Goal: Task Accomplishment & Management: Use online tool/utility

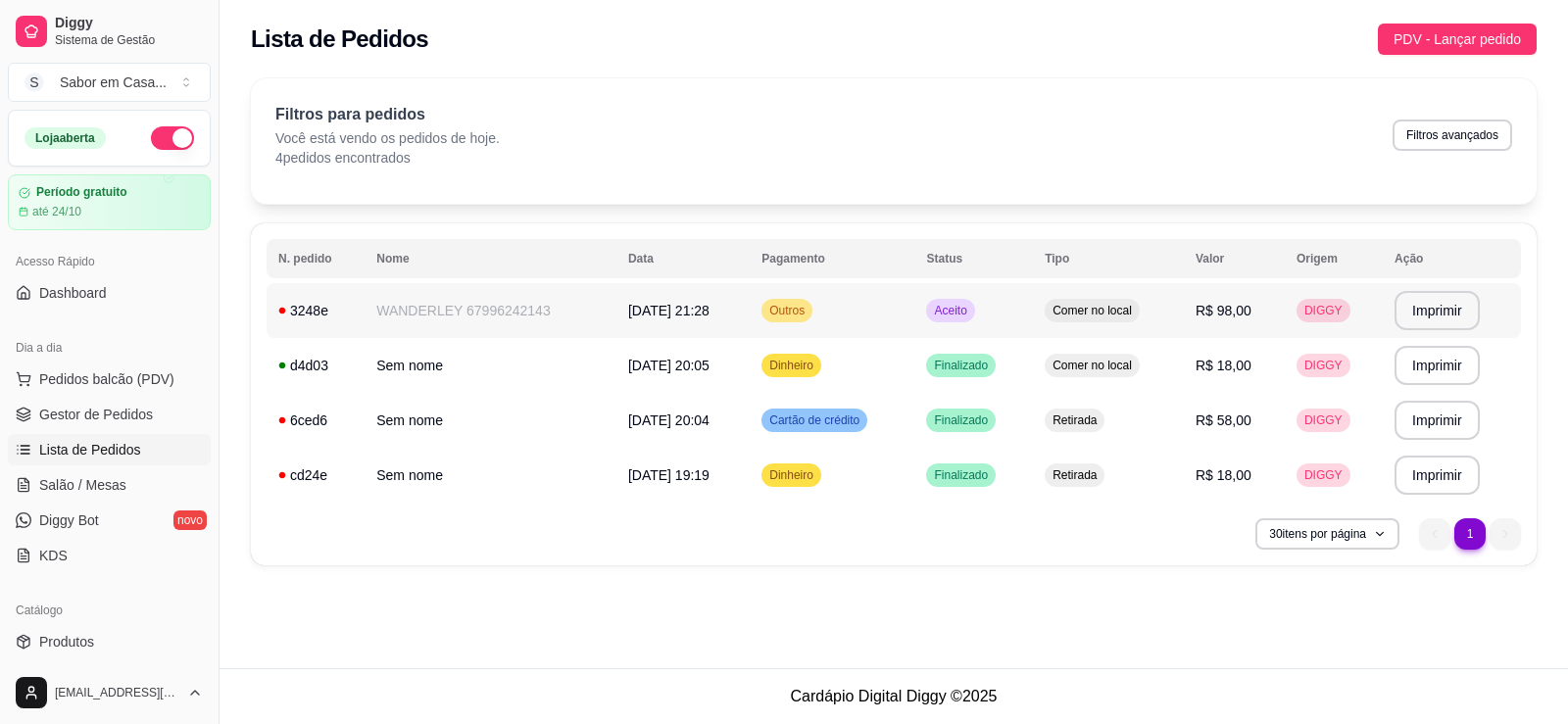
click at [963, 308] on span "Aceito" at bounding box center [950, 310] width 40 height 16
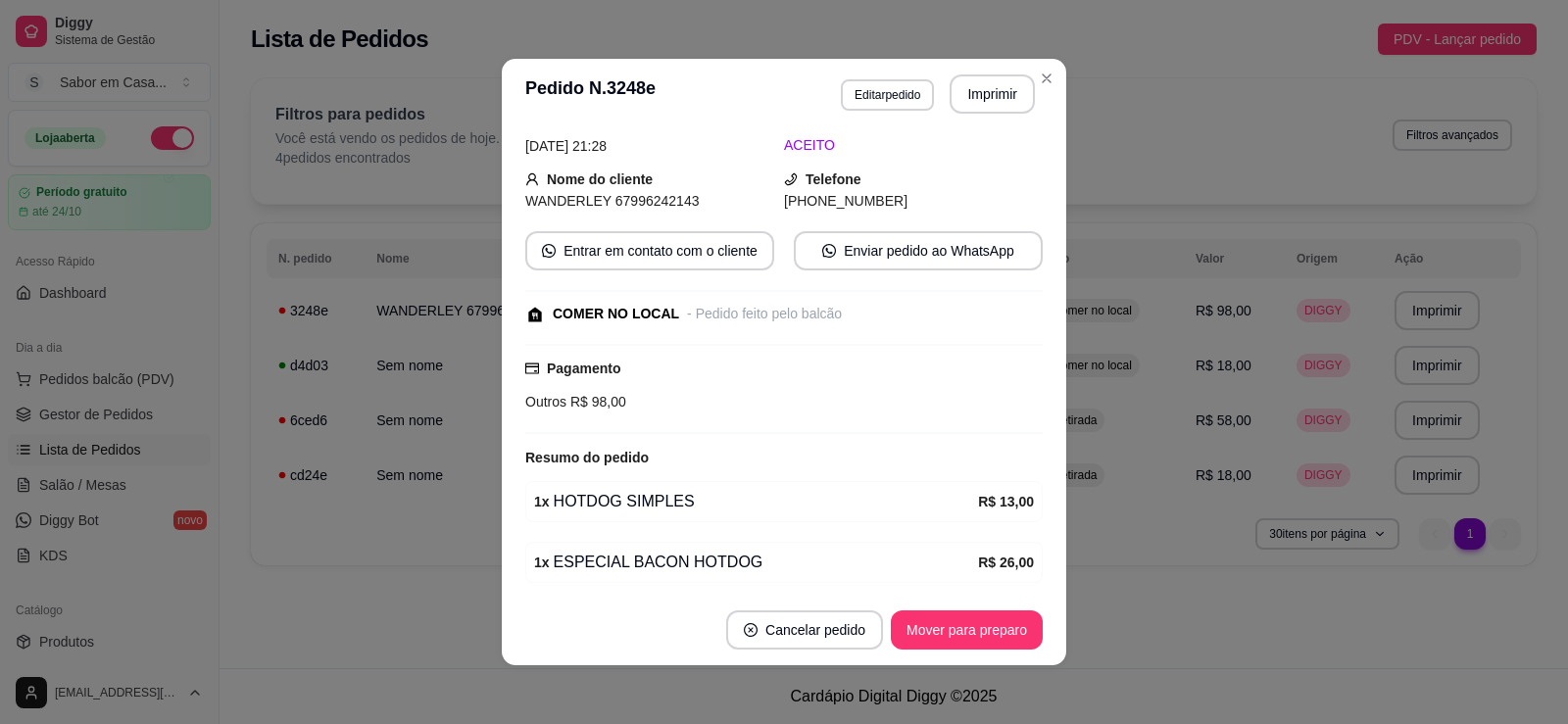
scroll to position [86, 0]
click at [596, 410] on span "R$ 98,00" at bounding box center [596, 404] width 60 height 16
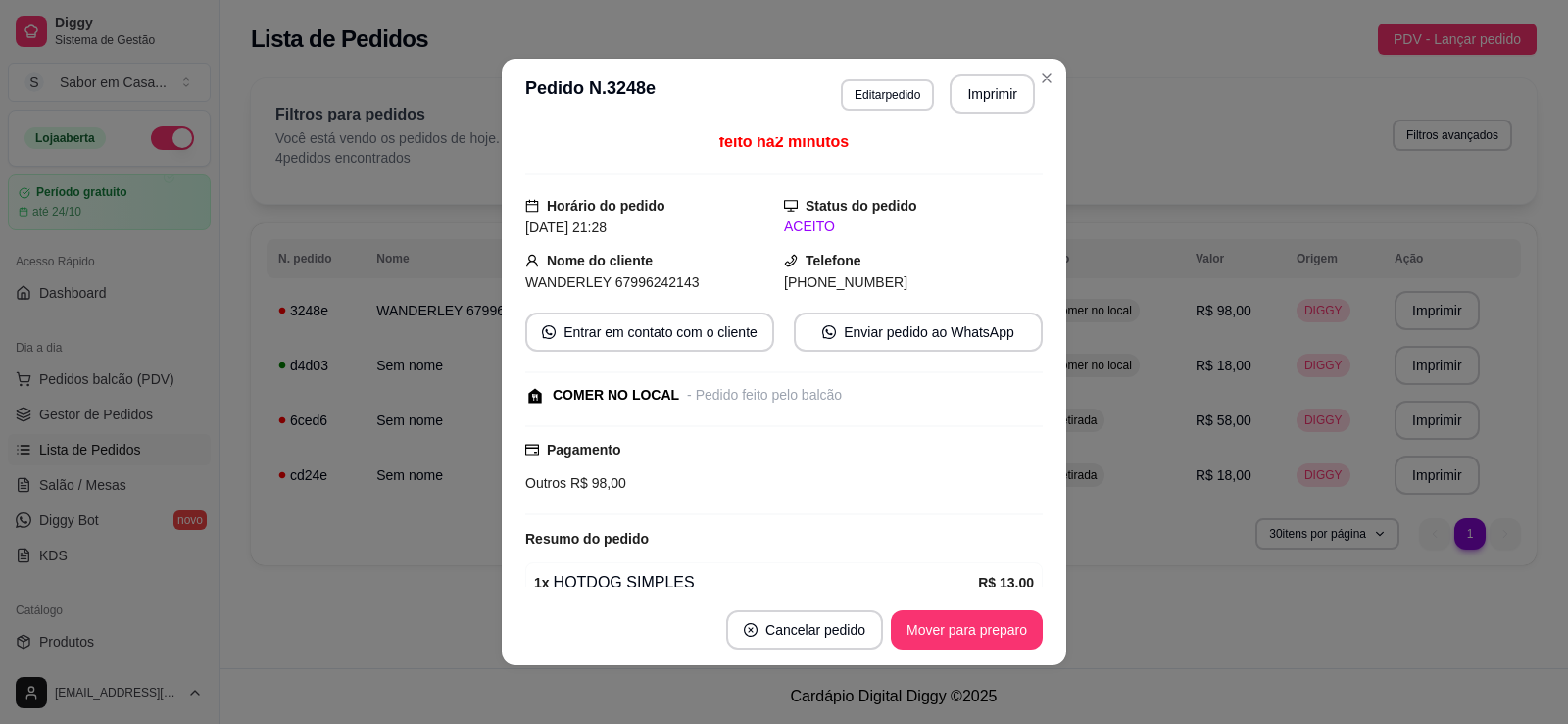
scroll to position [0, 0]
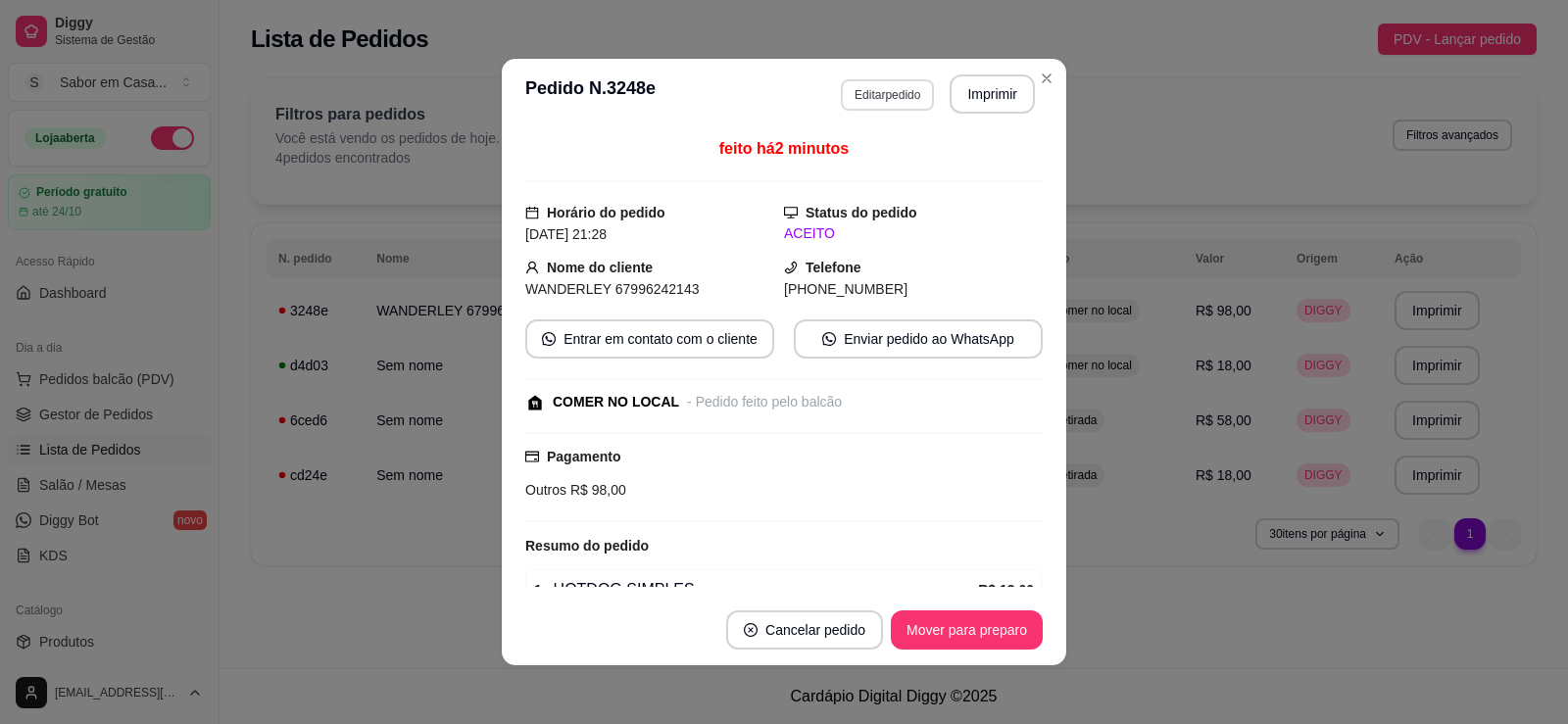
click at [897, 99] on button "Editar pedido" at bounding box center [887, 95] width 93 height 32
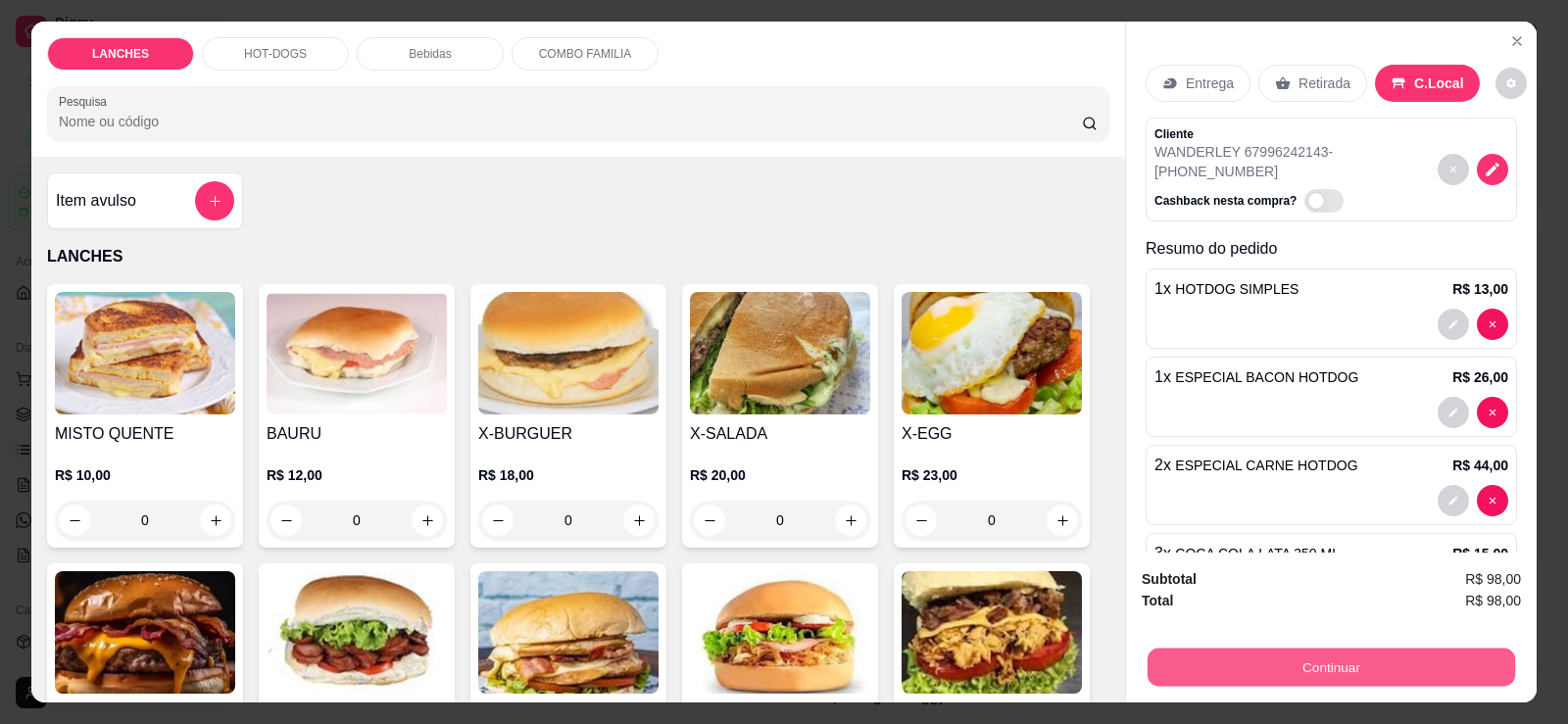
click at [1382, 658] on button "Continuar" at bounding box center [1331, 666] width 367 height 39
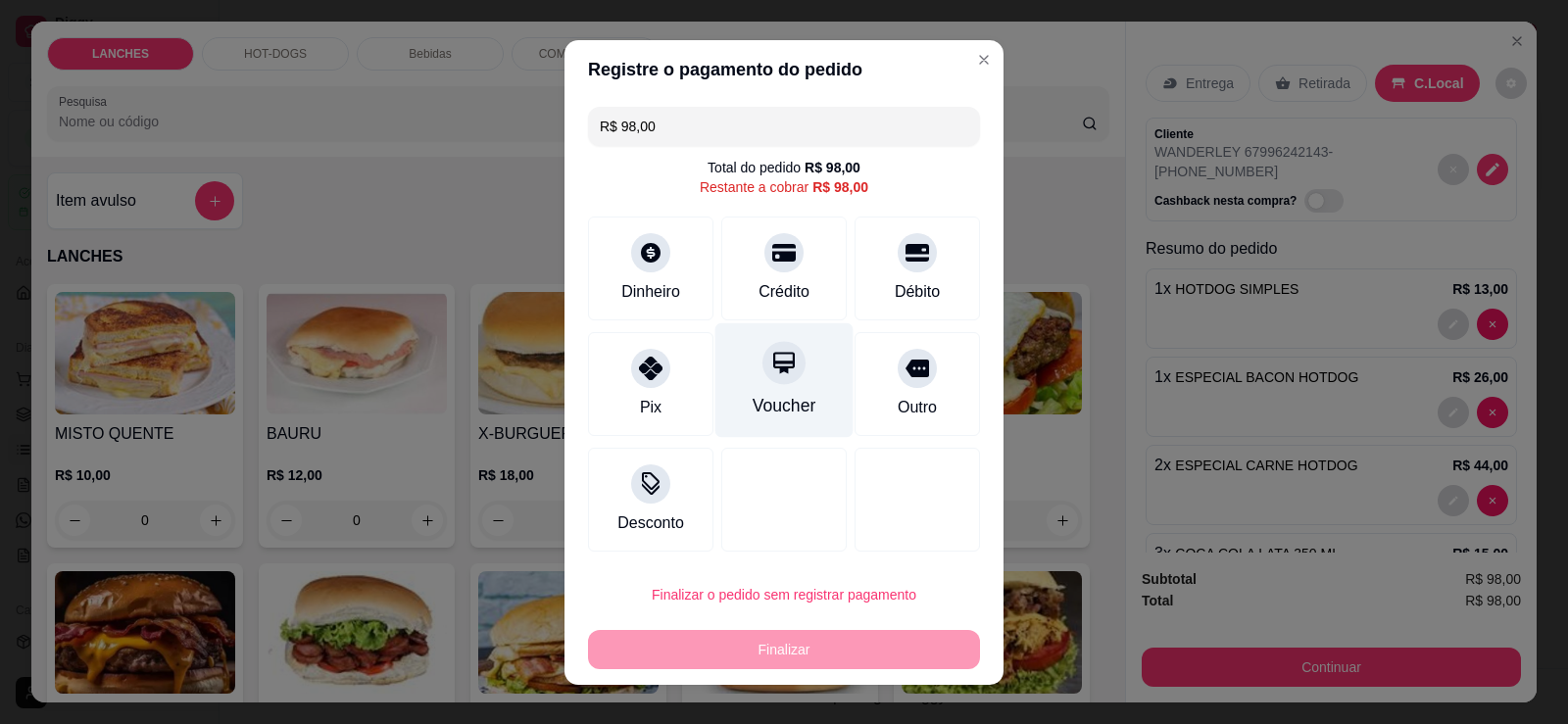
click at [763, 405] on div "Voucher" at bounding box center [784, 406] width 64 height 26
type input "R$ 0,00"
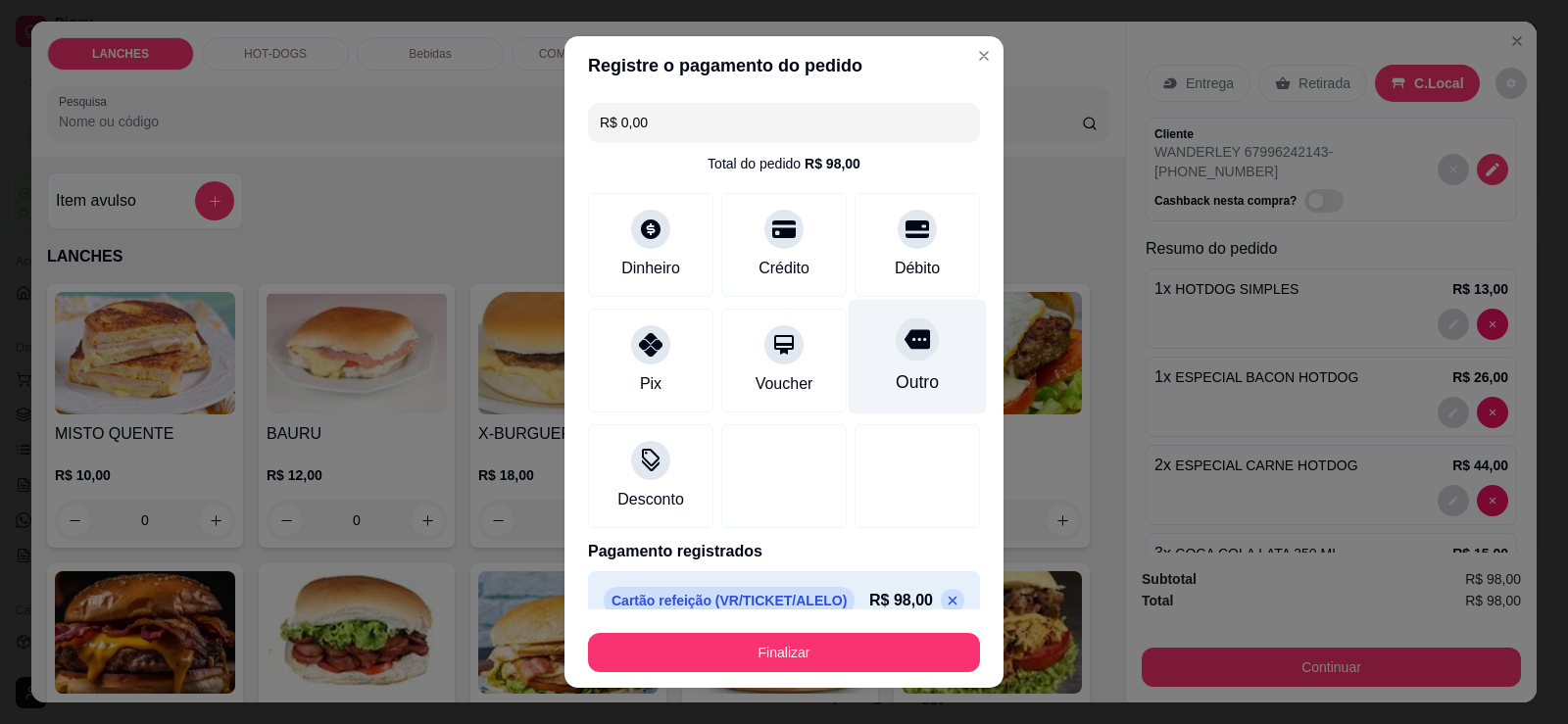
click at [895, 352] on div at bounding box center [916, 338] width 43 height 43
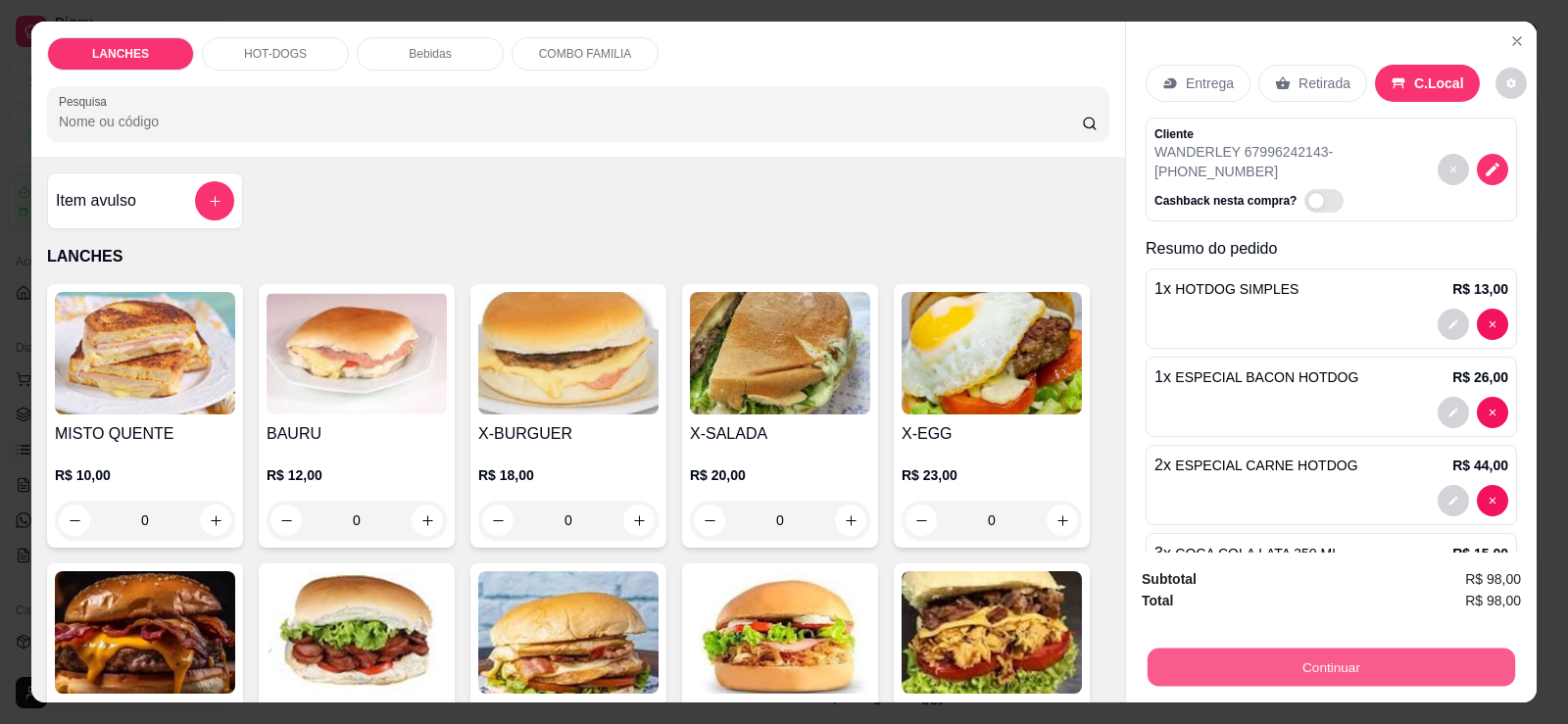
click at [1263, 660] on button "Continuar" at bounding box center [1331, 666] width 367 height 39
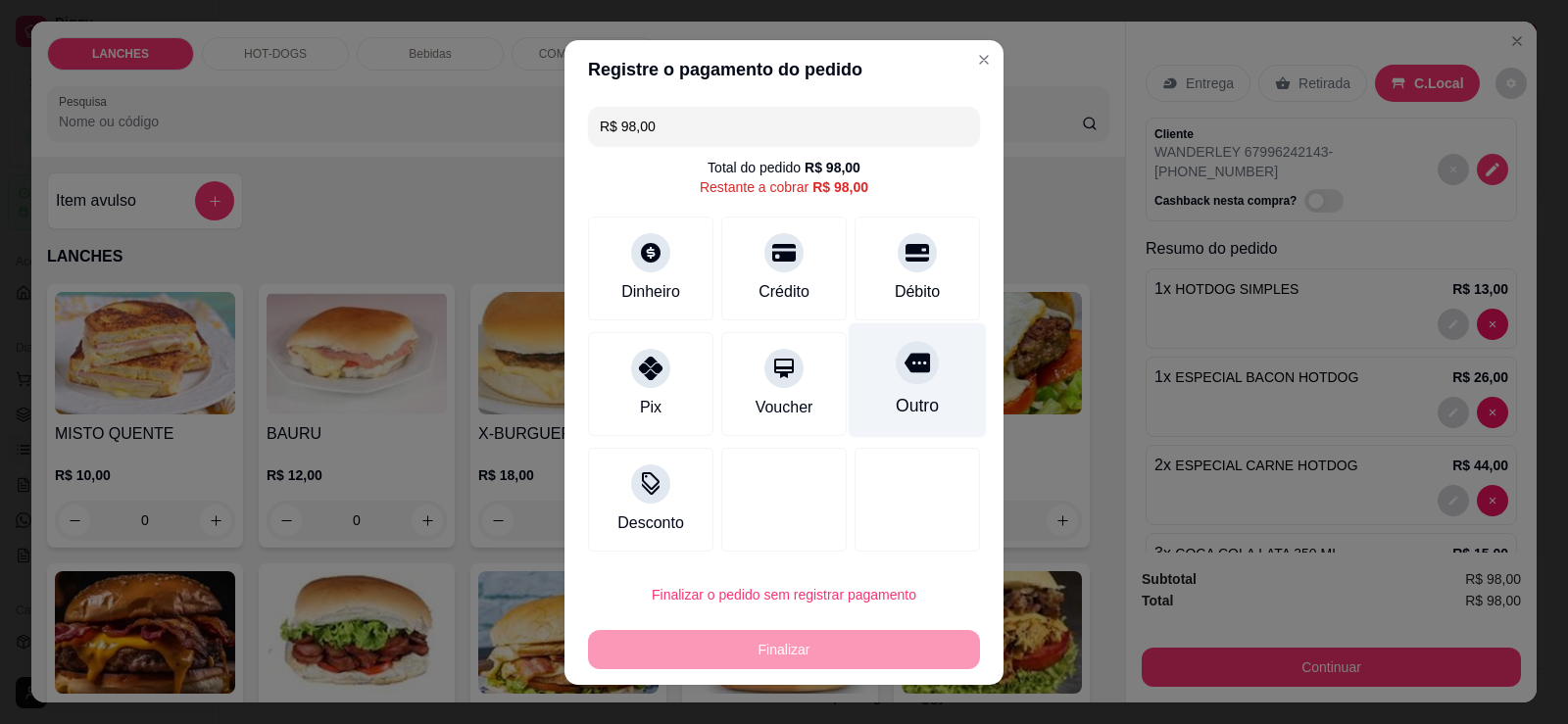
click at [925, 383] on div "Outro" at bounding box center [917, 380] width 138 height 115
type input "R$ 0,00"
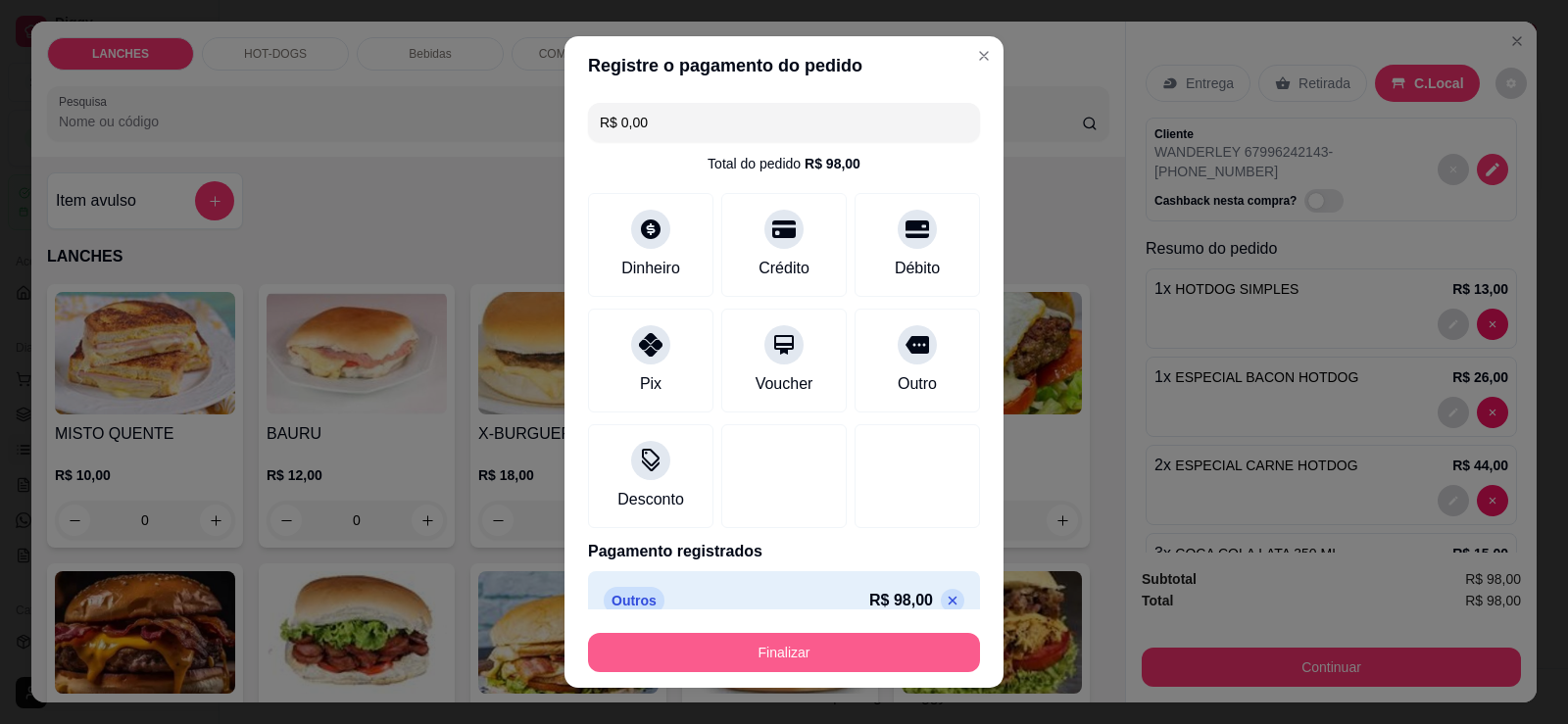
click at [781, 650] on button "Finalizar" at bounding box center [783, 652] width 392 height 39
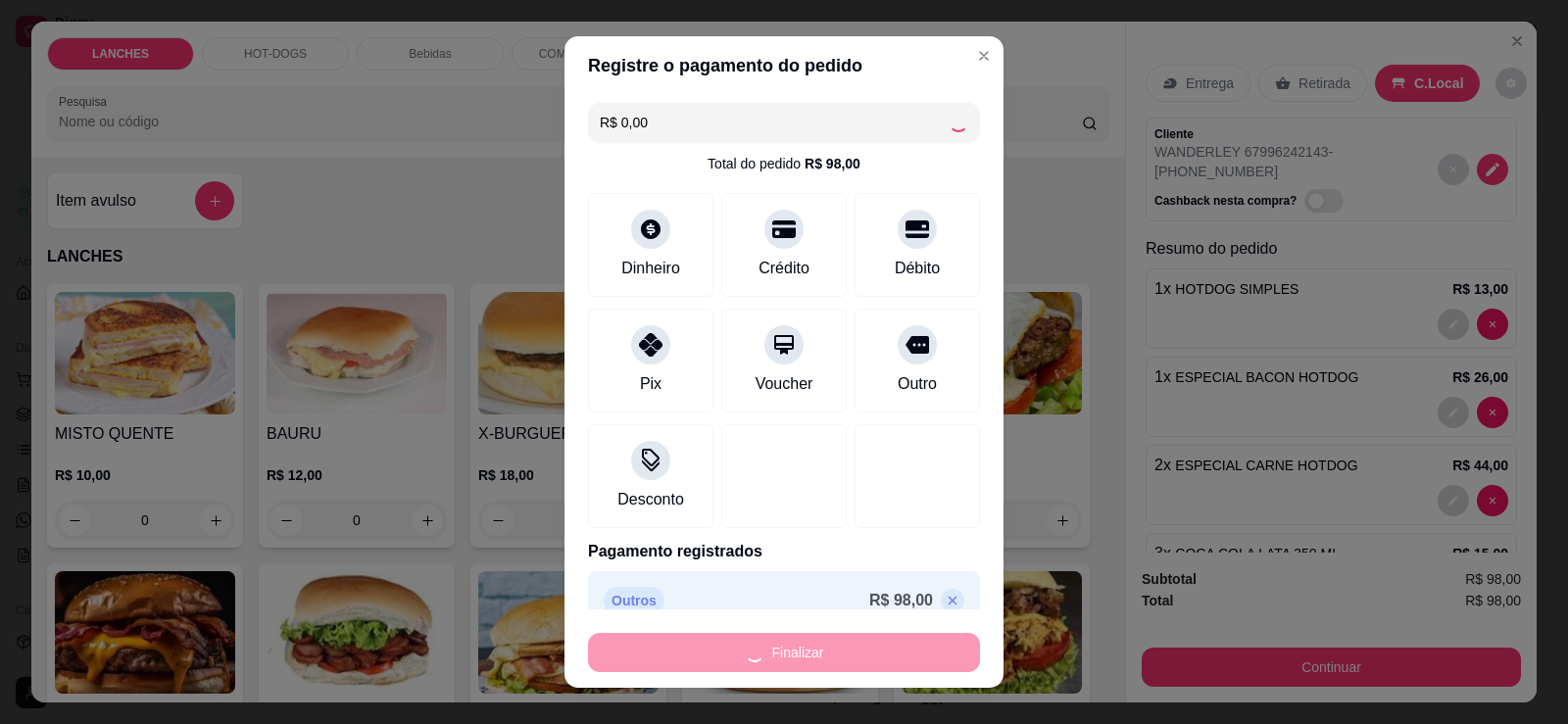
type input "0"
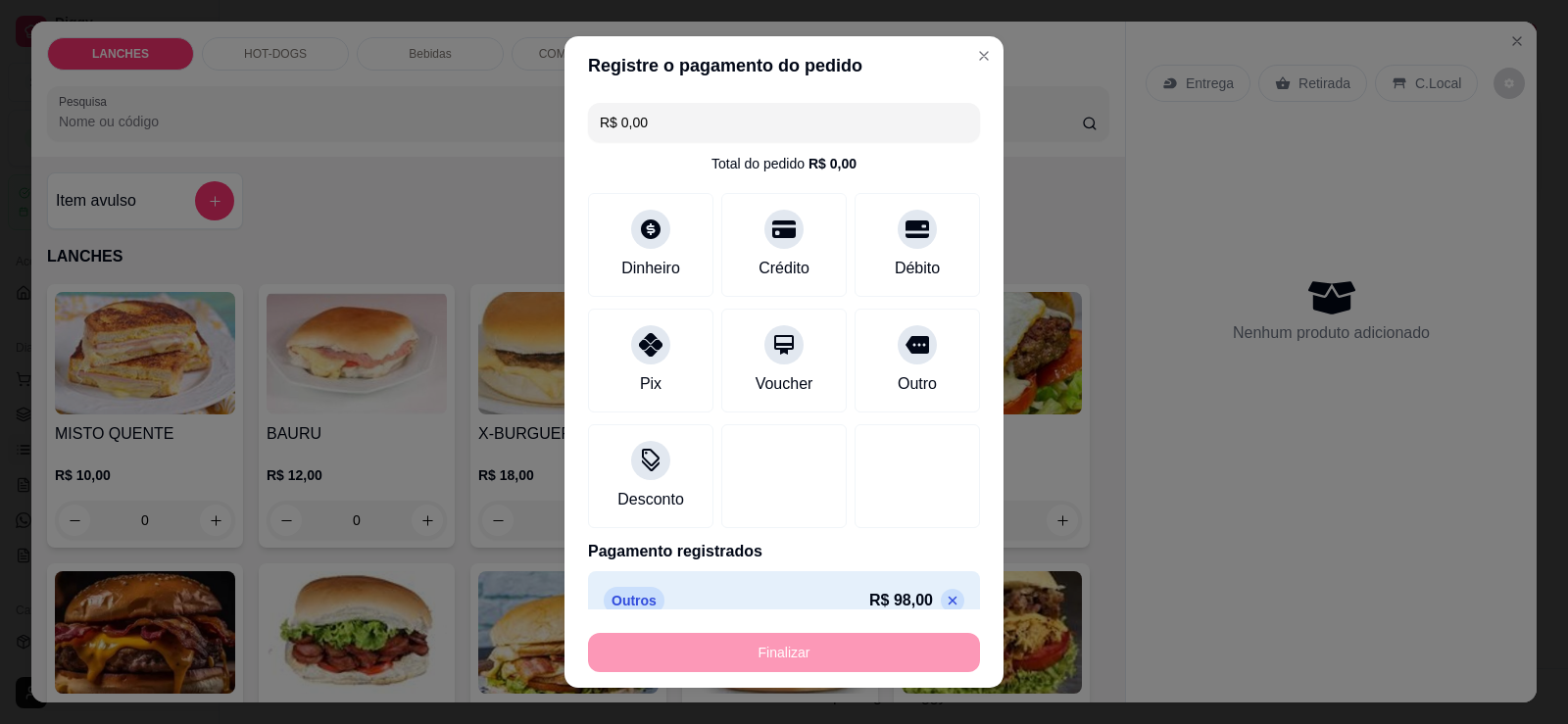
type input "-R$ 98,00"
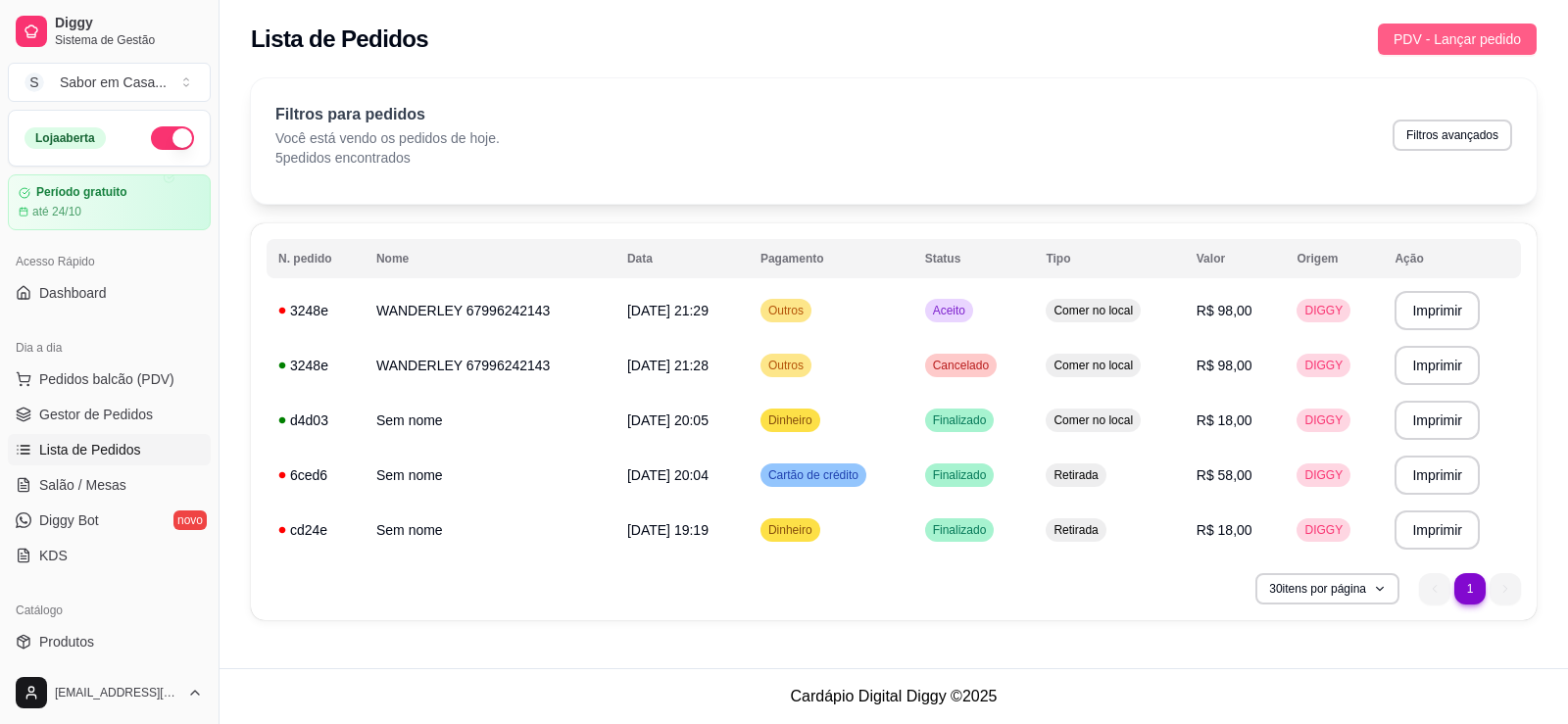
click at [1499, 36] on span "PDV - Lançar pedido" at bounding box center [1457, 40] width 127 height 22
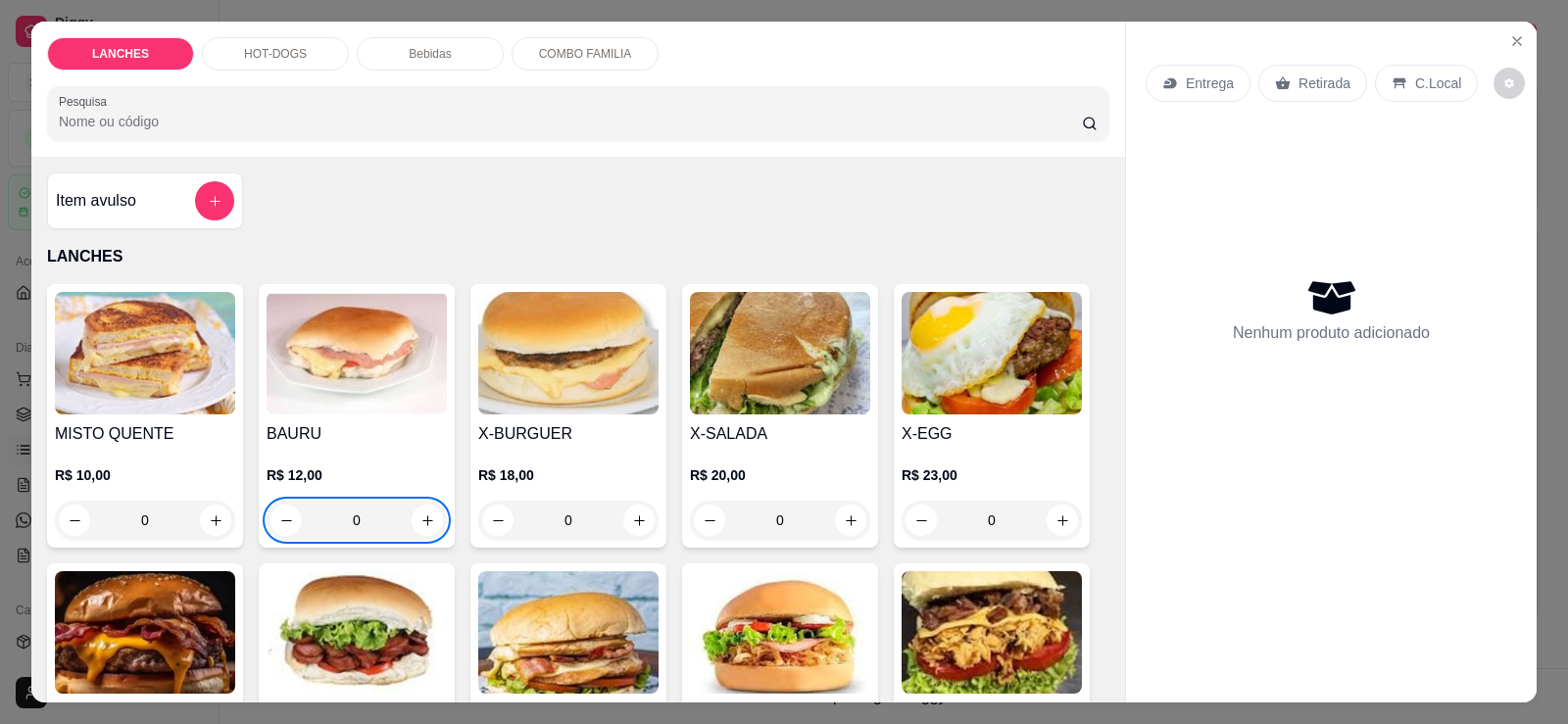
click at [279, 54] on p "HOT-DOGS" at bounding box center [275, 54] width 63 height 16
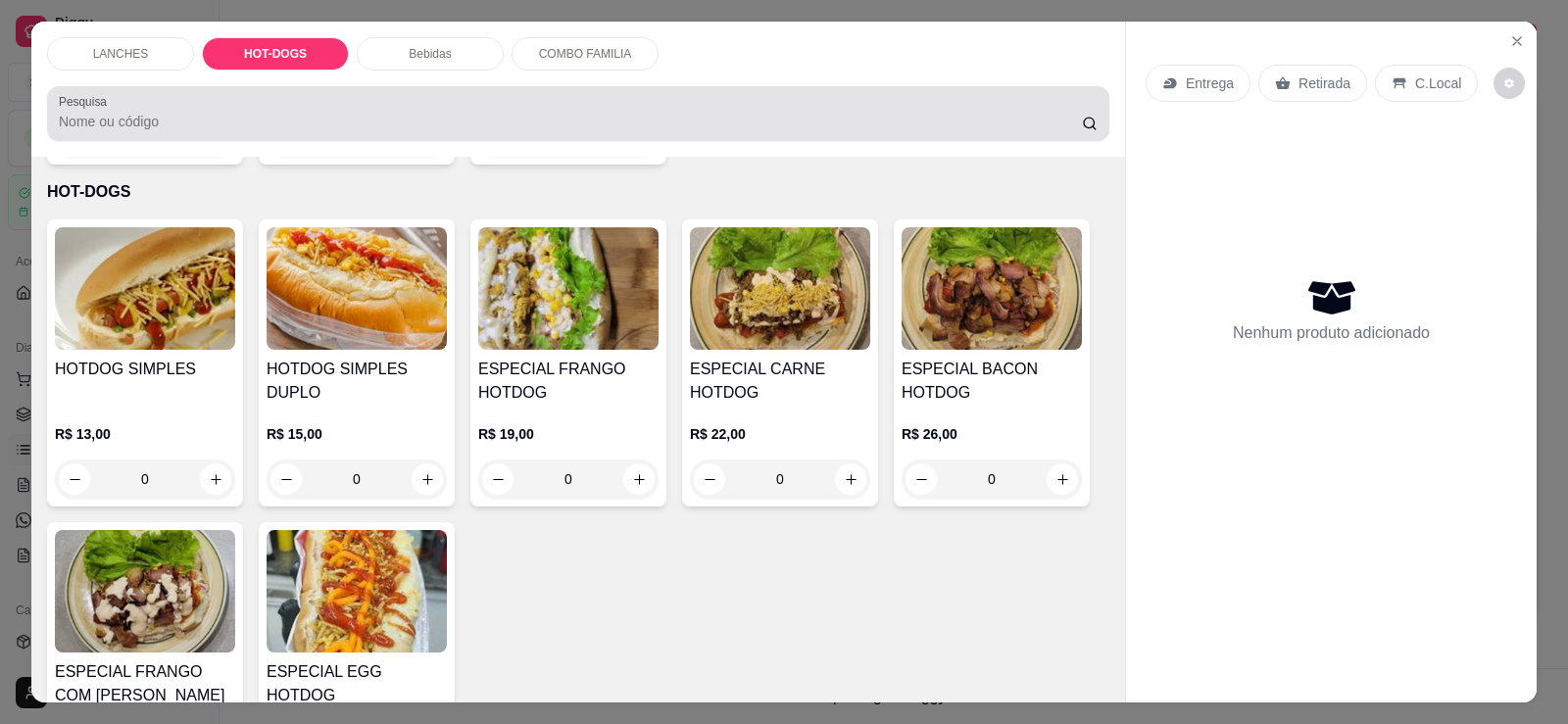
scroll to position [41, 0]
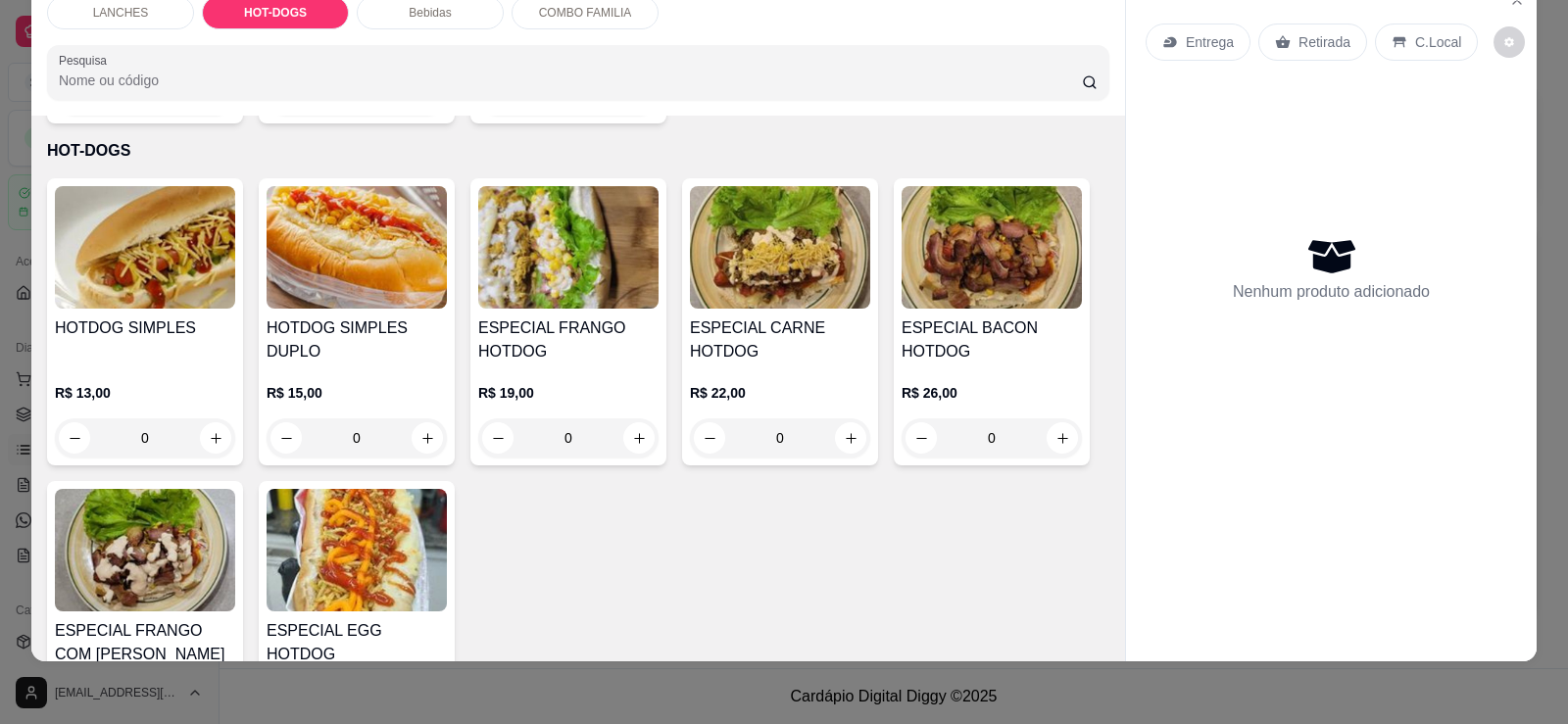
click at [377, 272] on img at bounding box center [357, 247] width 181 height 122
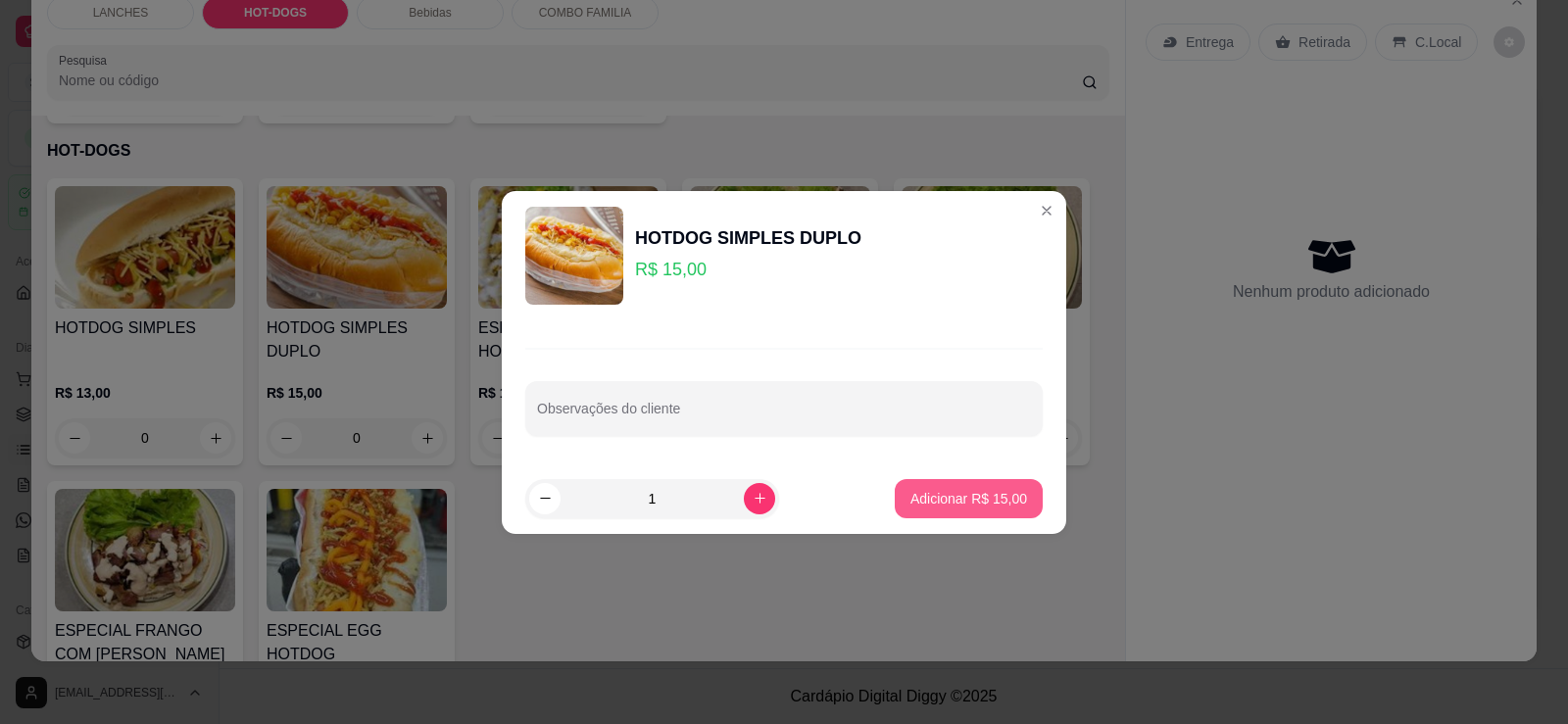
click at [938, 501] on p "Adicionar R$ 15,00" at bounding box center [968, 499] width 116 height 20
type input "1"
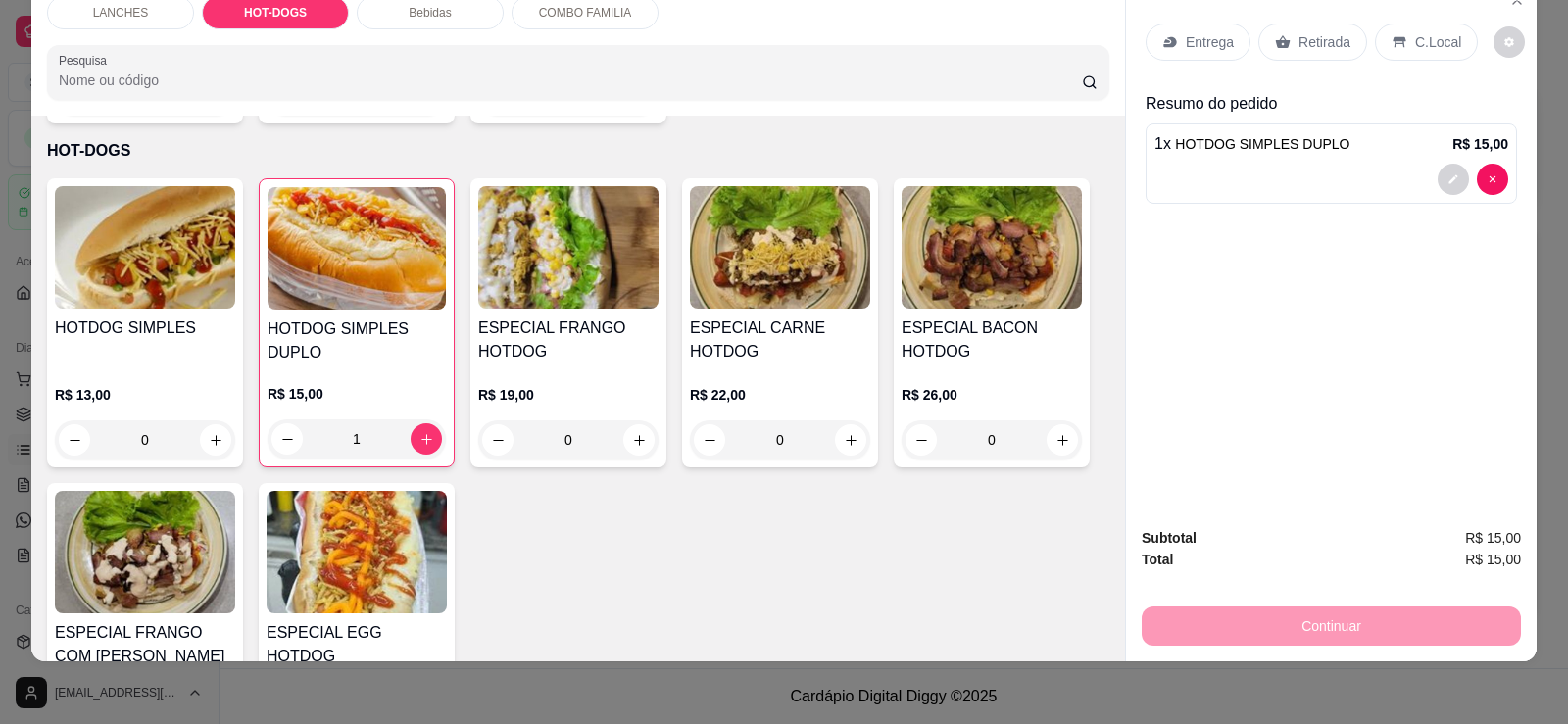
click at [1328, 36] on p "Retirada" at bounding box center [1324, 43] width 52 height 20
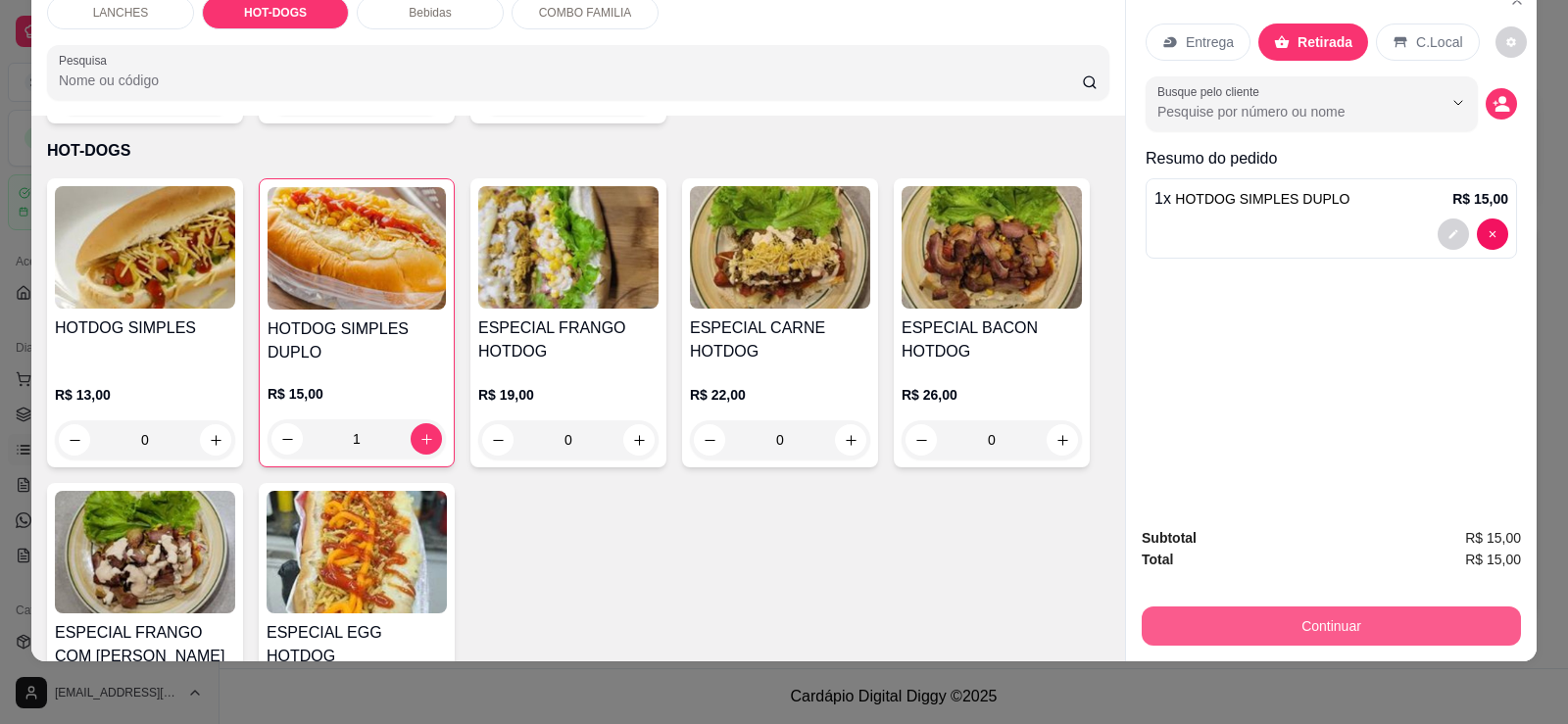
click at [1347, 634] on button "Continuar" at bounding box center [1331, 625] width 379 height 39
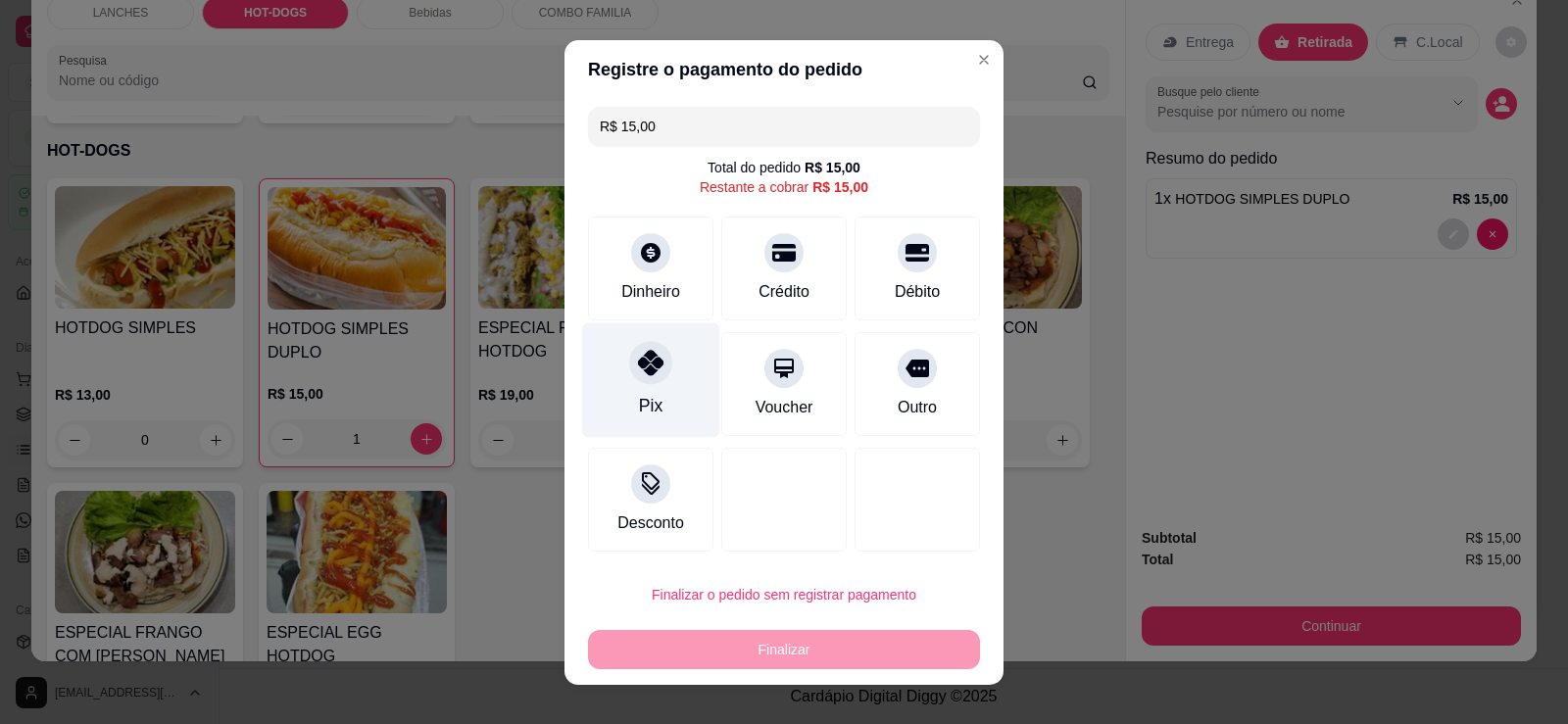
click at [648, 378] on div at bounding box center [650, 362] width 43 height 43
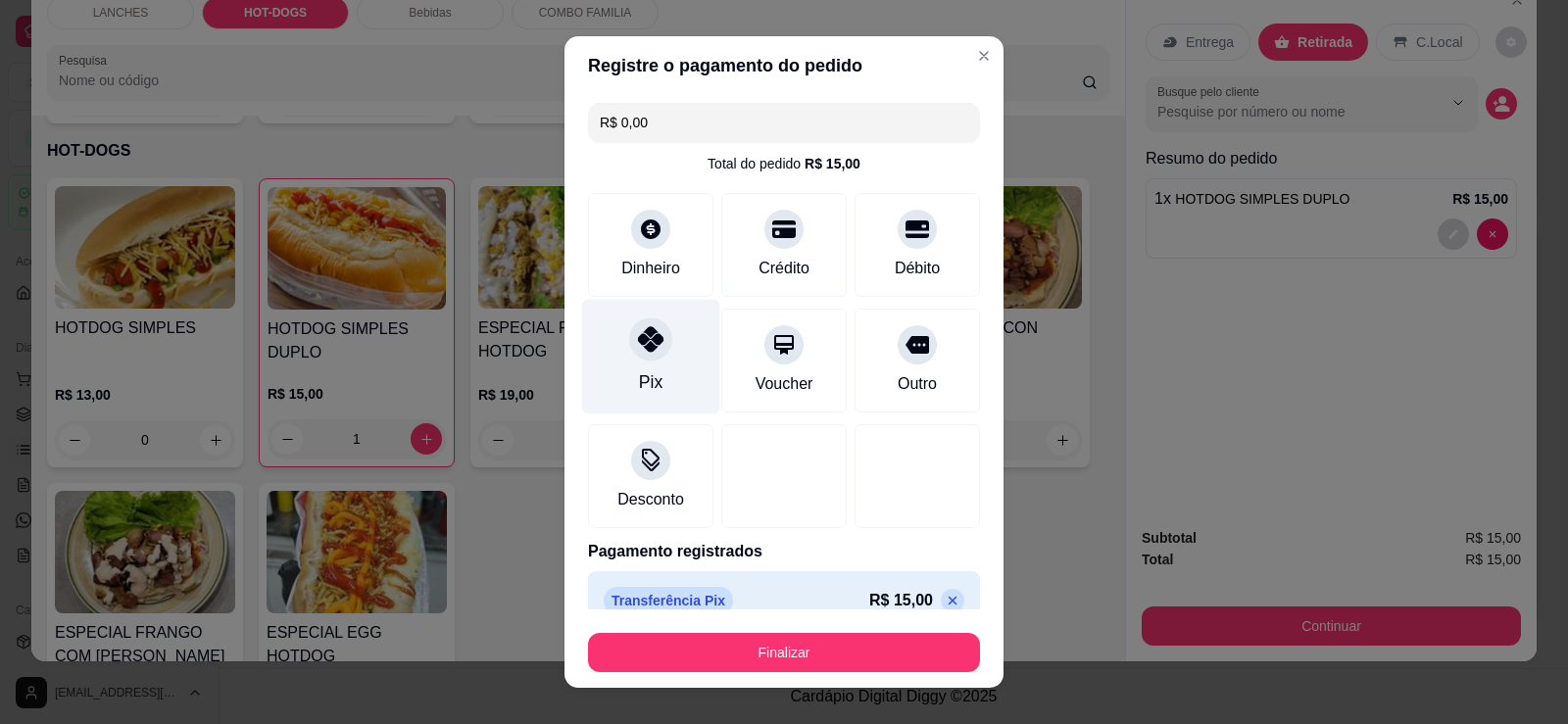
type input "R$ 0,00"
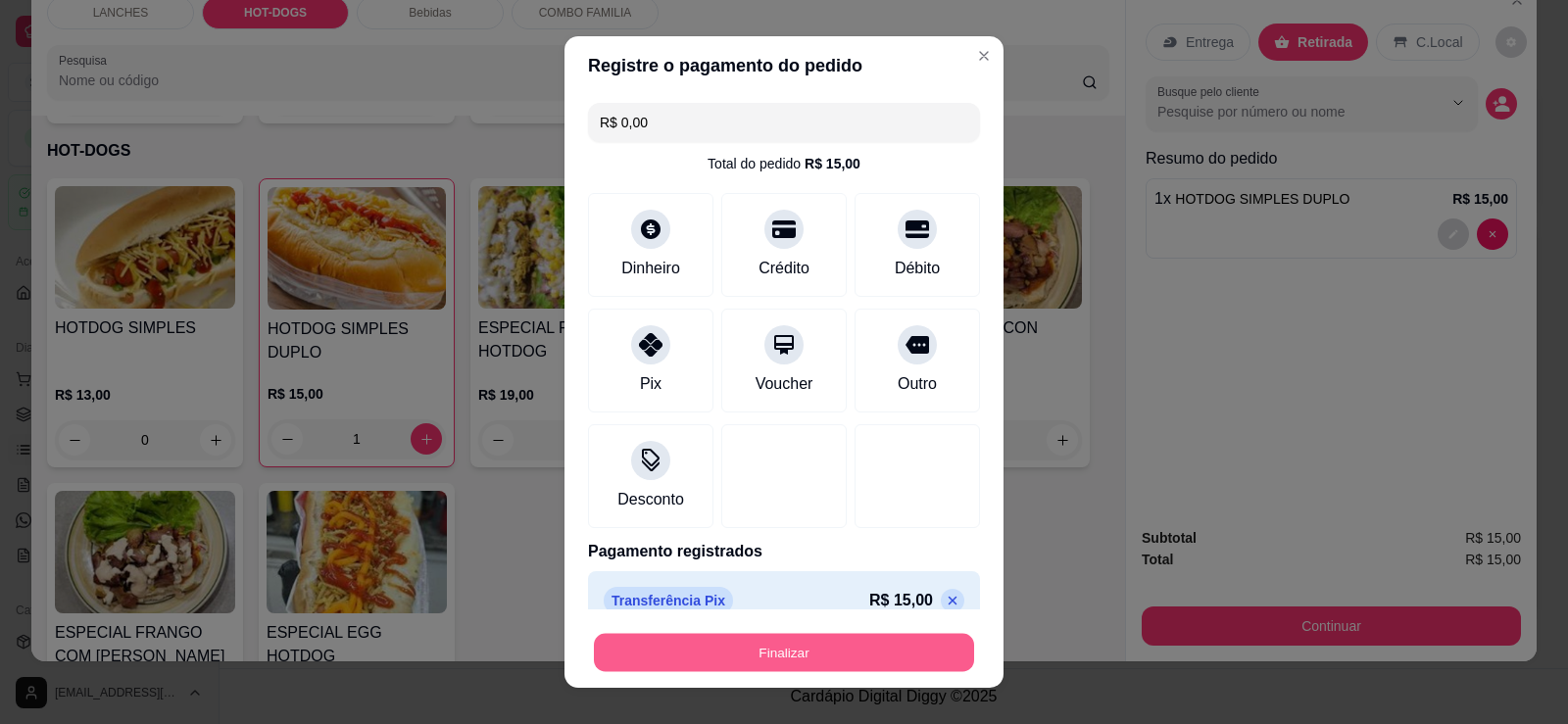
click at [771, 666] on button "Finalizar" at bounding box center [783, 653] width 380 height 39
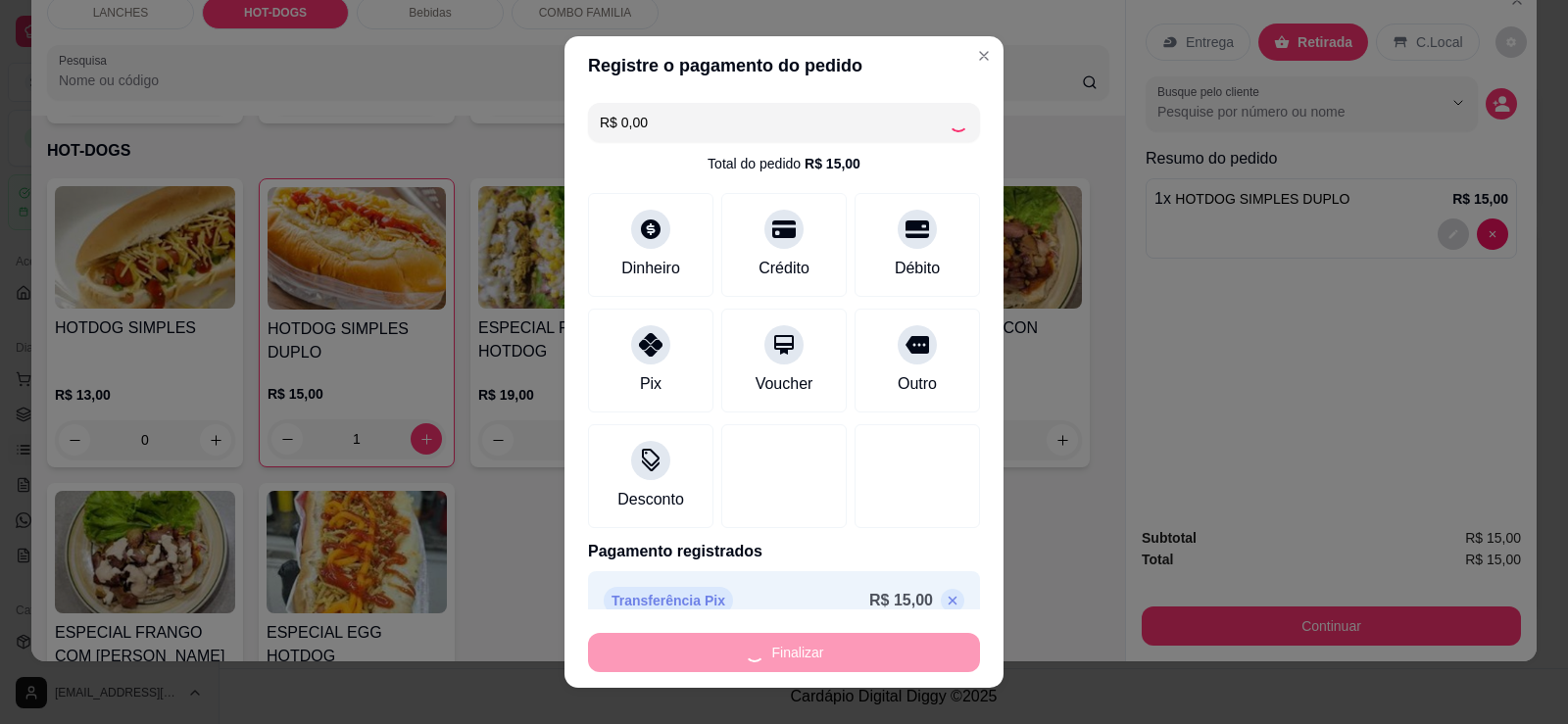
type input "0"
type input "-R$ 15,00"
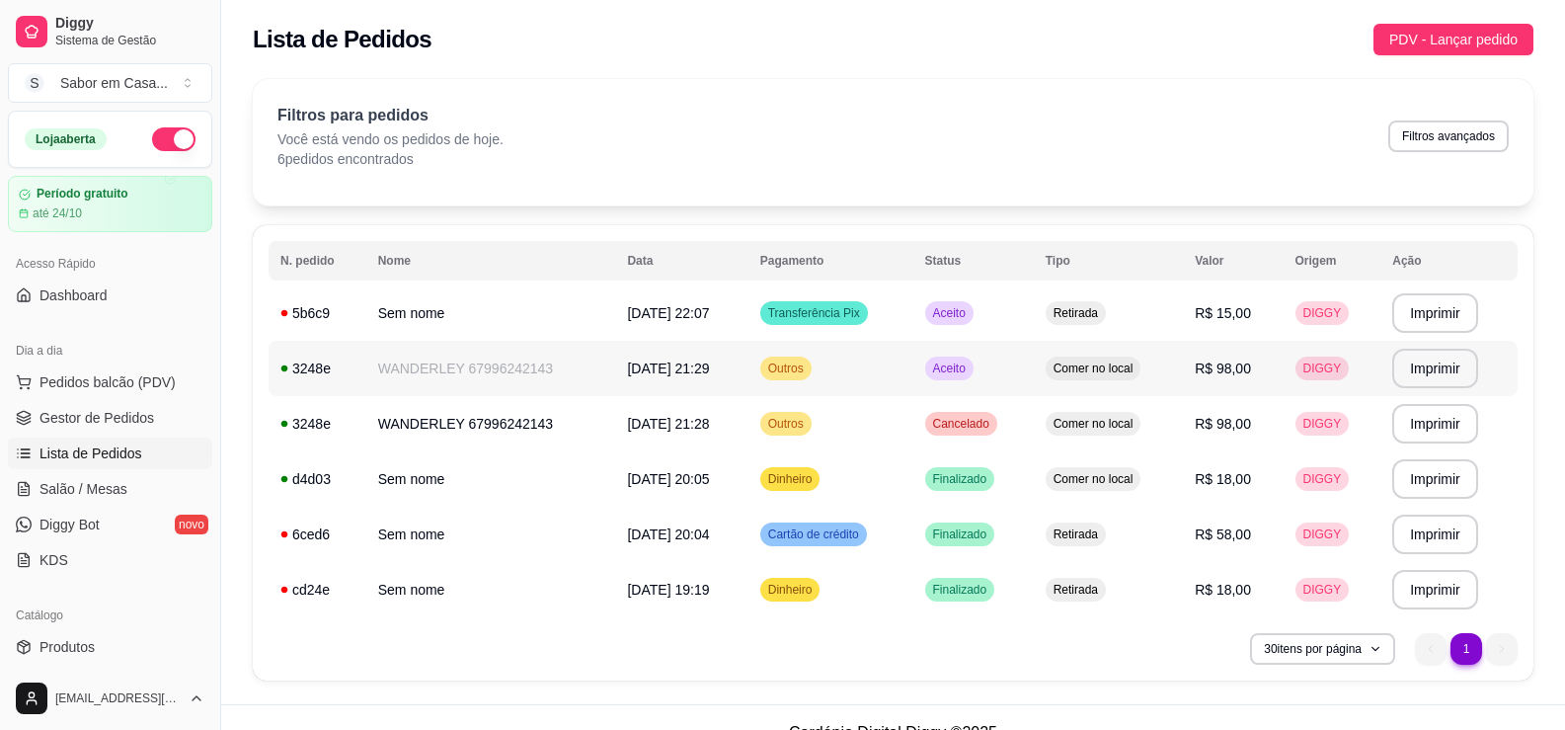
click at [953, 373] on span "Aceito" at bounding box center [949, 368] width 40 height 16
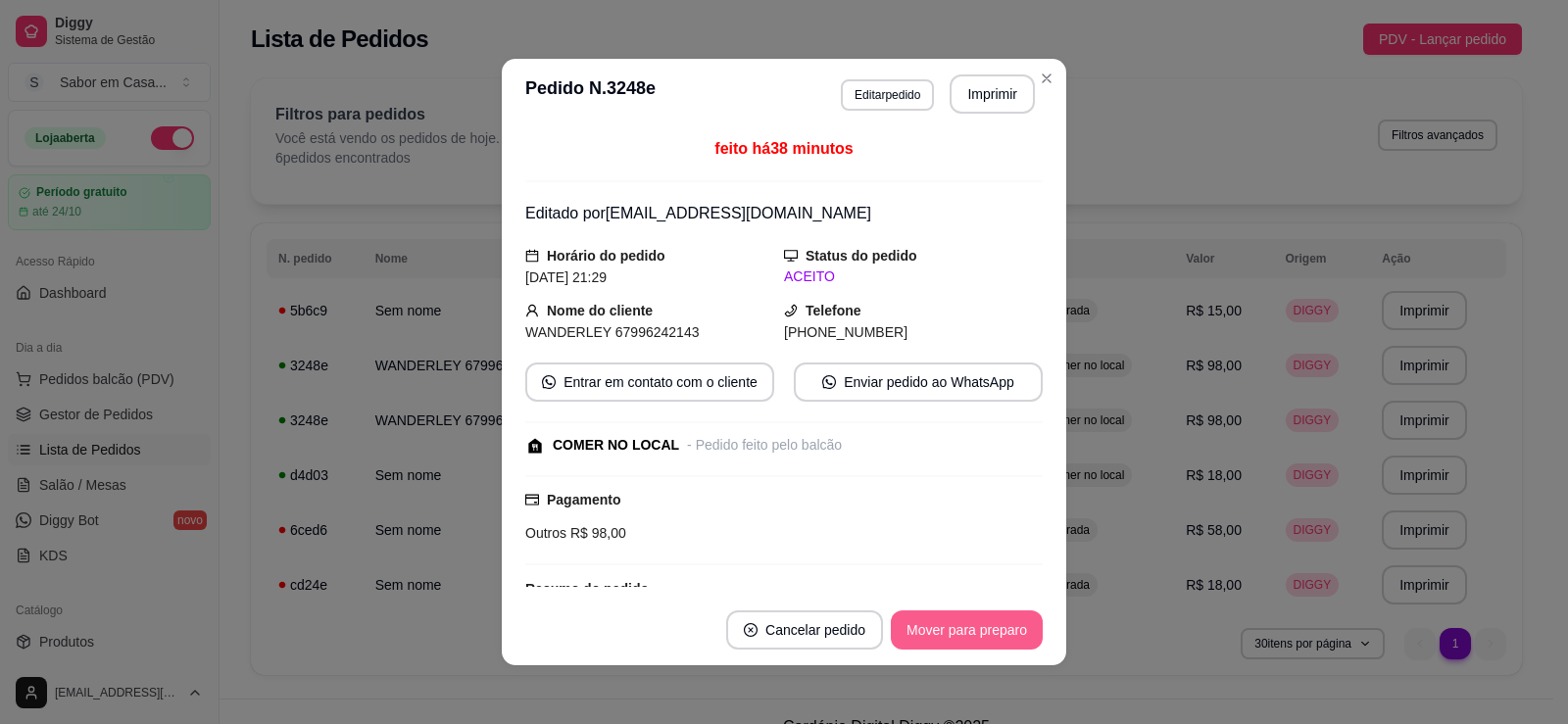
click at [970, 649] on button "Mover para preparo" at bounding box center [967, 629] width 152 height 39
click at [965, 644] on button "Mover para retirada disponível" at bounding box center [934, 629] width 216 height 39
click at [965, 644] on button "Mover para finalizado" at bounding box center [962, 630] width 158 height 39
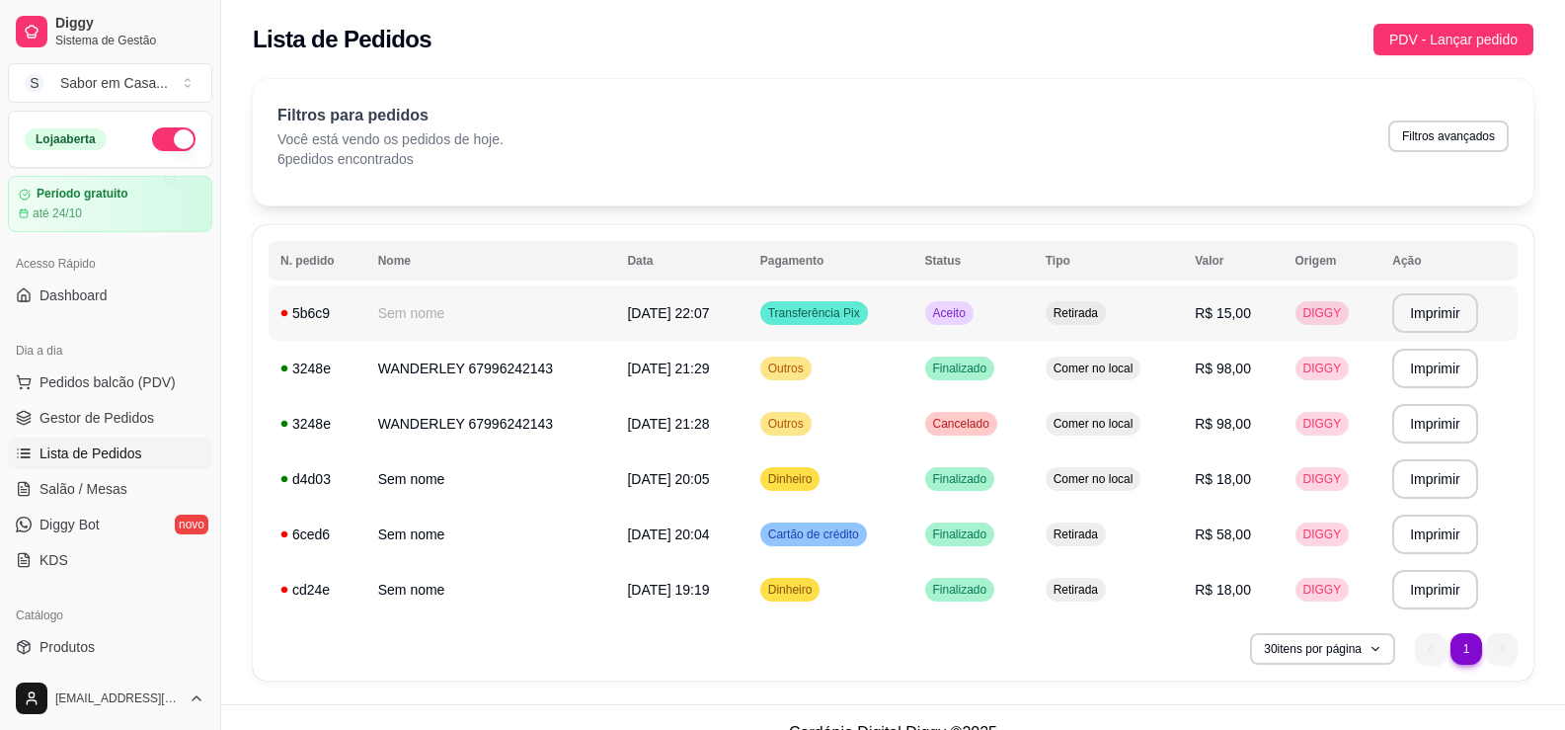
click at [952, 309] on span "Aceito" at bounding box center [949, 313] width 40 height 16
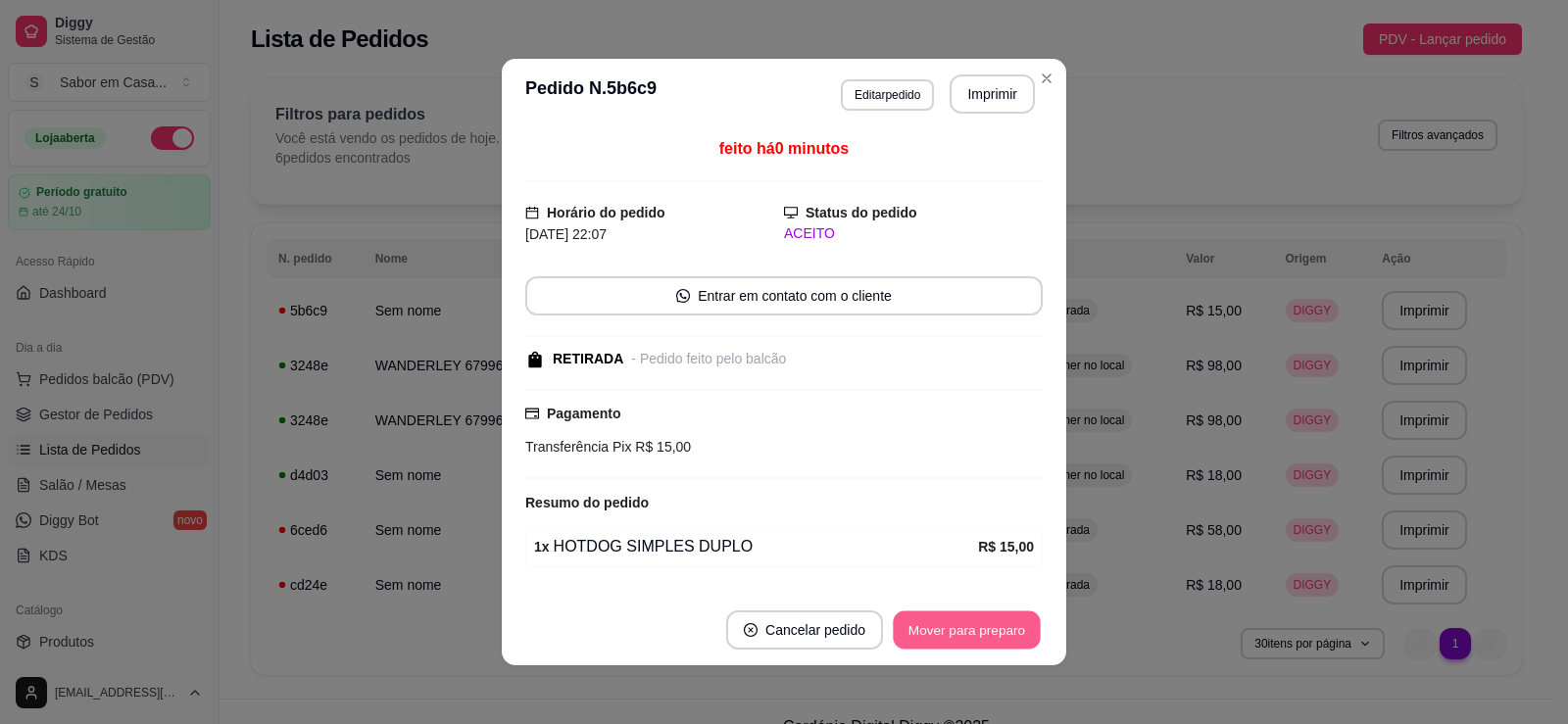
click at [965, 631] on button "Mover para preparo" at bounding box center [967, 630] width 147 height 39
click at [965, 630] on button "Mover para retirada disponível" at bounding box center [933, 630] width 209 height 39
click at [965, 627] on button "Mover para finalizado" at bounding box center [962, 630] width 158 height 39
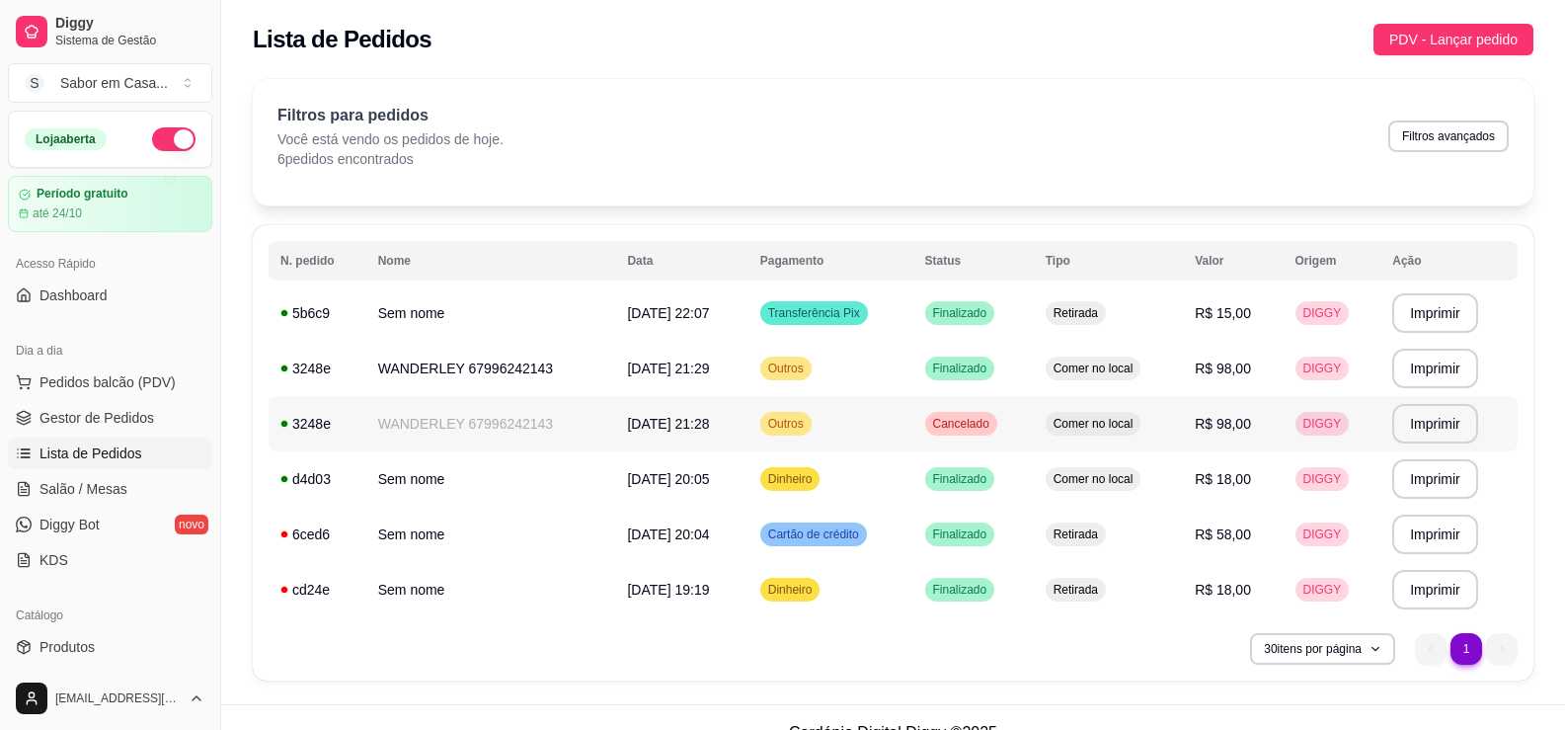
click at [964, 423] on span "Cancelado" at bounding box center [961, 424] width 64 height 16
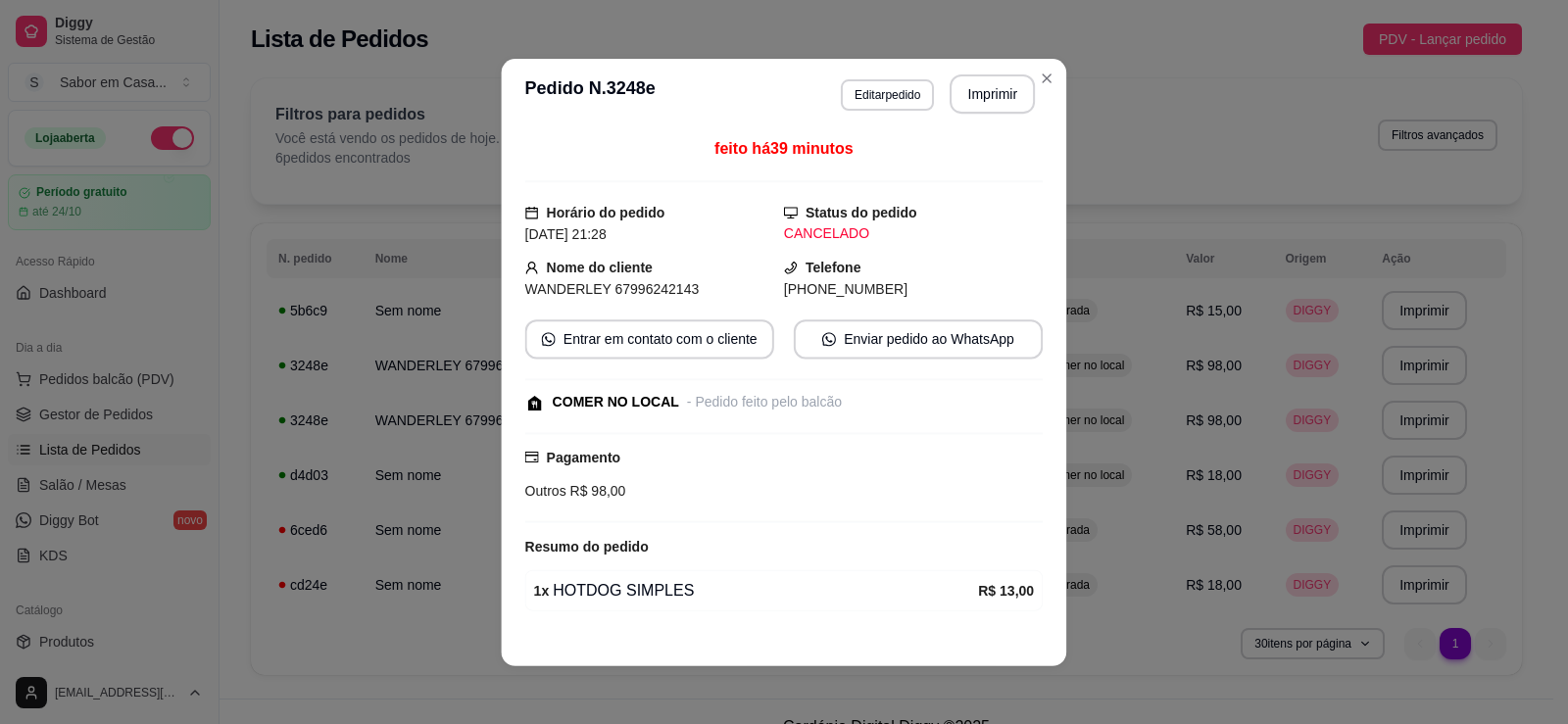
click at [957, 420] on div "feito há 39 minutos Horário do pedido [DATE] 21:28 Status do pedido CANCELADO N…" at bounding box center [784, 382] width 518 height 490
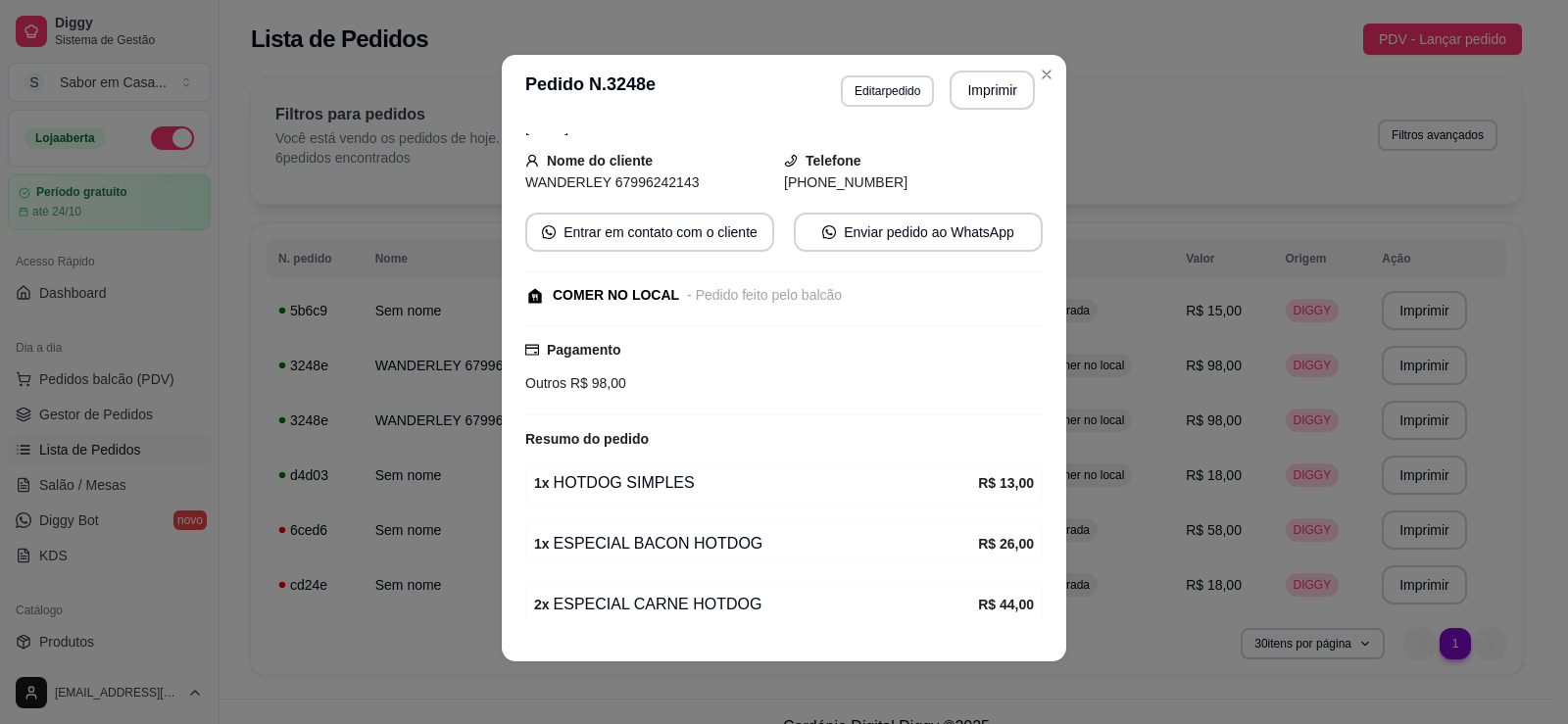
scroll to position [243, 0]
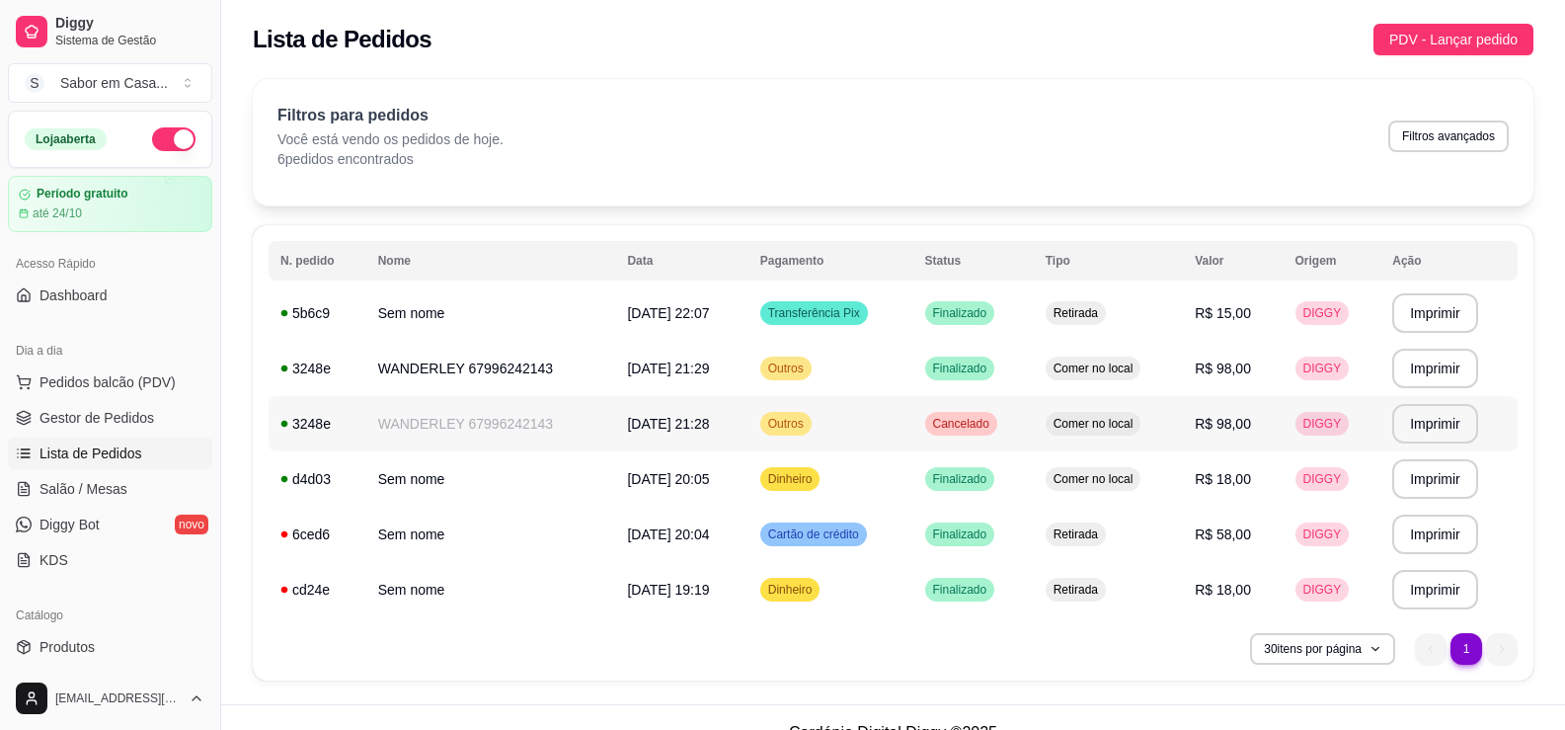
click at [990, 427] on span "Cancelado" at bounding box center [961, 424] width 64 height 16
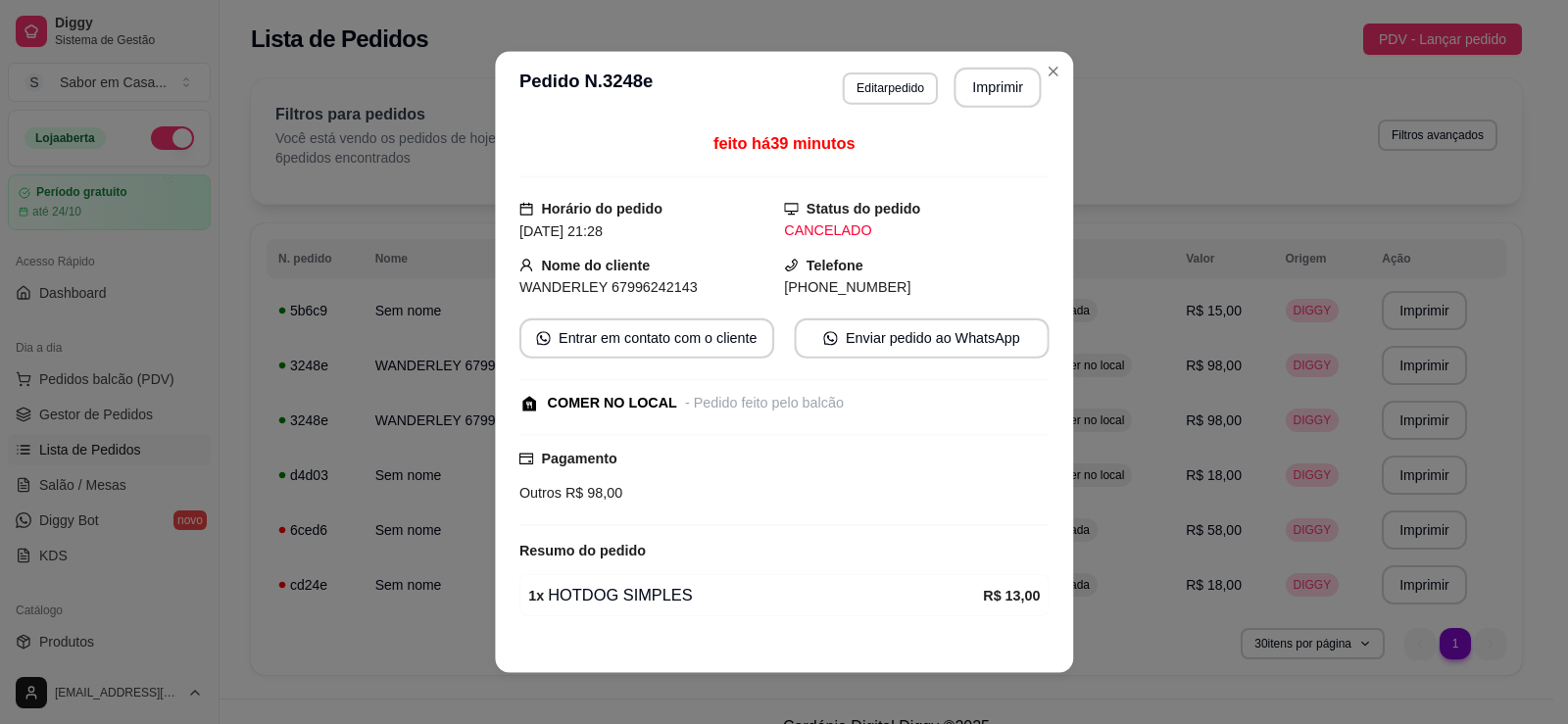
click at [982, 423] on div "feito há 39 minutos Horário do pedido [DATE] 21:28 Status do pedido CANCELADO N…" at bounding box center [784, 381] width 530 height 501
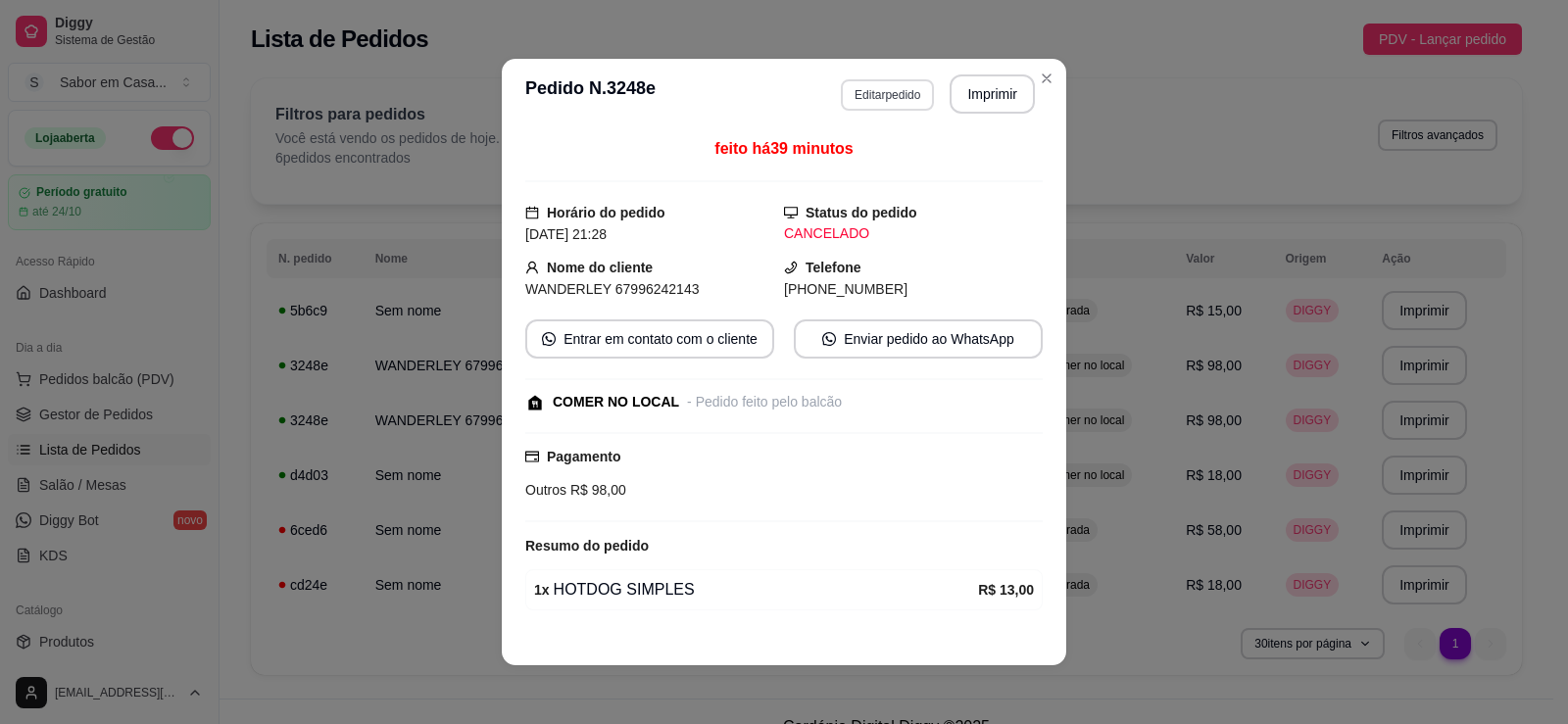
click at [902, 93] on button "Editar pedido" at bounding box center [887, 95] width 93 height 32
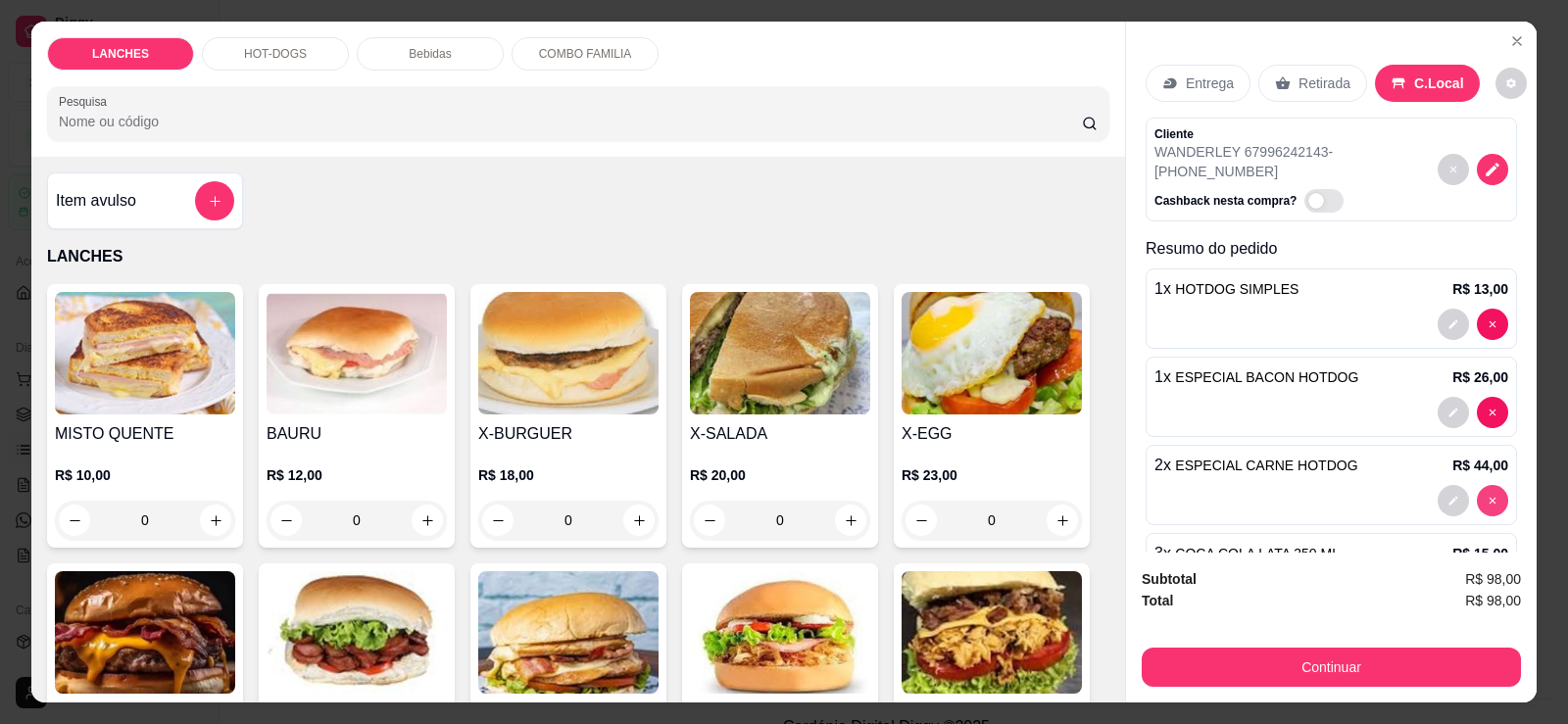
type input "0"
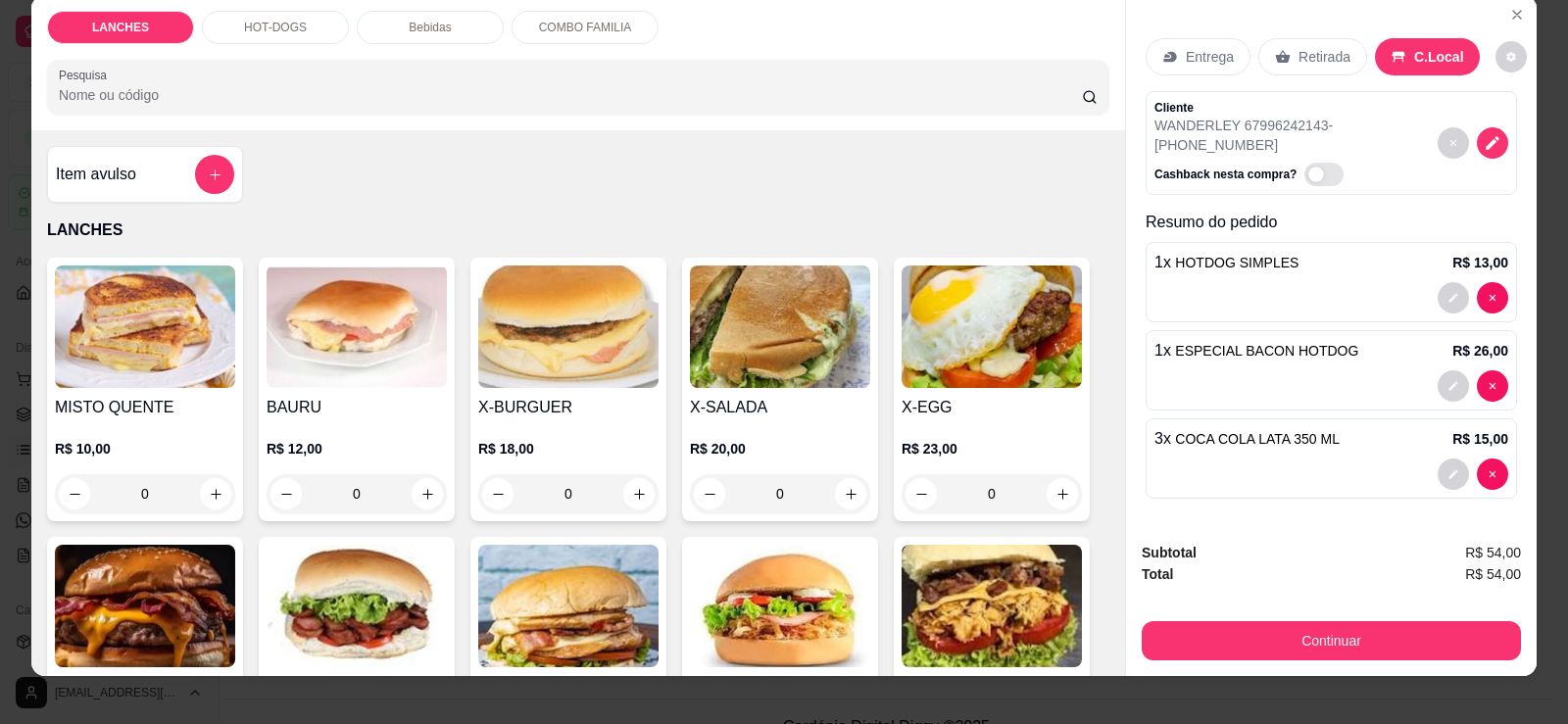
scroll to position [41, 0]
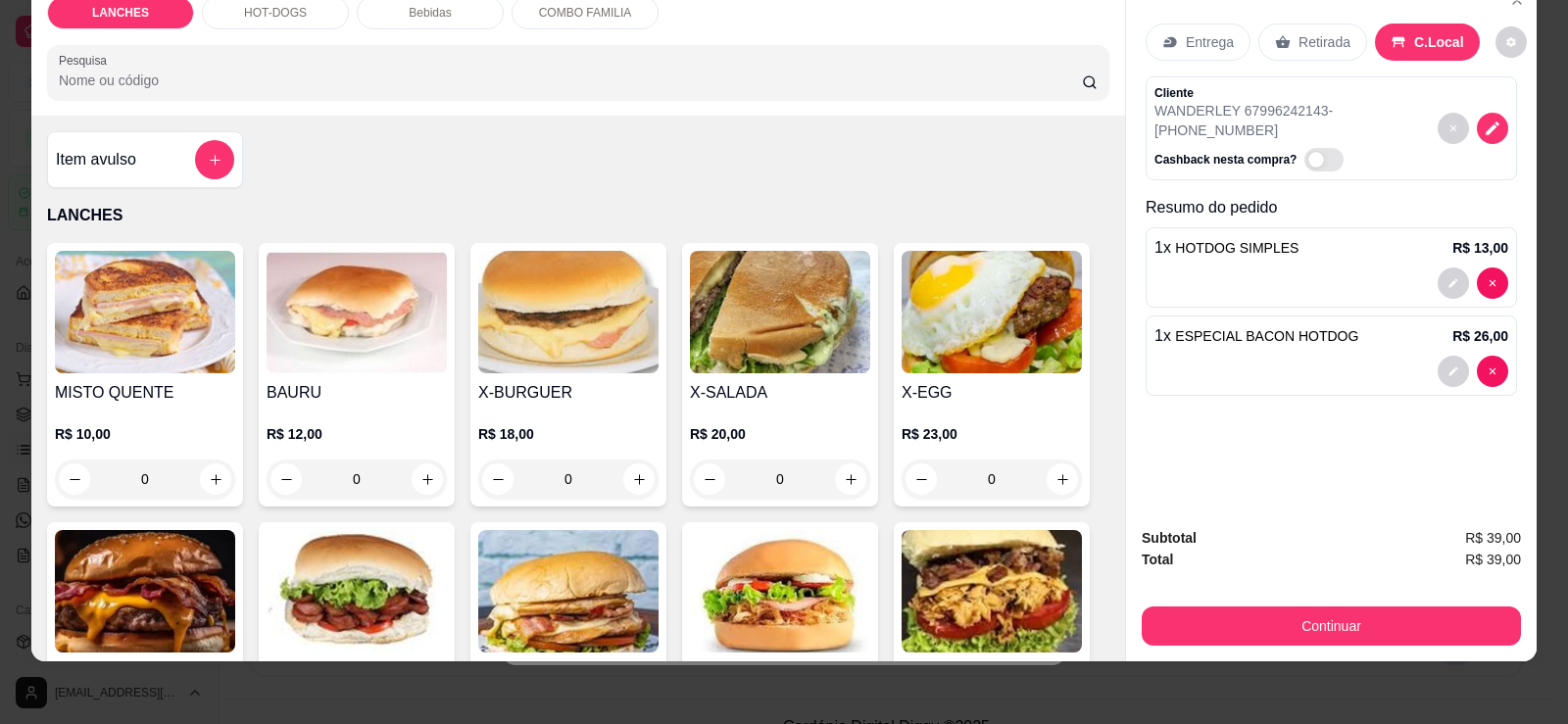
type input "0"
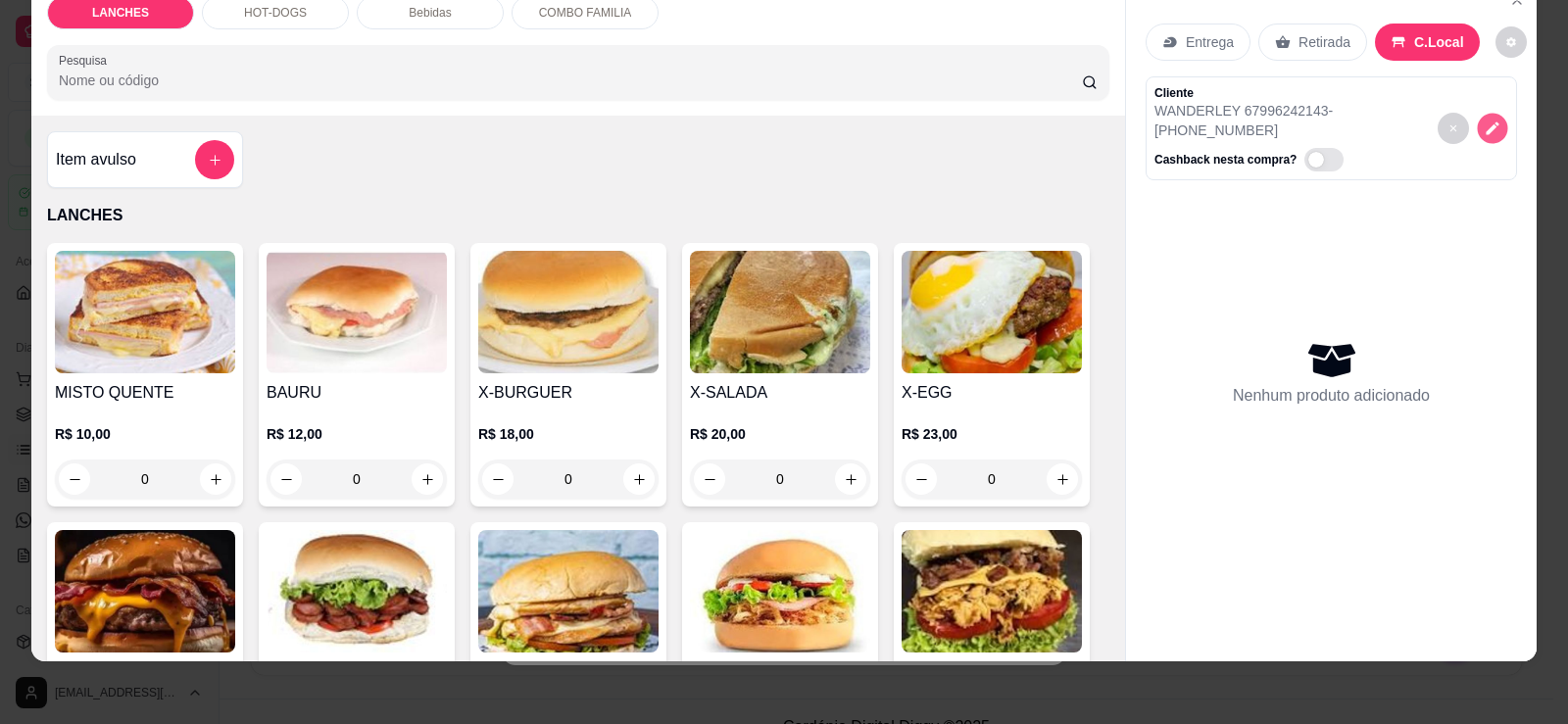
click at [1493, 125] on icon "decrease-product-quantity" at bounding box center [1492, 127] width 17 height 17
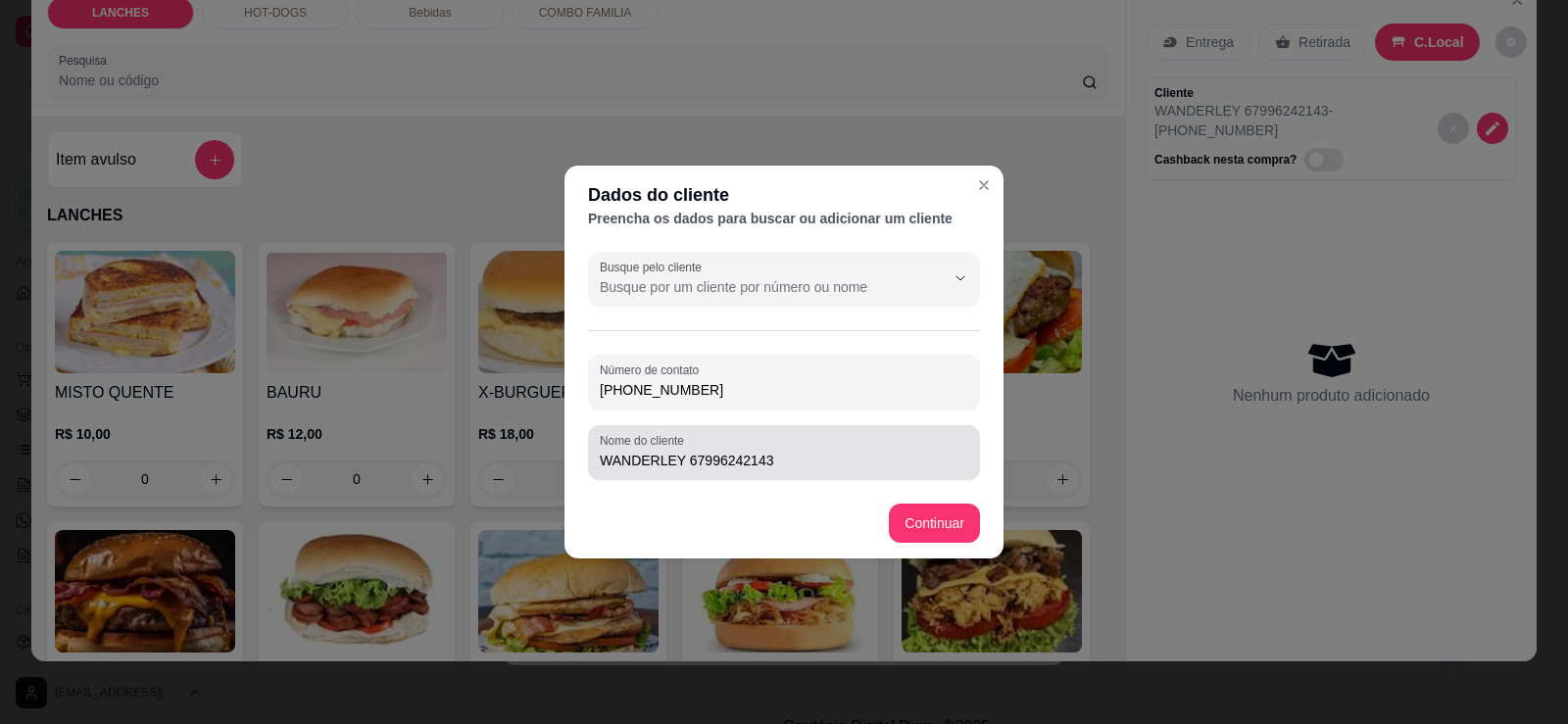
click at [733, 463] on input "WANDERLEY 67996242143" at bounding box center [783, 460] width 368 height 20
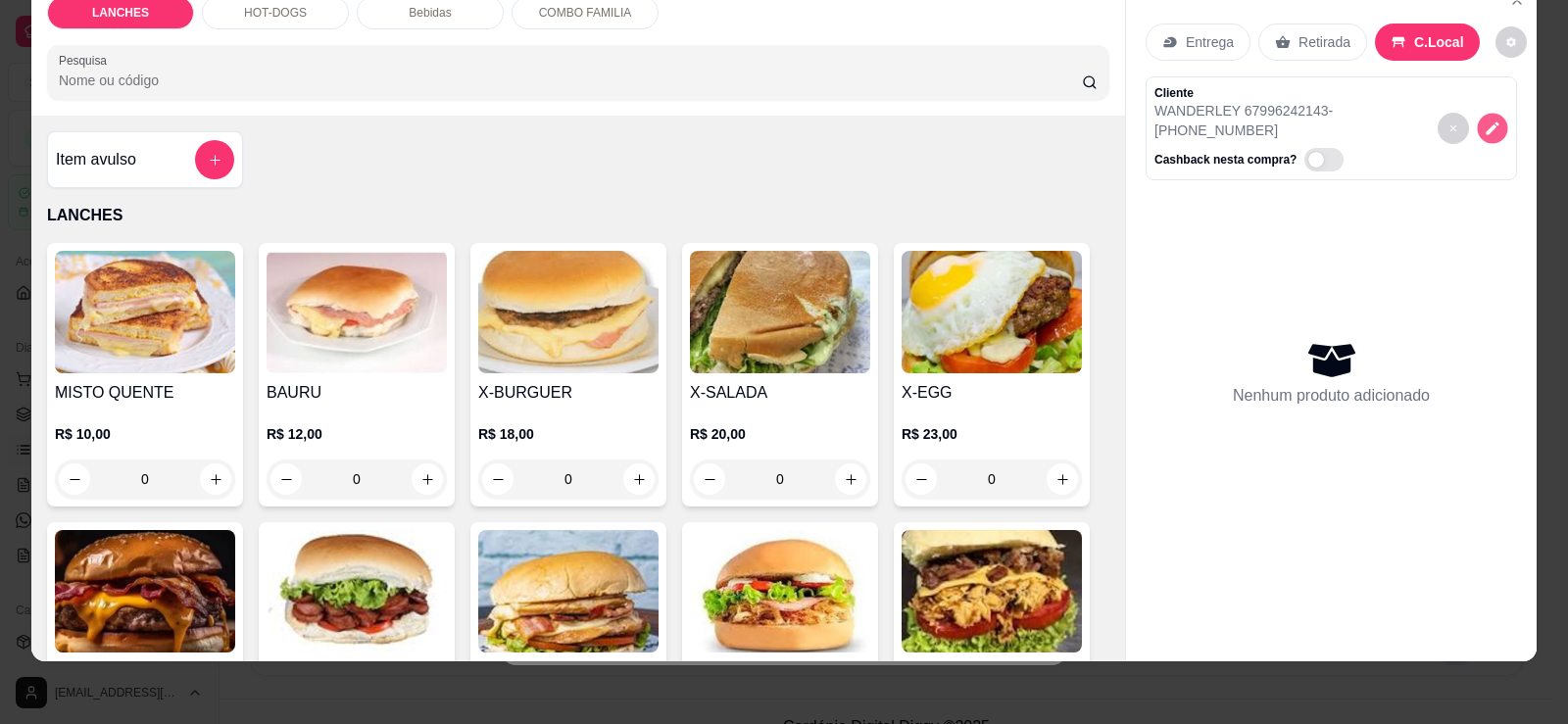
click at [1498, 135] on button "decrease-product-quantity" at bounding box center [1492, 129] width 31 height 31
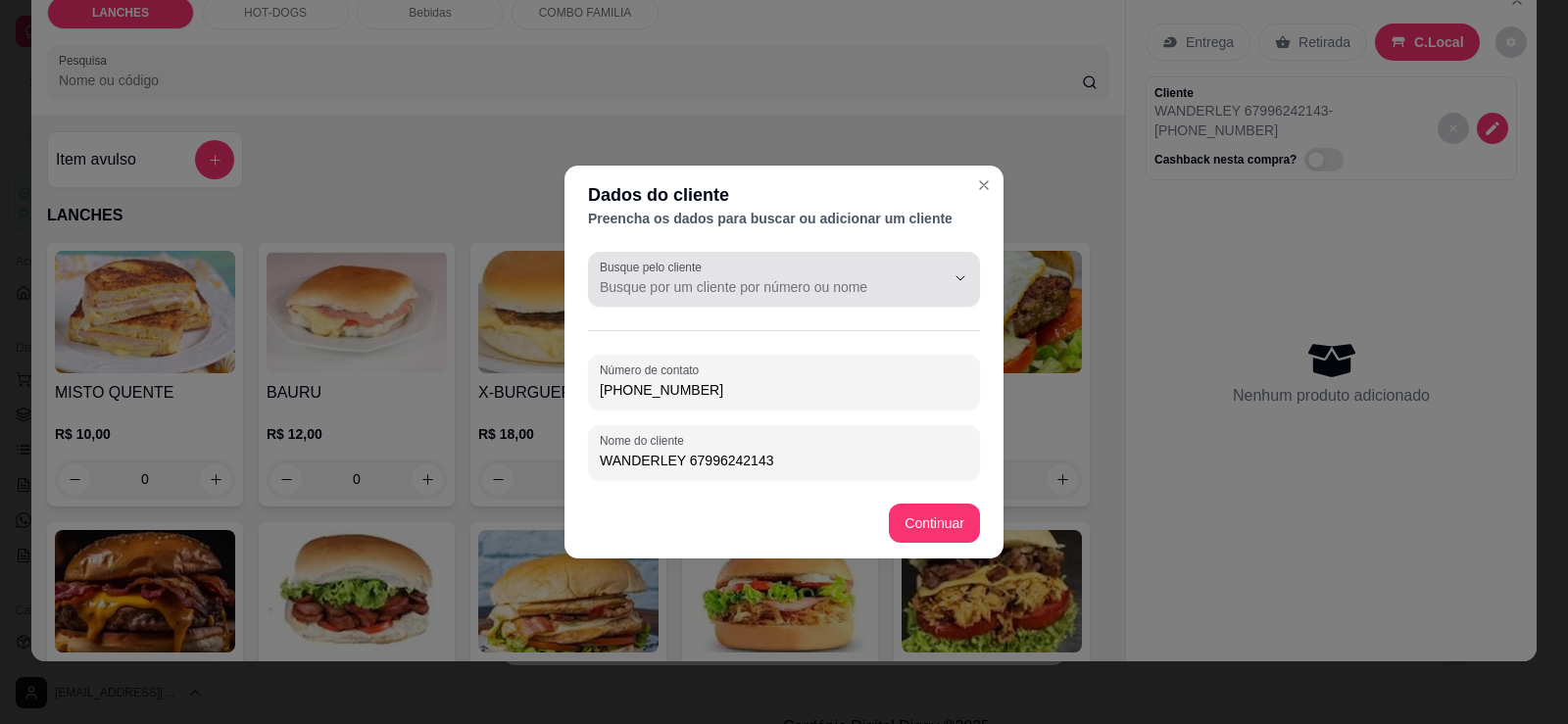
click at [931, 286] on button "Show suggestions" at bounding box center [932, 278] width 31 height 31
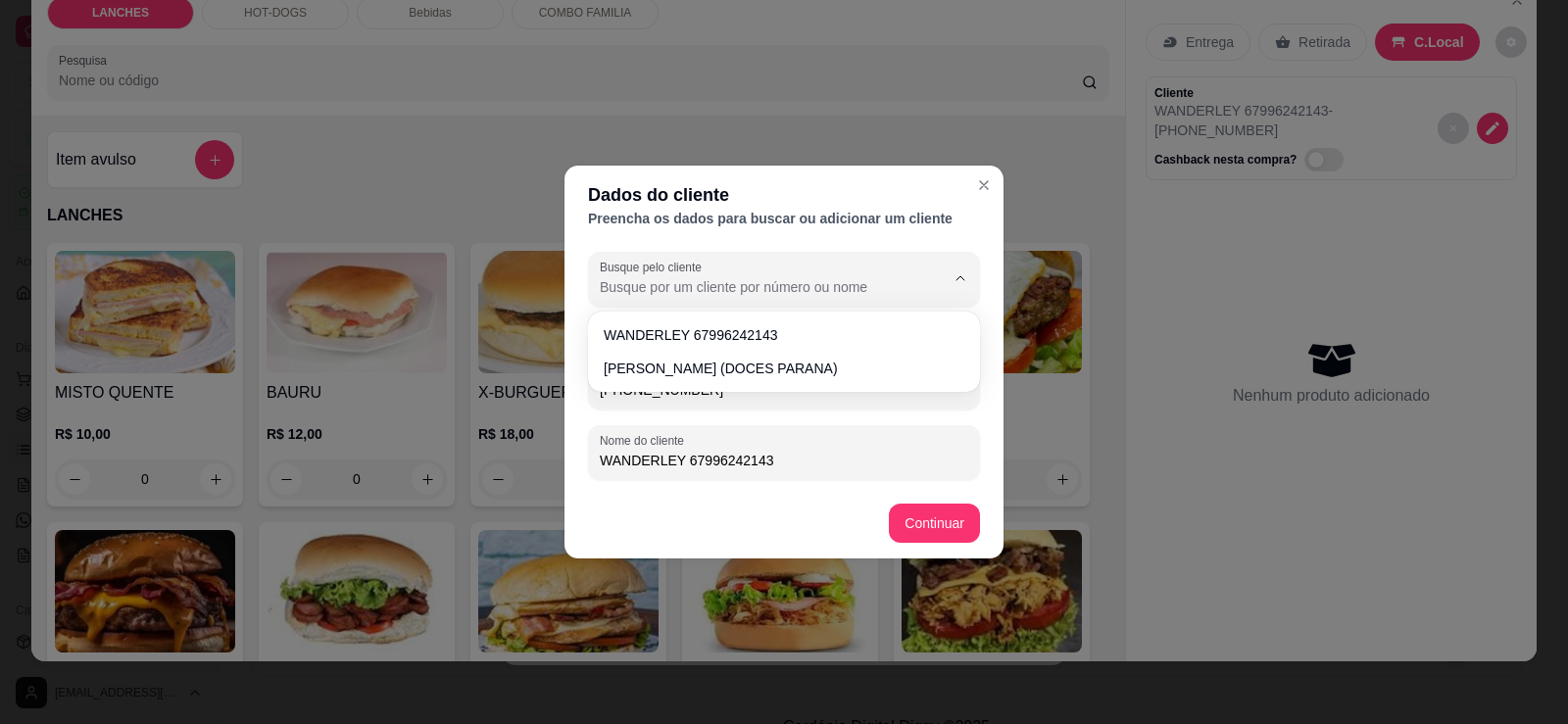
click at [880, 133] on div "Dados do cliente Preencha os dados para buscar ou adicionar um cliente Busque p…" at bounding box center [784, 362] width 1568 height 724
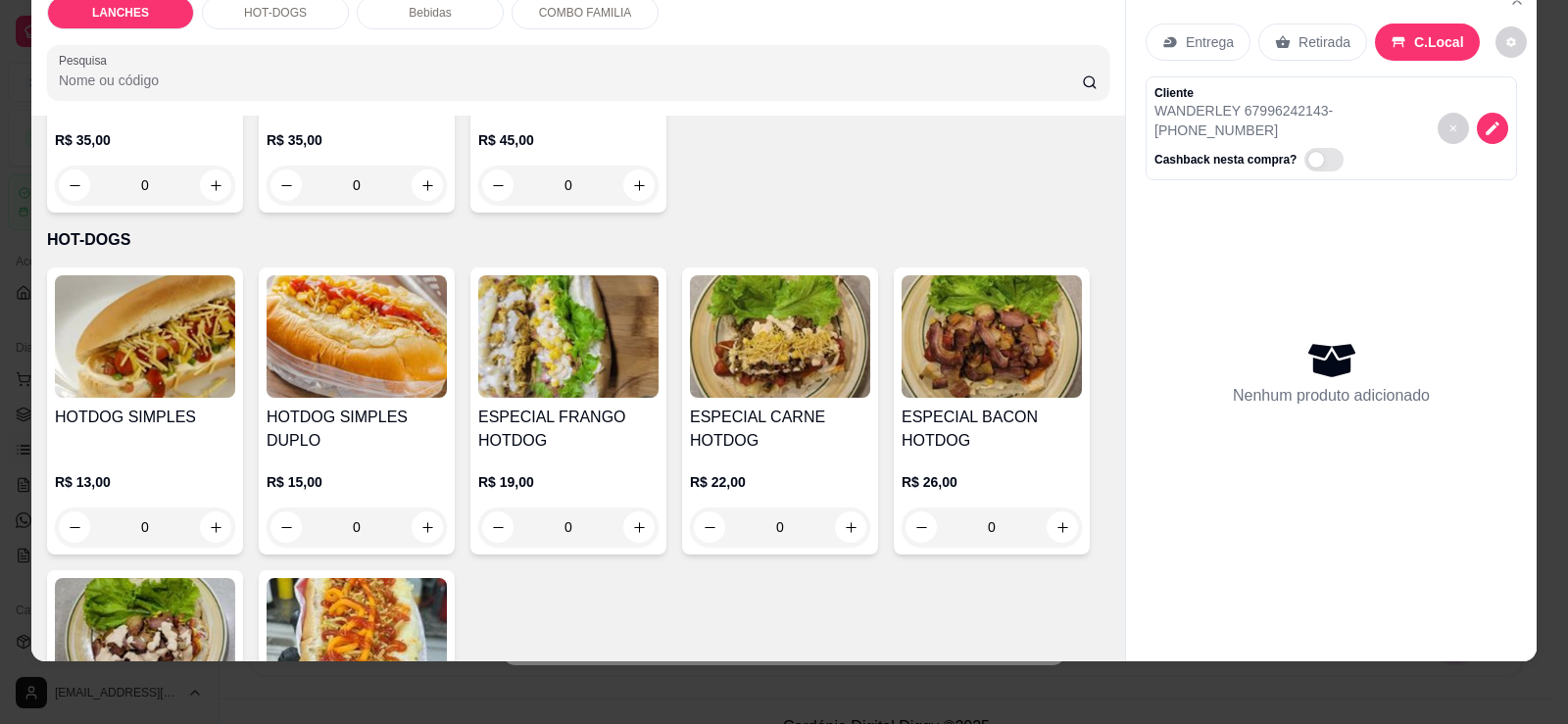
scroll to position [882, 0]
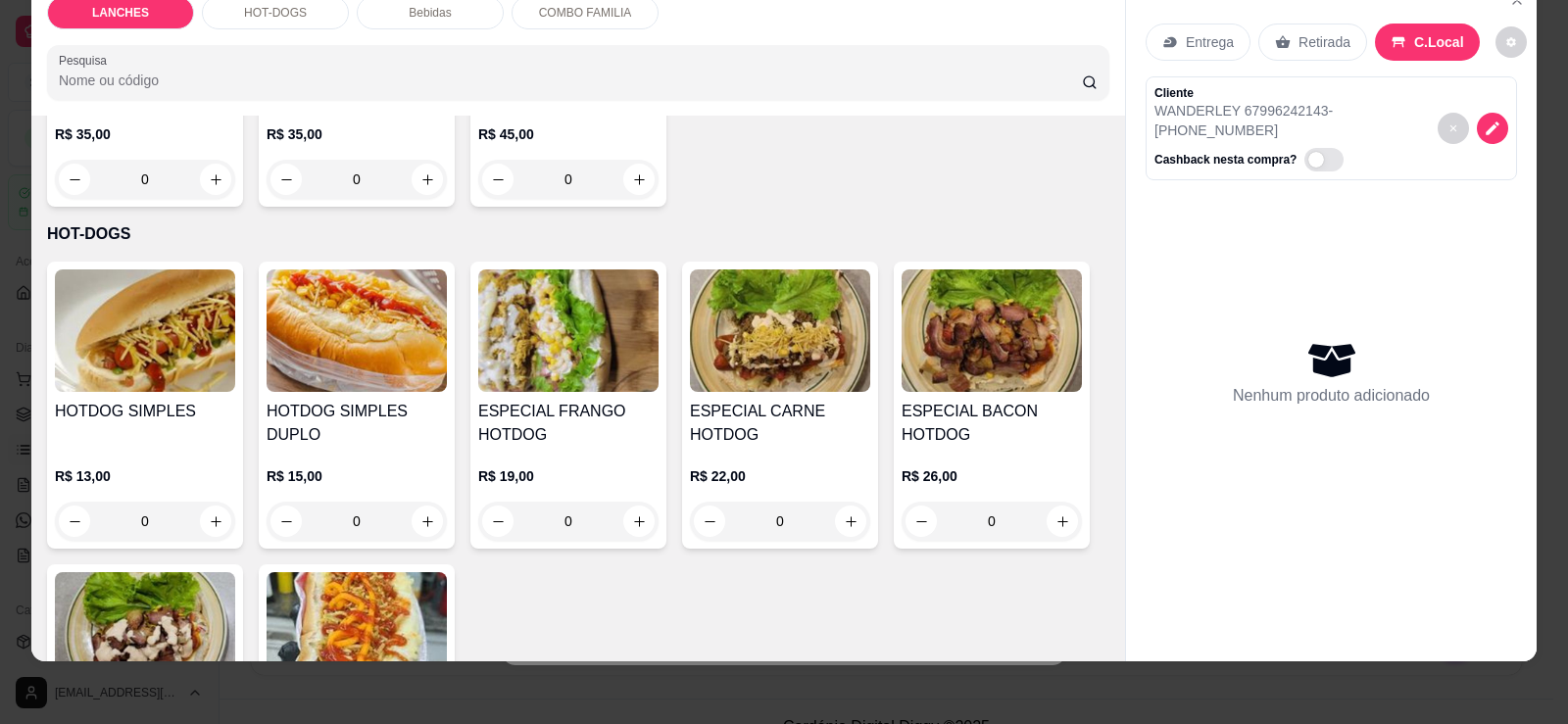
click at [758, 326] on img at bounding box center [780, 330] width 181 height 122
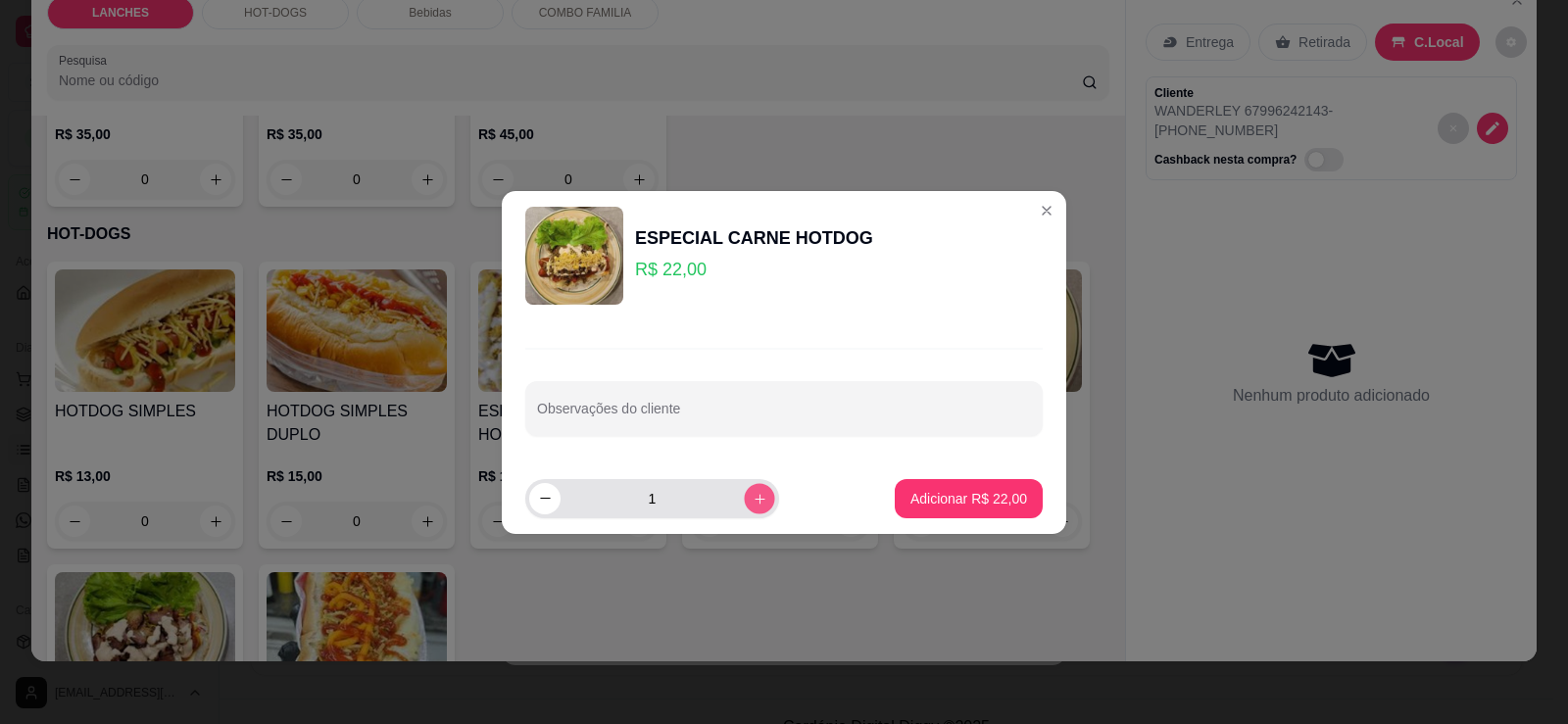
click at [743, 506] on button "increase-product-quantity" at bounding box center [758, 498] width 31 height 31
type input "3"
click at [914, 498] on p "Adicionar R$ 66,00" at bounding box center [968, 499] width 116 height 20
type input "3"
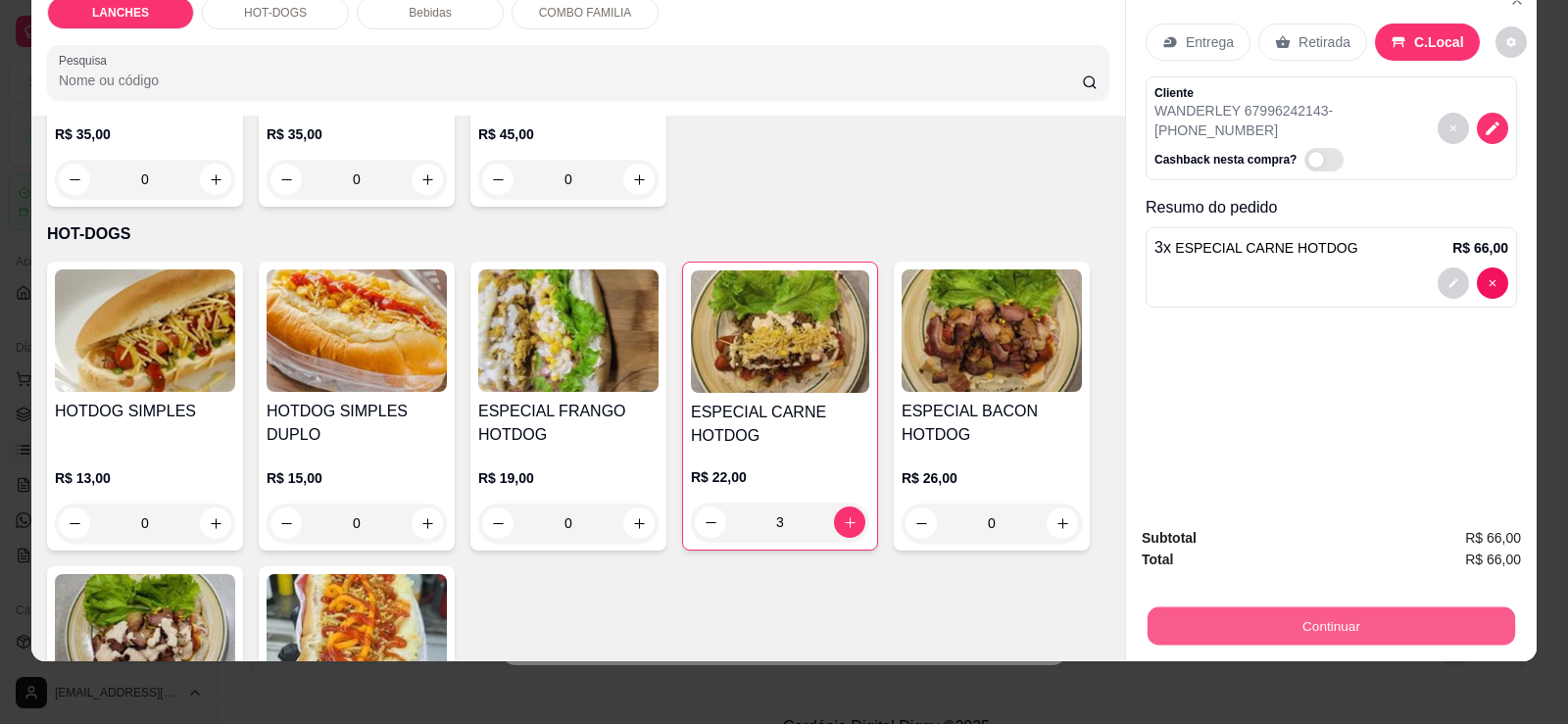
click at [1225, 620] on button "Continuar" at bounding box center [1331, 625] width 367 height 39
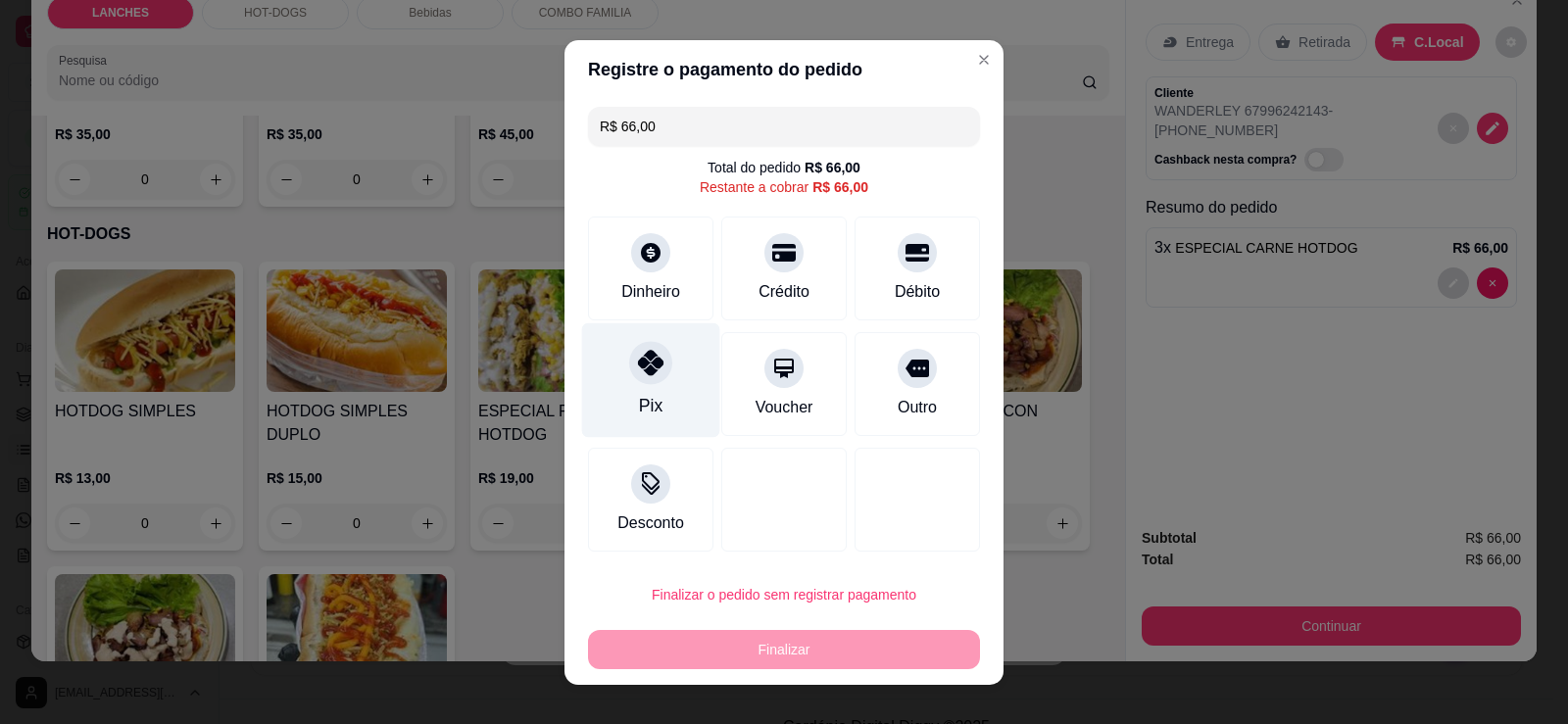
click at [660, 416] on div "Pix" at bounding box center [651, 380] width 138 height 115
type input "R$ 0,00"
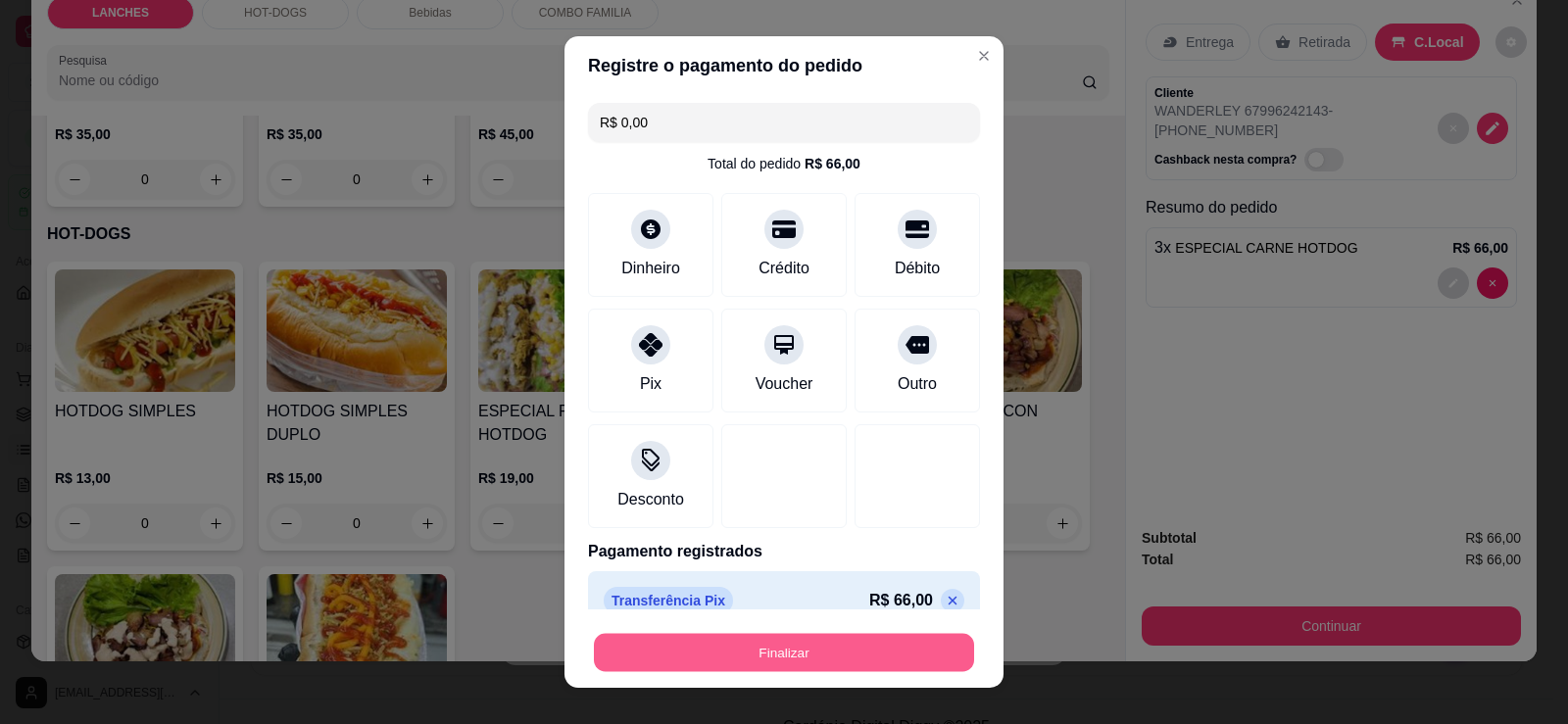
click at [788, 654] on button "Finalizar" at bounding box center [783, 653] width 380 height 39
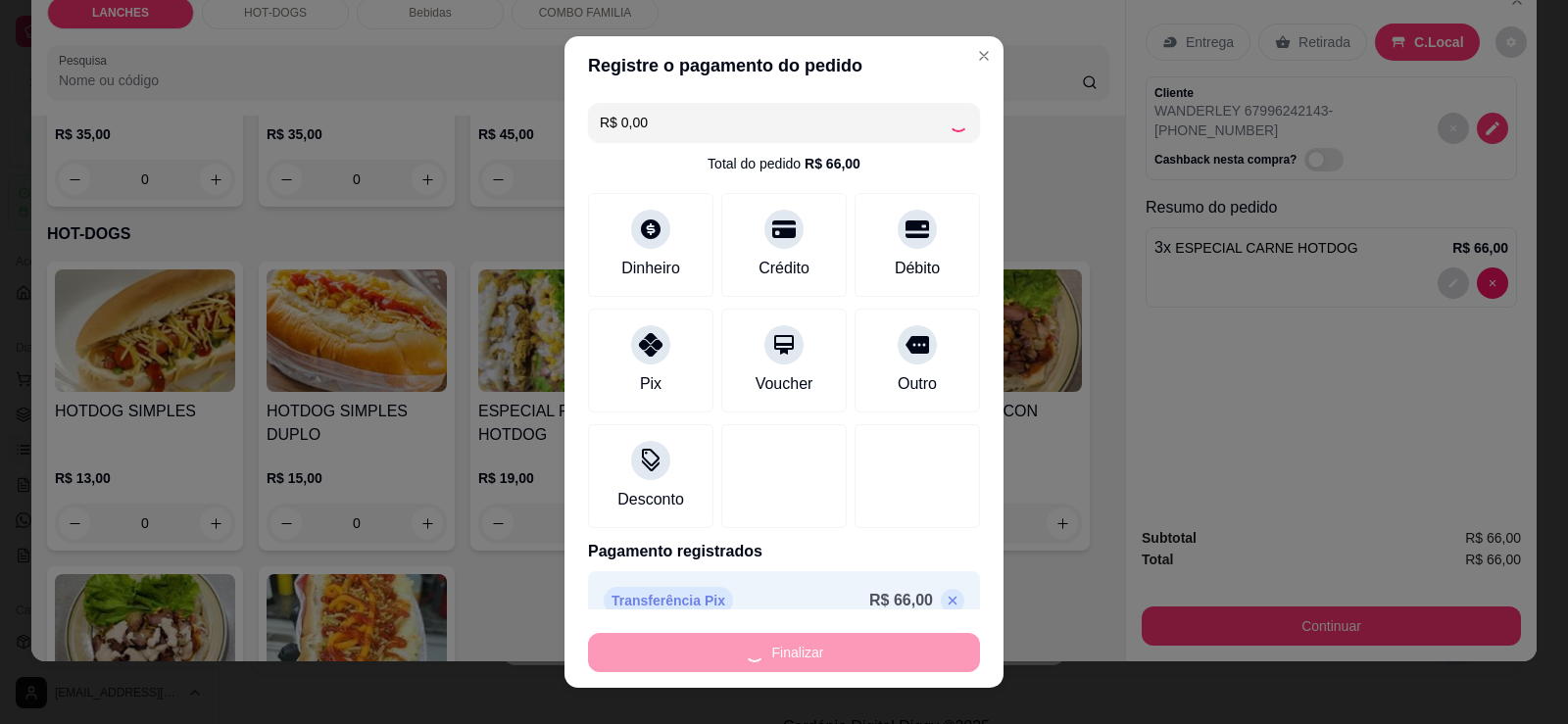
type input "0"
type input "-R$ 66,00"
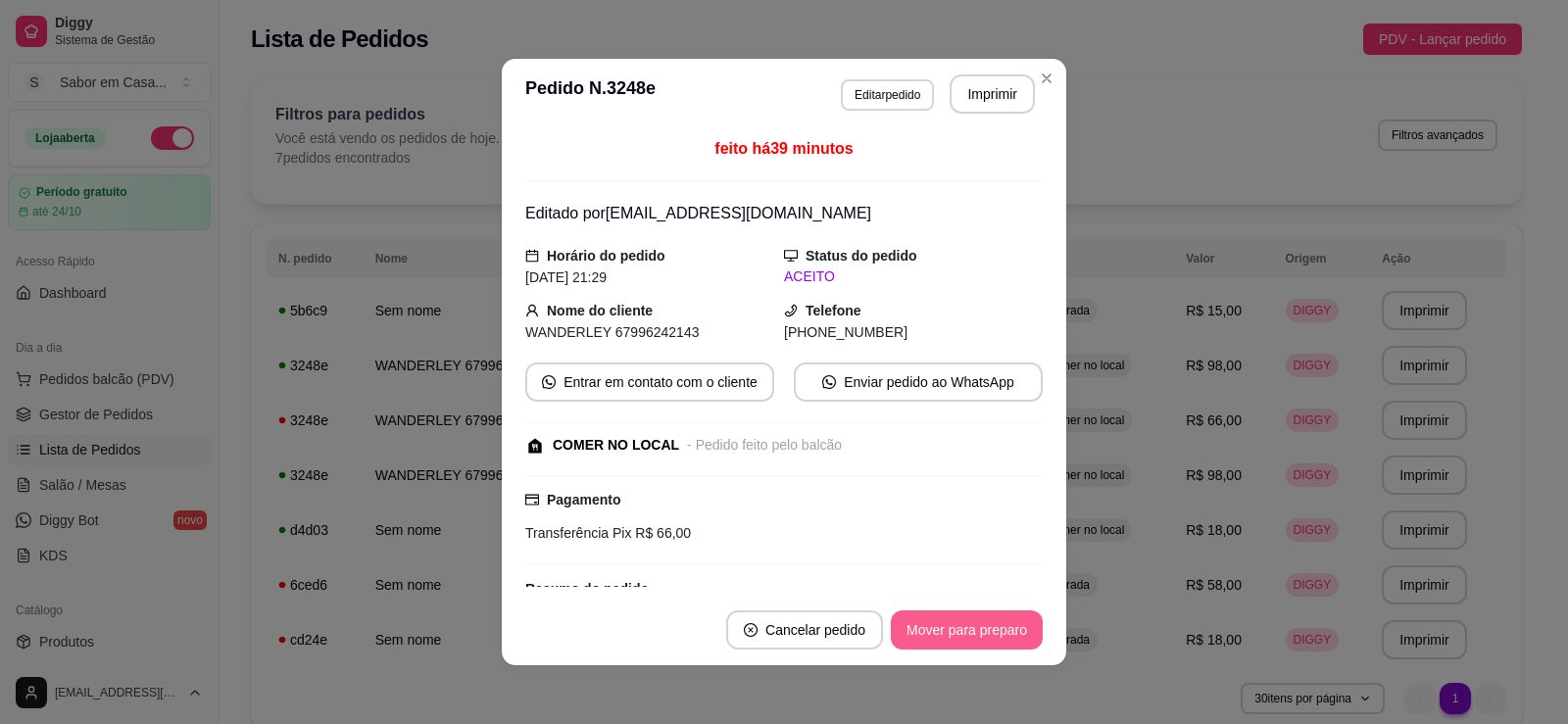
click at [982, 631] on button "Mover para preparo" at bounding box center [967, 629] width 152 height 39
click at [982, 631] on button "Mover para retirada disponível" at bounding box center [934, 629] width 216 height 39
click at [982, 631] on button "Mover para finalizado" at bounding box center [962, 629] width 163 height 39
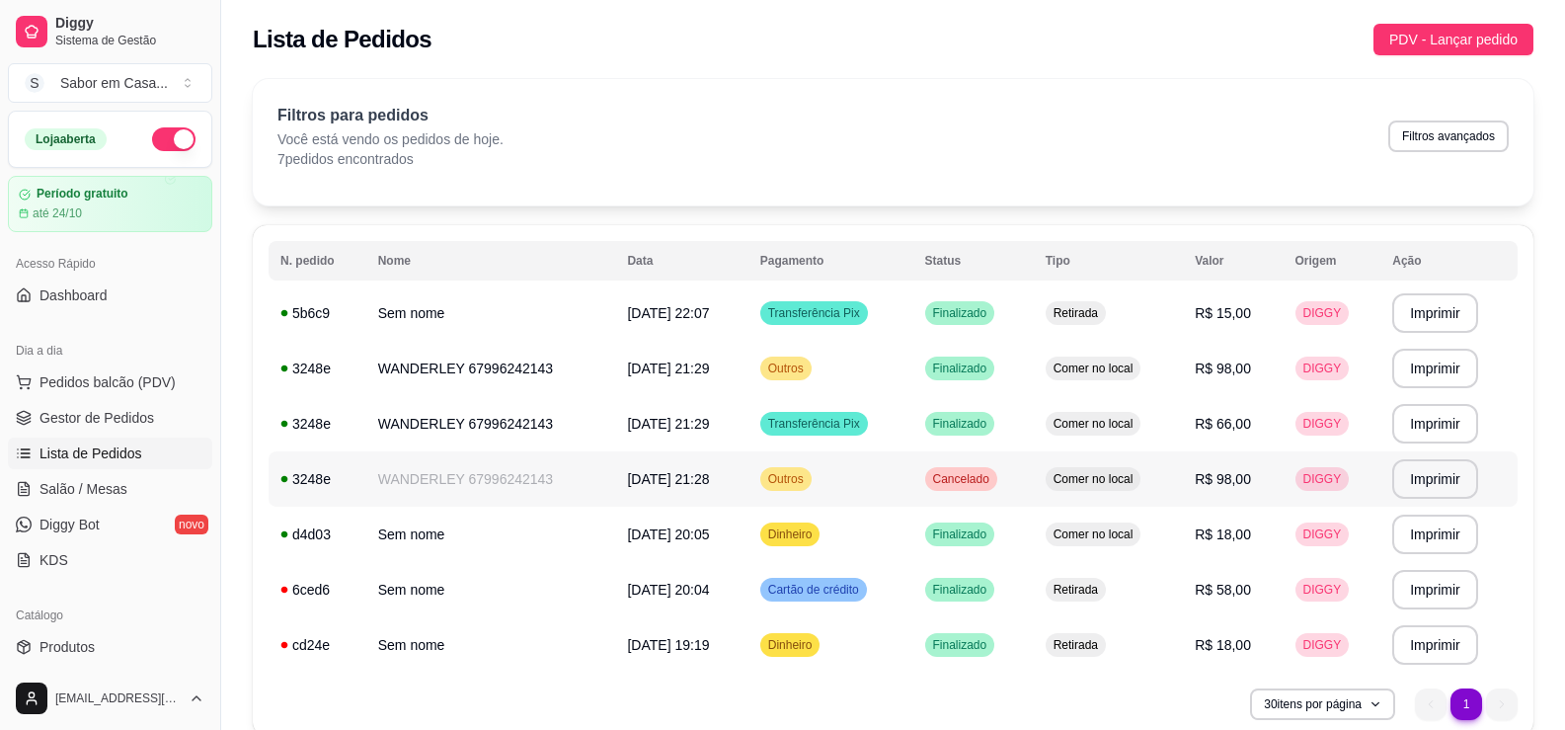
click at [978, 485] on span "Cancelado" at bounding box center [961, 479] width 64 height 16
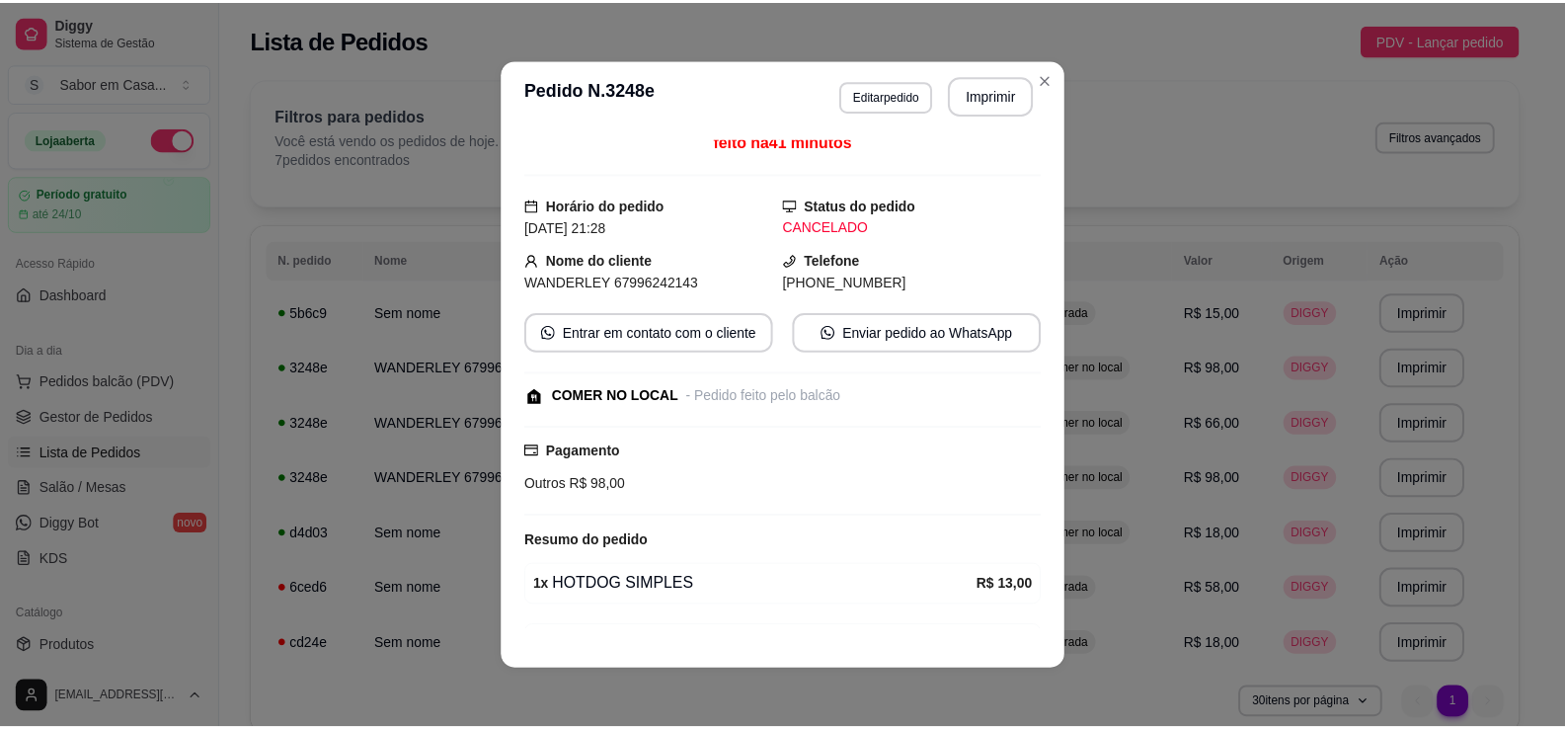
scroll to position [0, 0]
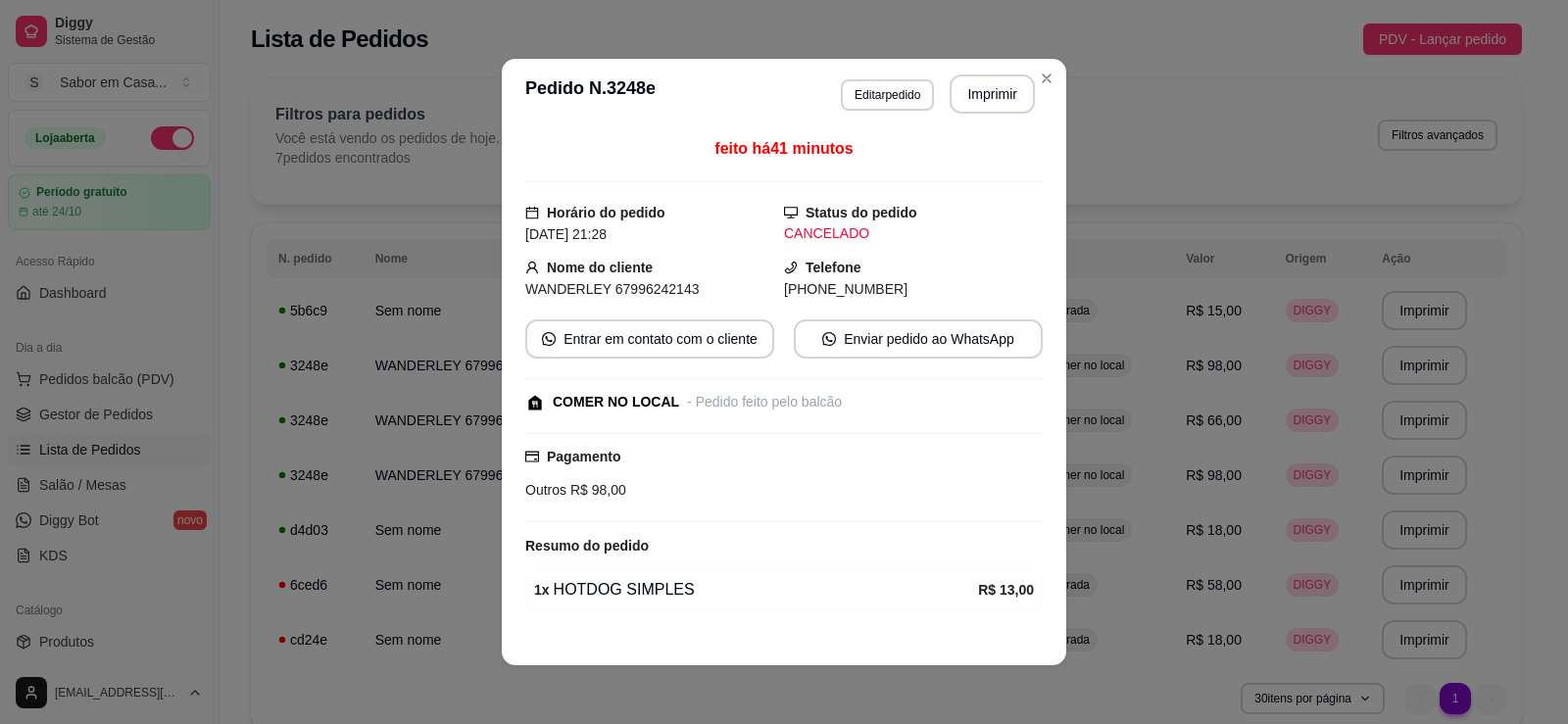
click at [826, 231] on div "CANCELADO" at bounding box center [913, 233] width 259 height 21
click at [829, 227] on div "CANCELADO" at bounding box center [913, 233] width 259 height 21
click at [830, 226] on div "CANCELADO" at bounding box center [913, 233] width 259 height 21
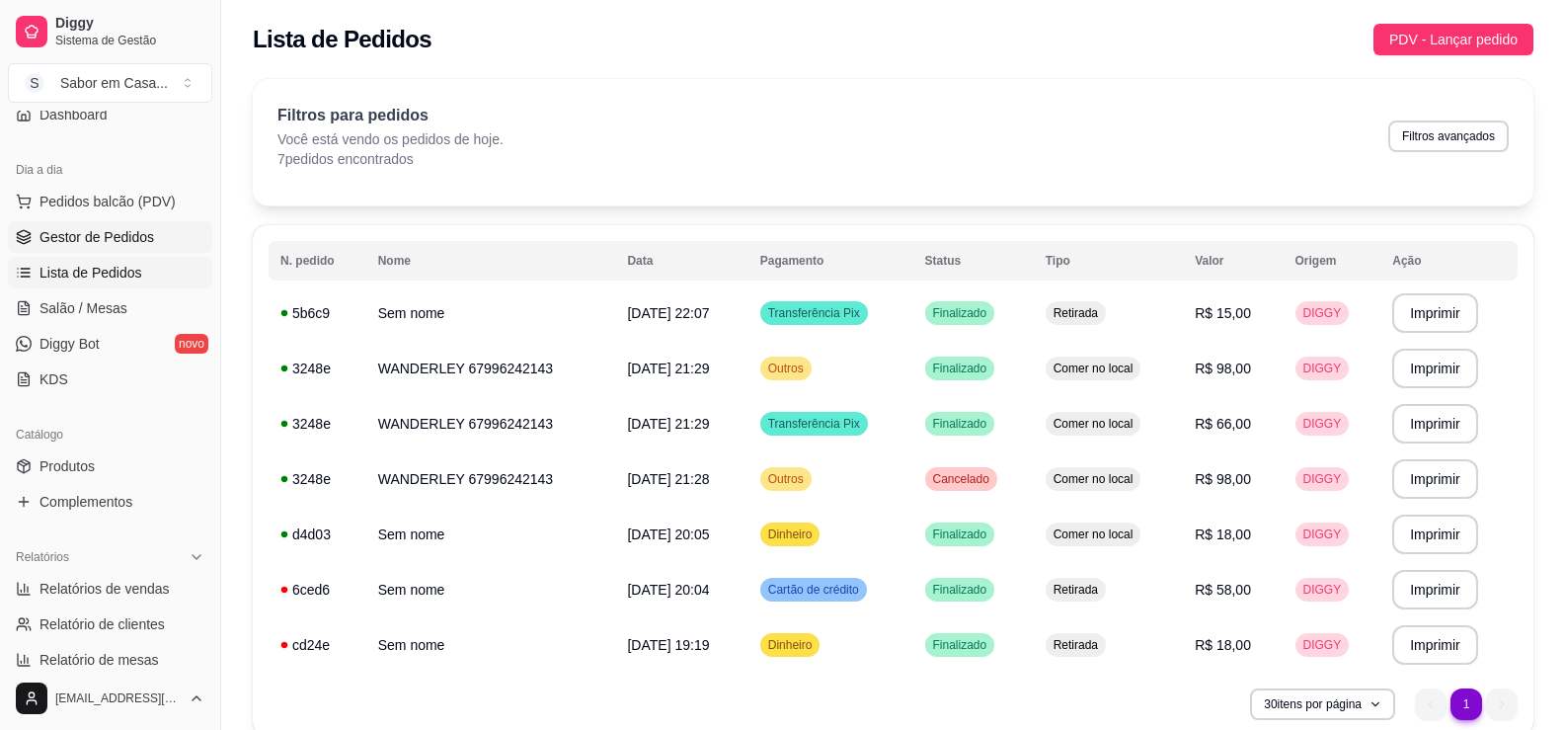
scroll to position [197, 0]
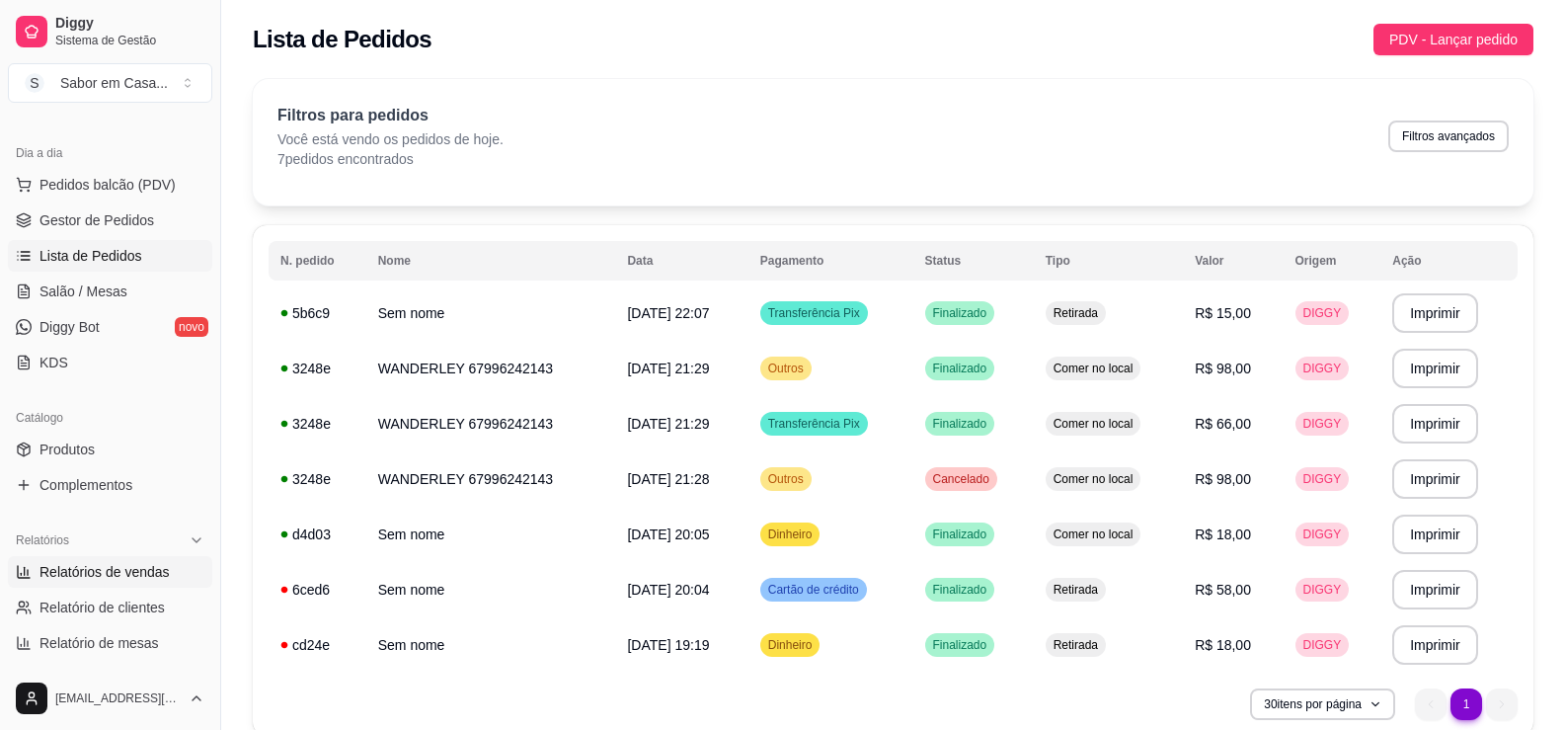
click at [146, 571] on span "Relatórios de vendas" at bounding box center [104, 572] width 130 height 20
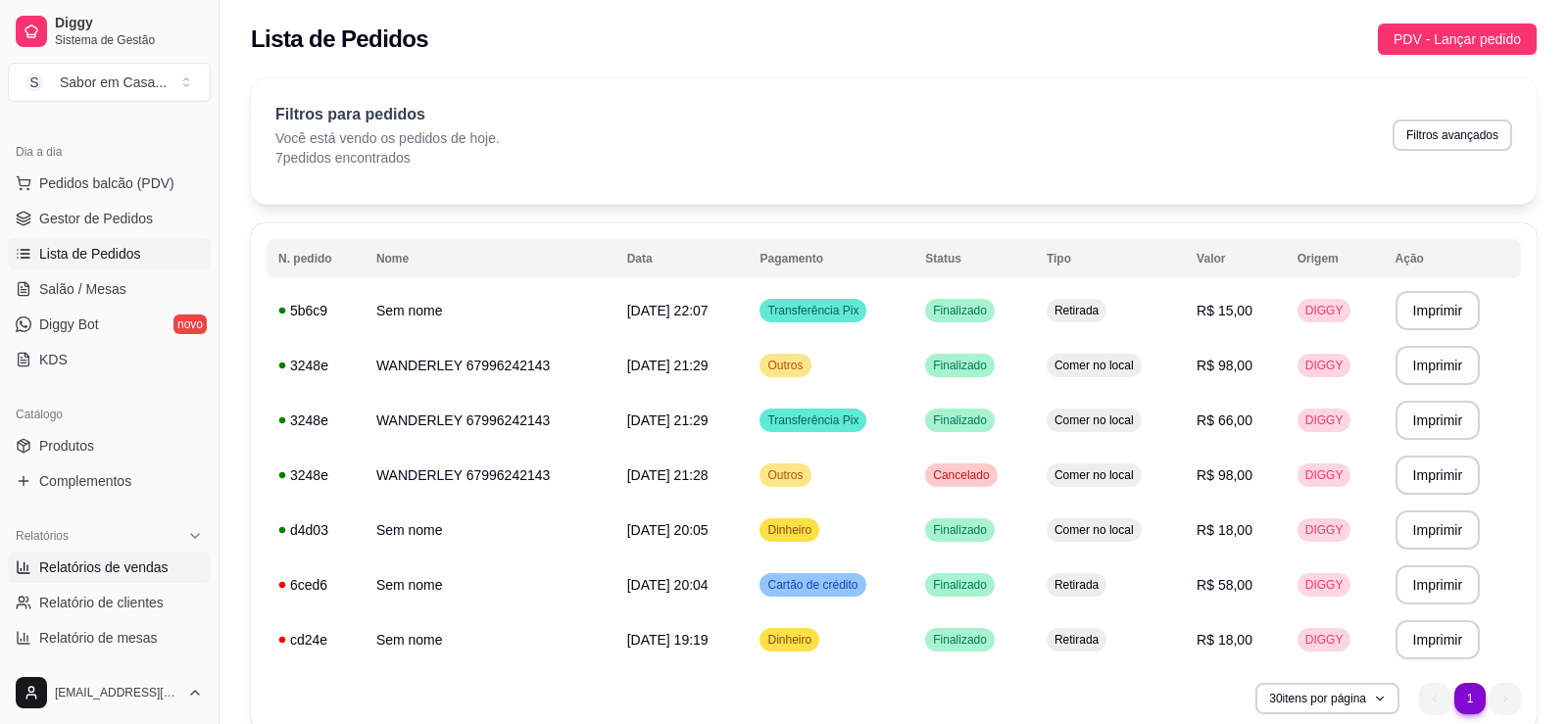
select select "ALL"
select select "0"
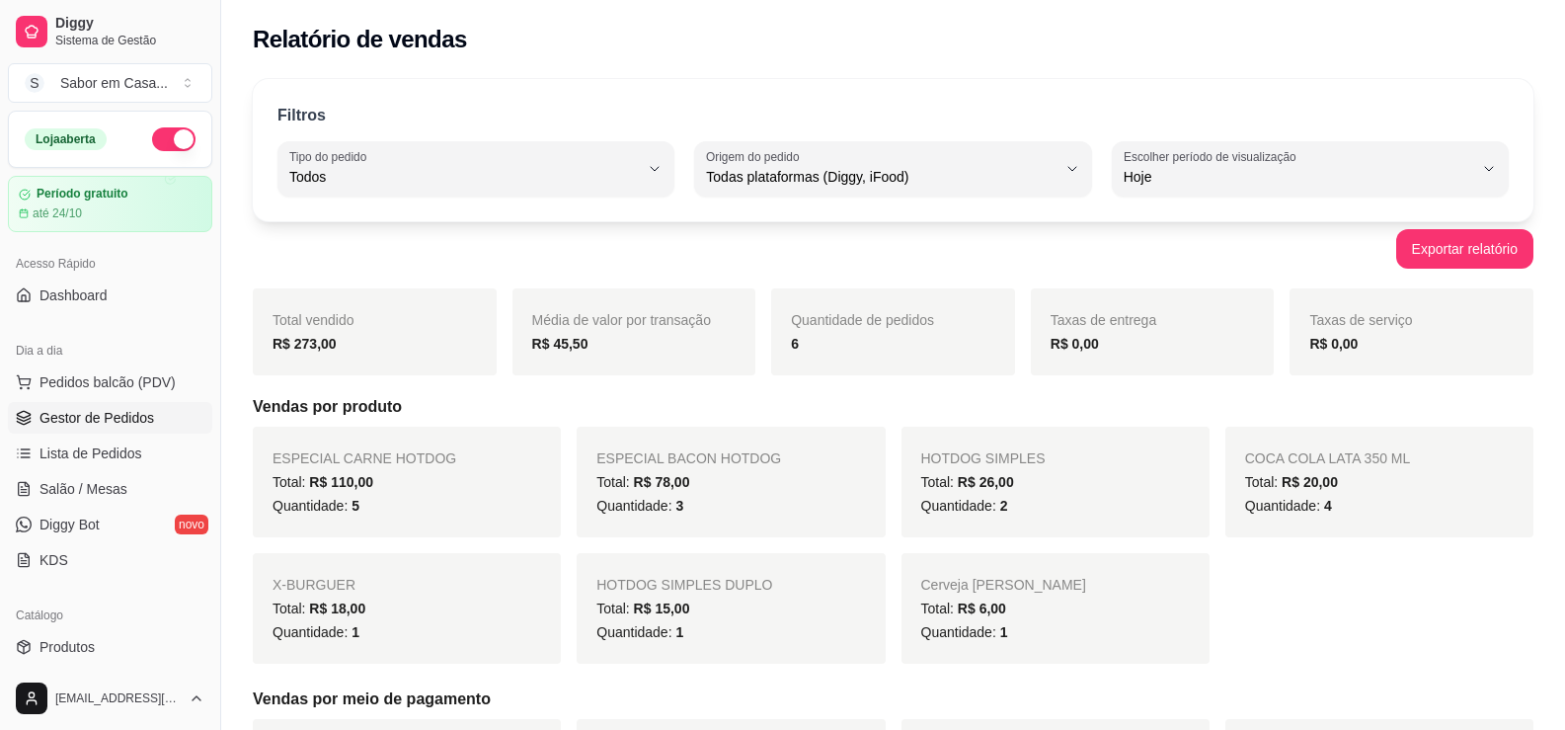
click at [121, 414] on span "Gestor de Pedidos" at bounding box center [96, 418] width 115 height 20
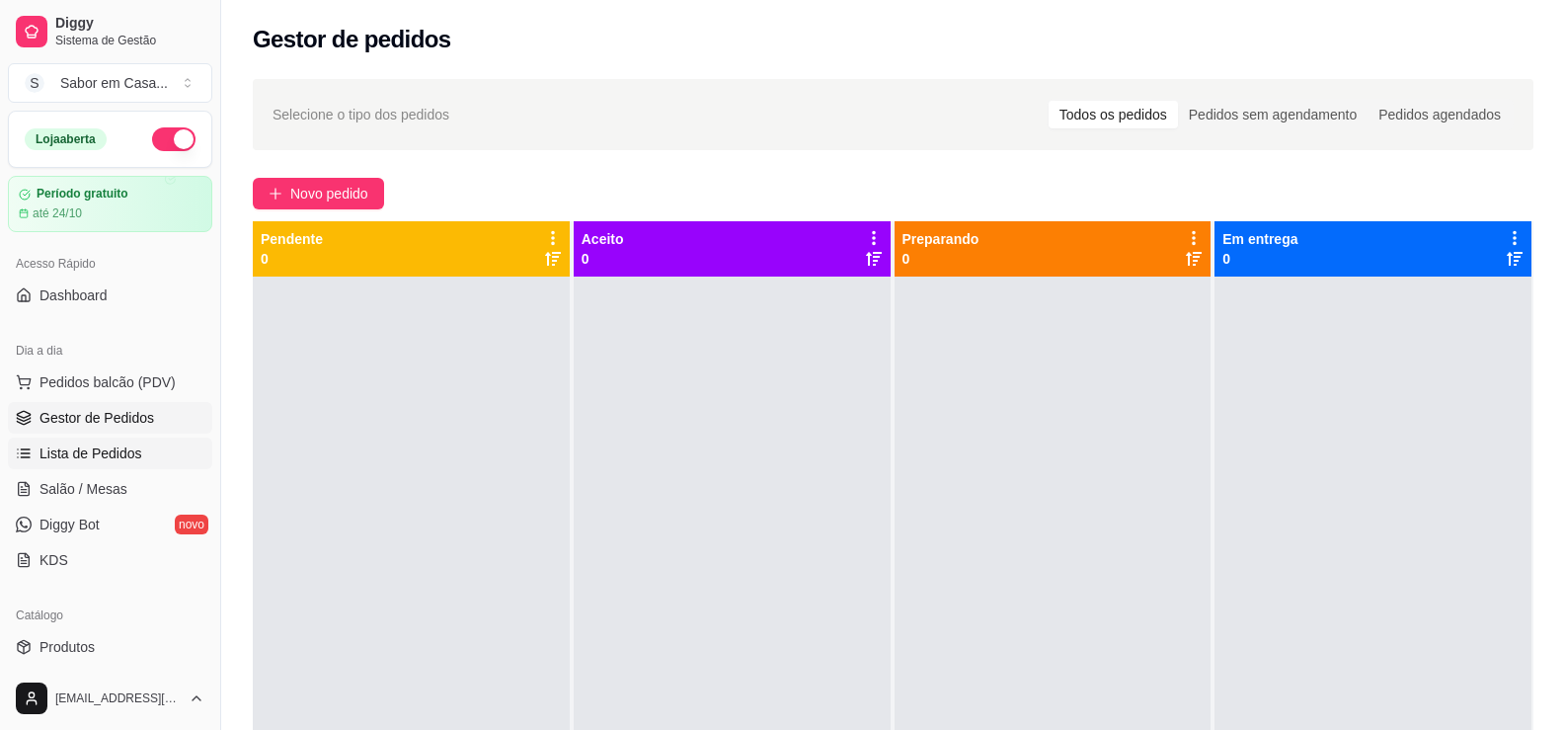
click at [110, 455] on span "Lista de Pedidos" at bounding box center [90, 453] width 103 height 20
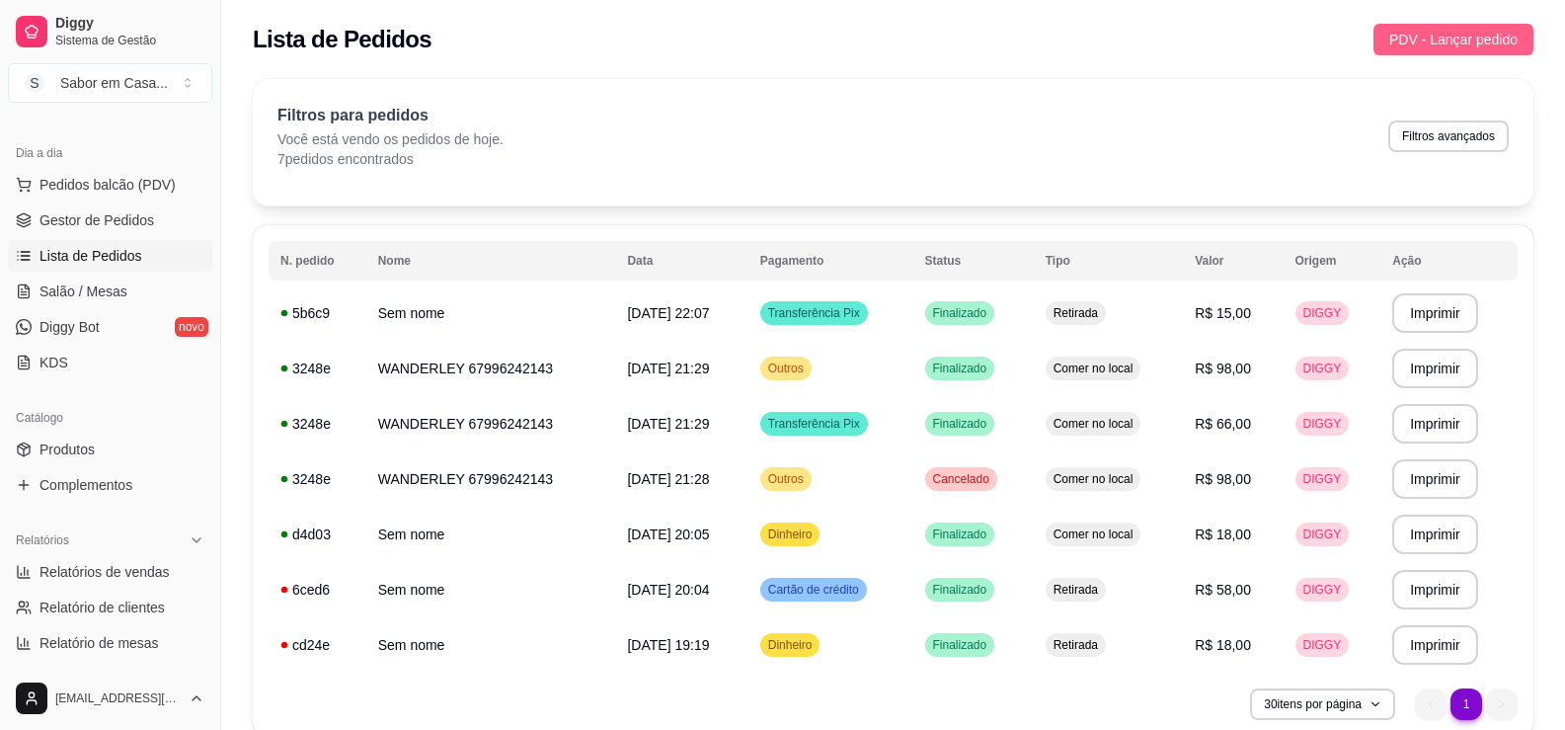
click at [1409, 27] on button "PDV - Lançar pedido" at bounding box center [1453, 40] width 160 height 32
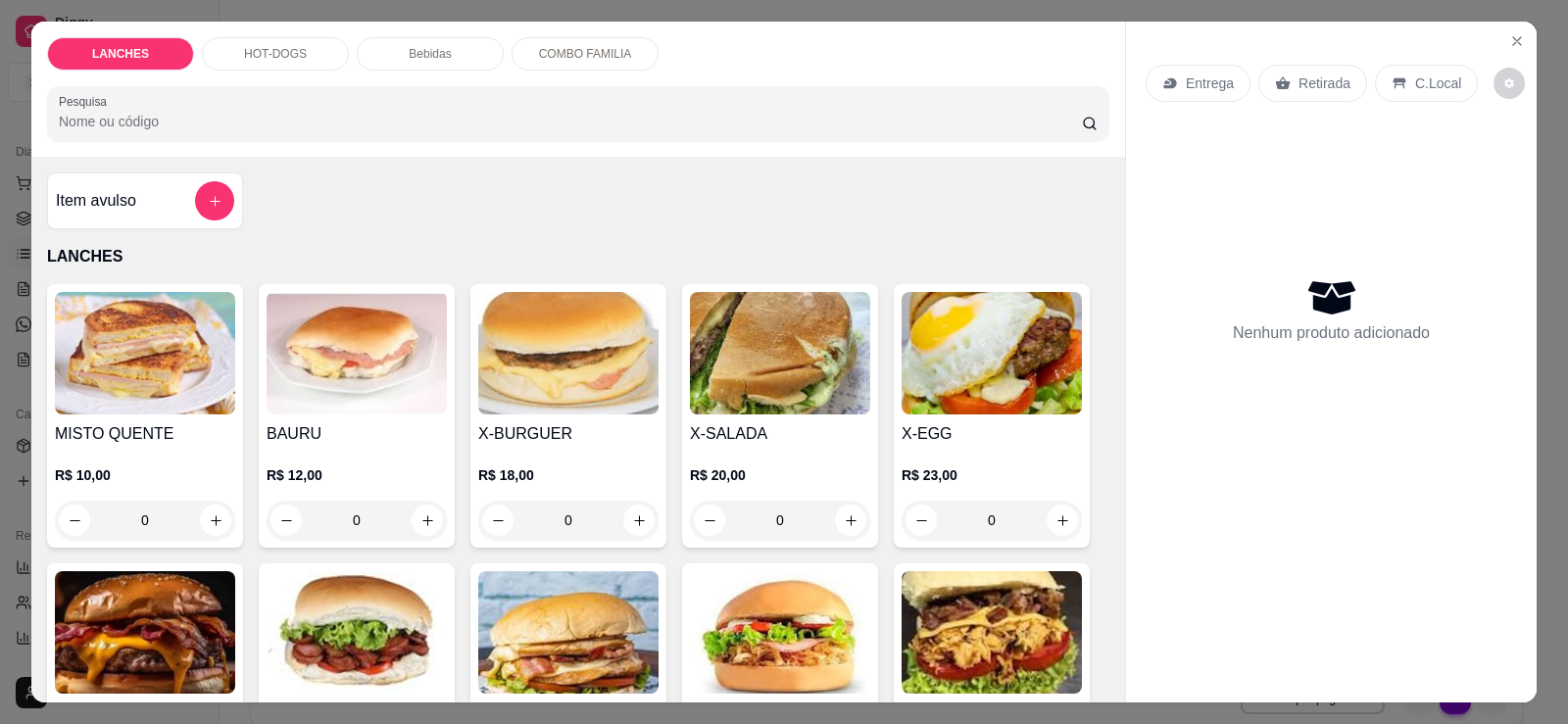
click at [595, 373] on img at bounding box center [569, 352] width 181 height 122
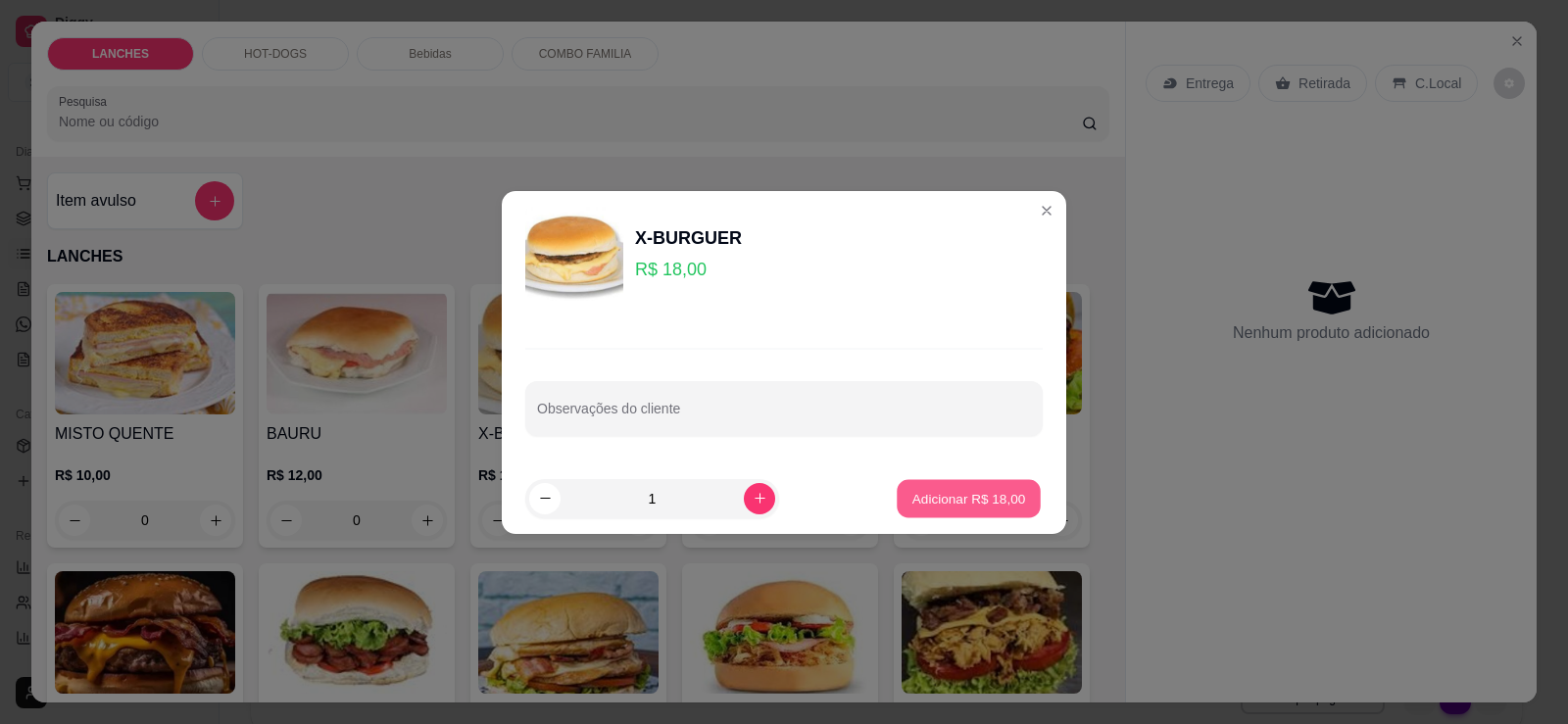
click at [943, 489] on p "Adicionar R$ 18,00" at bounding box center [969, 498] width 114 height 19
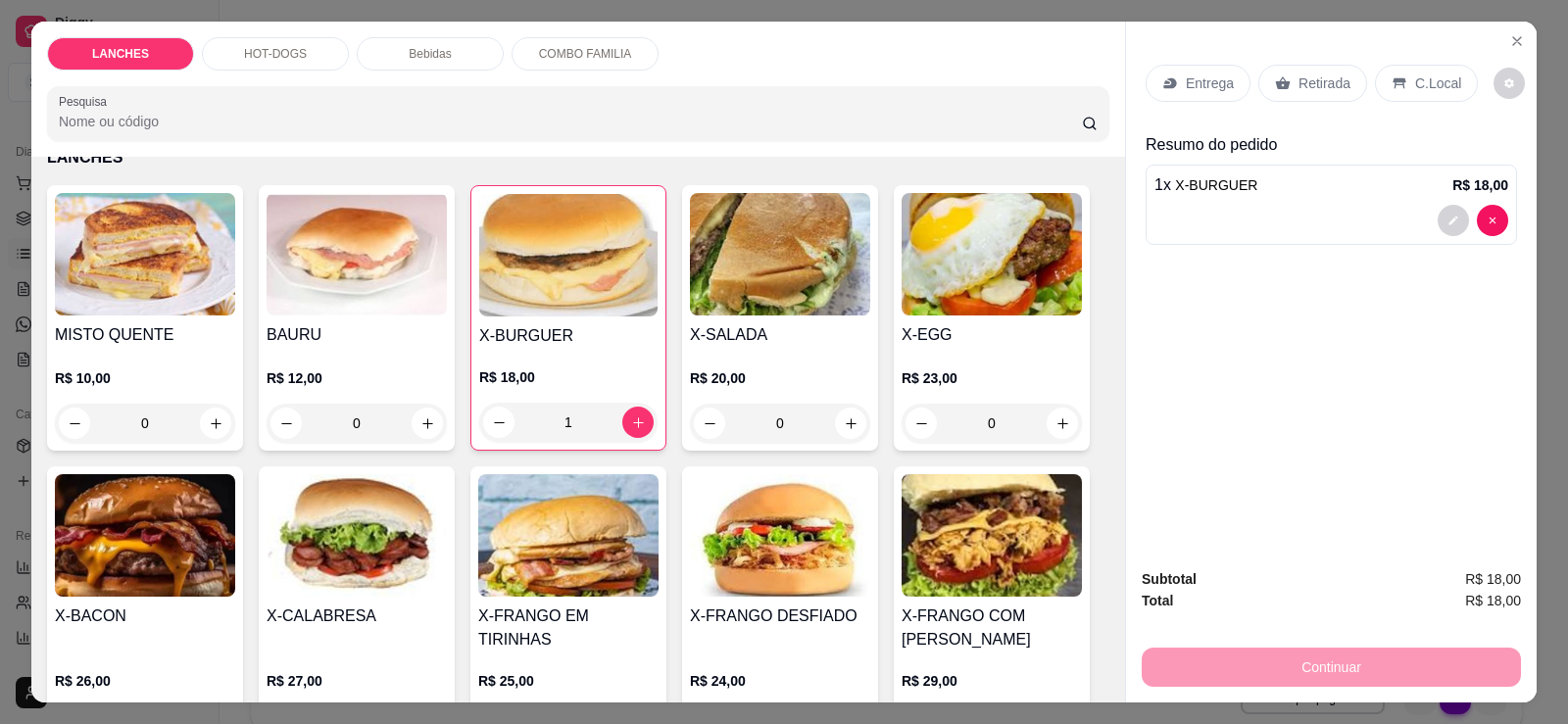
scroll to position [98, 0]
click at [1496, 236] on div at bounding box center [1472, 220] width 70 height 32
type input "0"
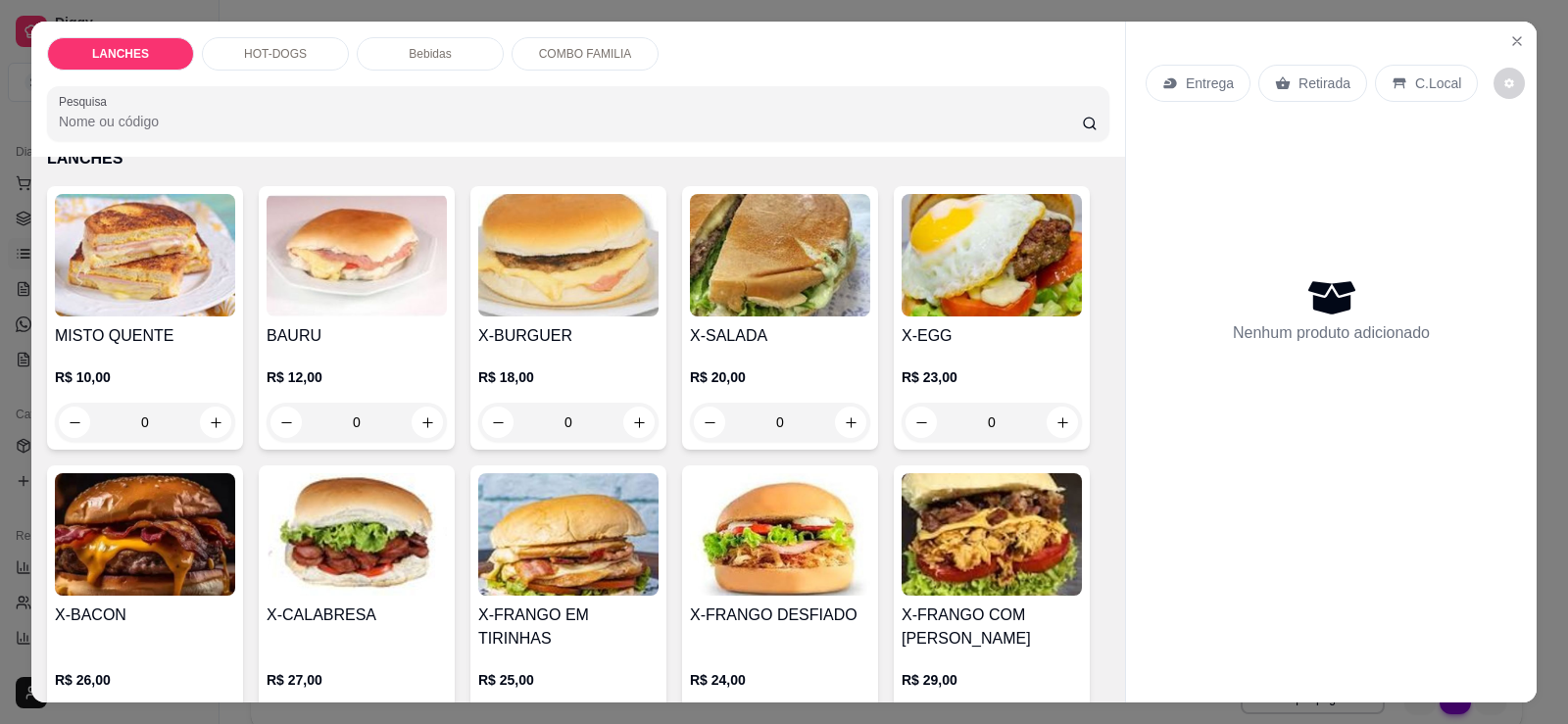
click at [228, 50] on div "HOT-DOGS" at bounding box center [275, 55] width 147 height 34
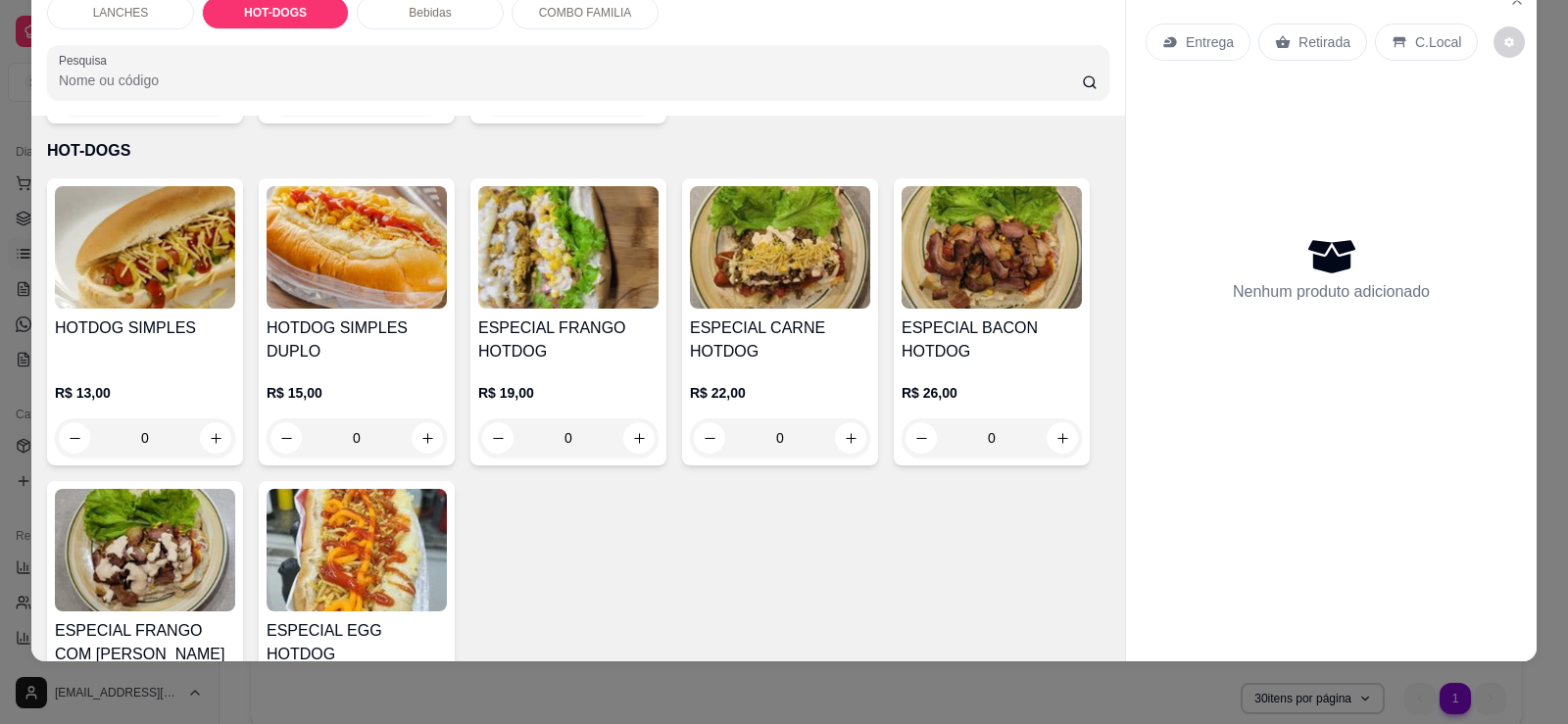
click at [325, 276] on img at bounding box center [357, 247] width 181 height 122
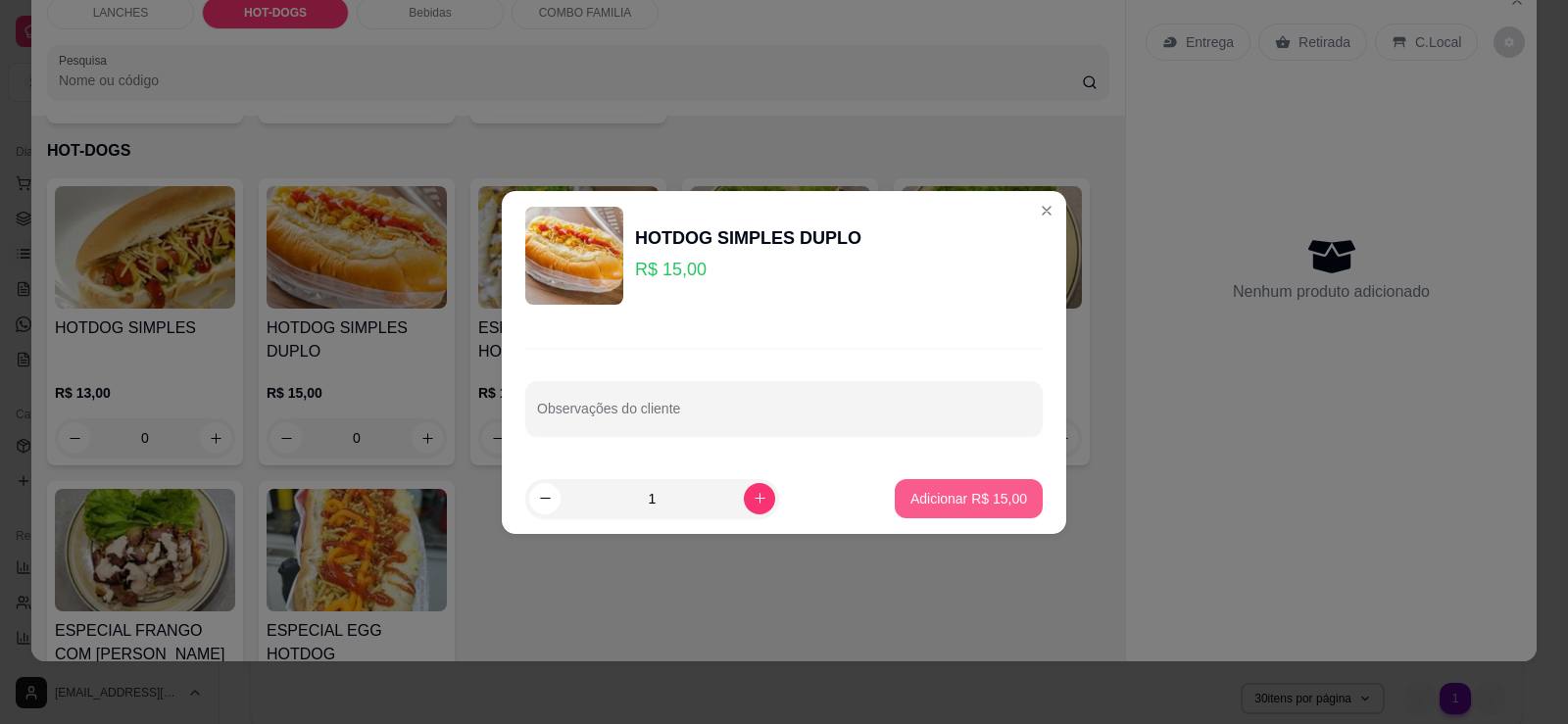
click at [1014, 499] on button "Adicionar R$ 15,00" at bounding box center [968, 498] width 148 height 39
type input "1"
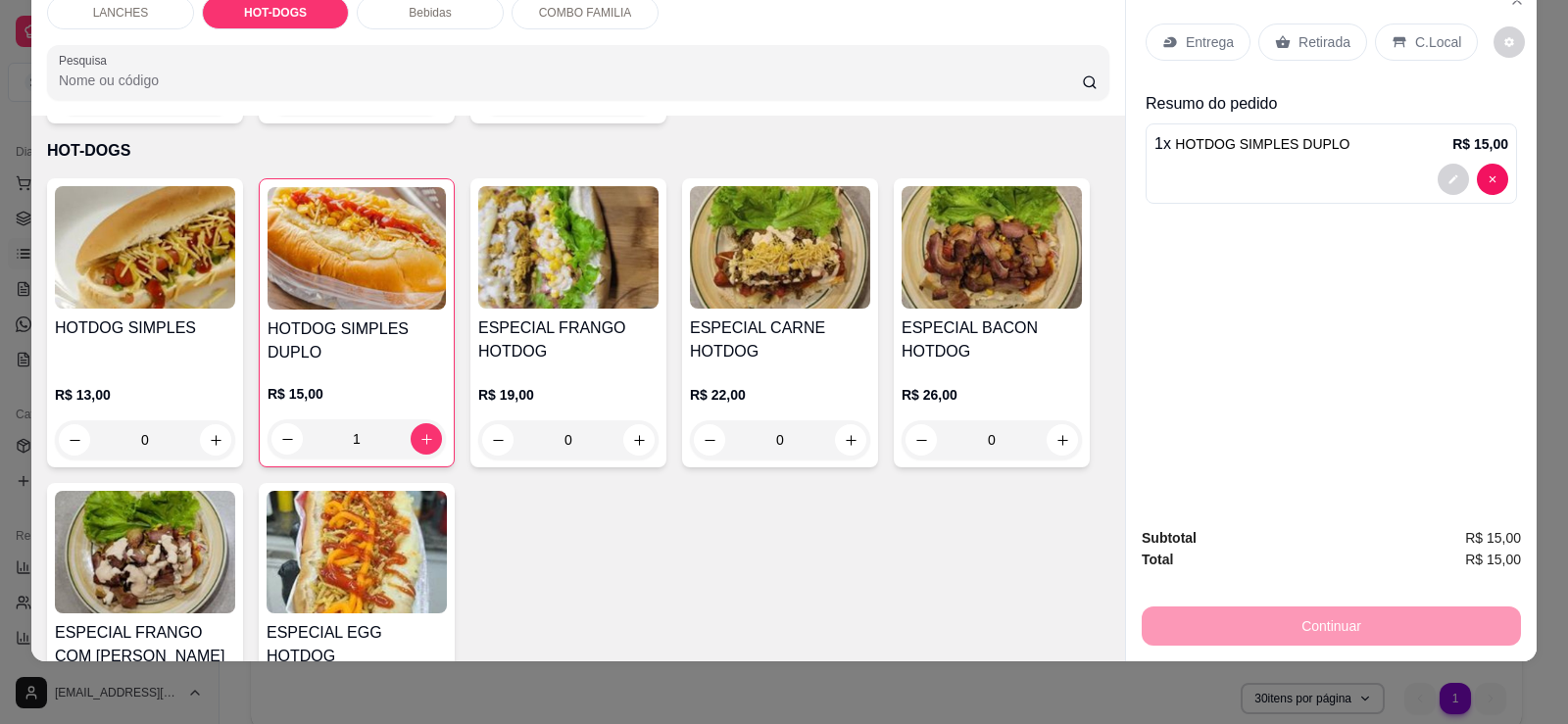
click at [739, 227] on img at bounding box center [780, 247] width 181 height 122
click at [361, 525] on img at bounding box center [357, 551] width 181 height 122
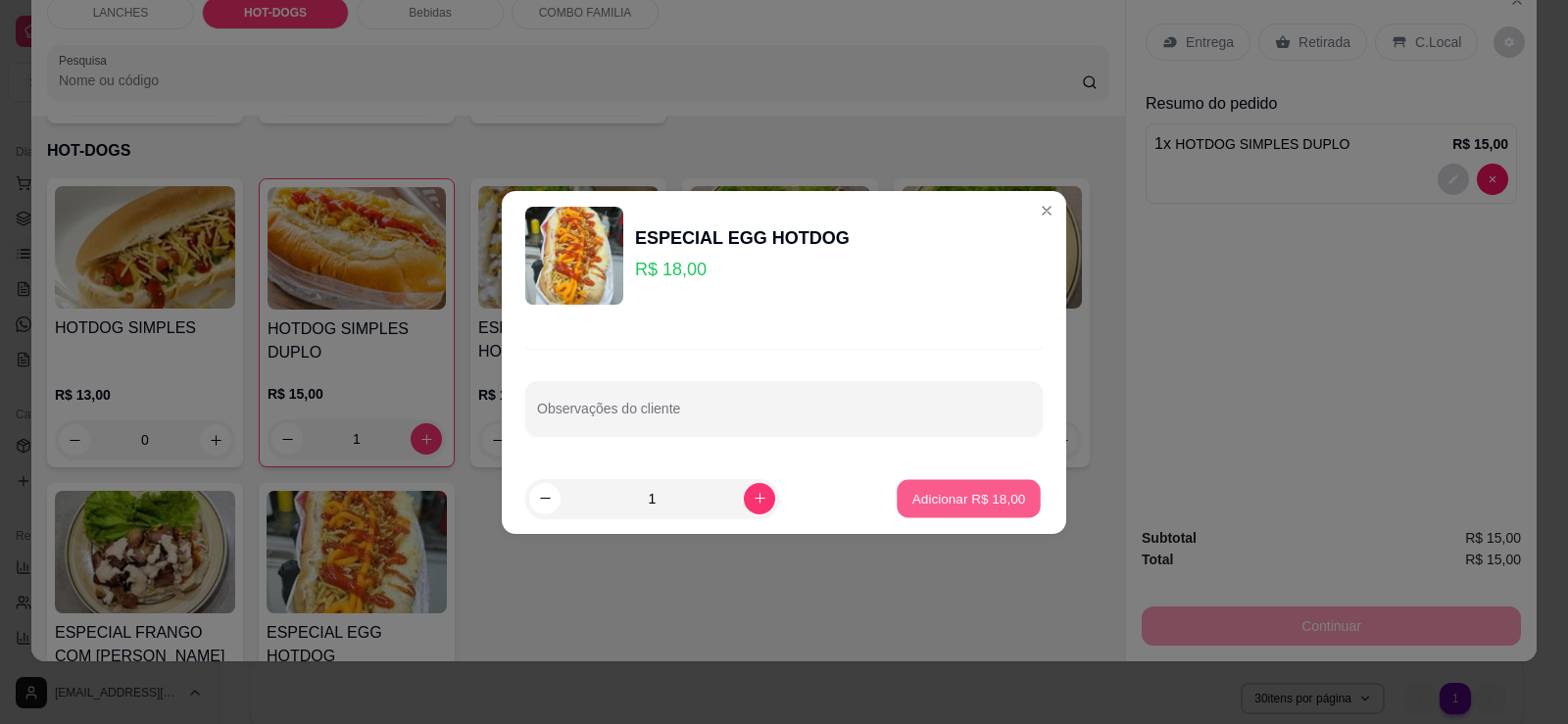
click at [958, 505] on p "Adicionar R$ 18,00" at bounding box center [969, 498] width 114 height 19
type input "1"
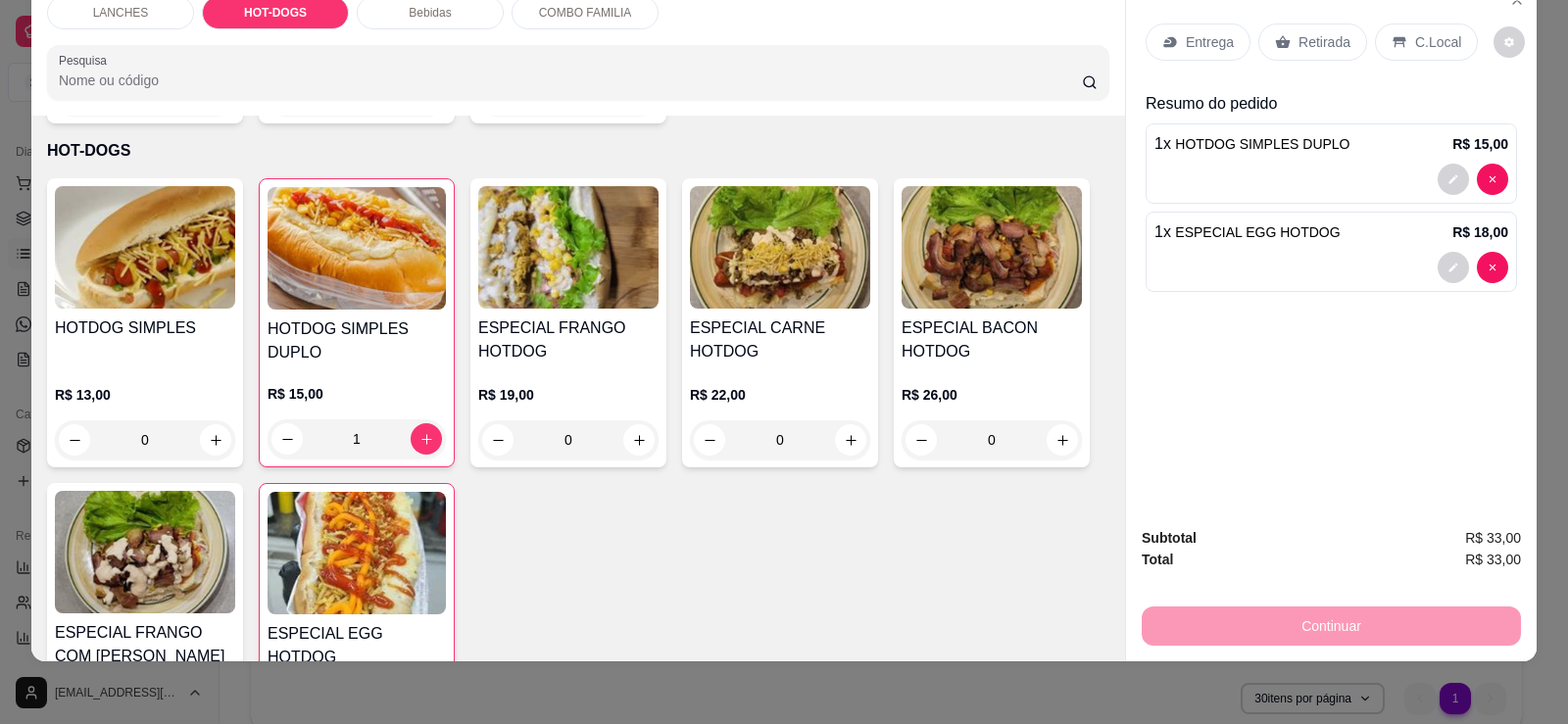
click at [1294, 28] on div "Retirada" at bounding box center [1313, 43] width 109 height 38
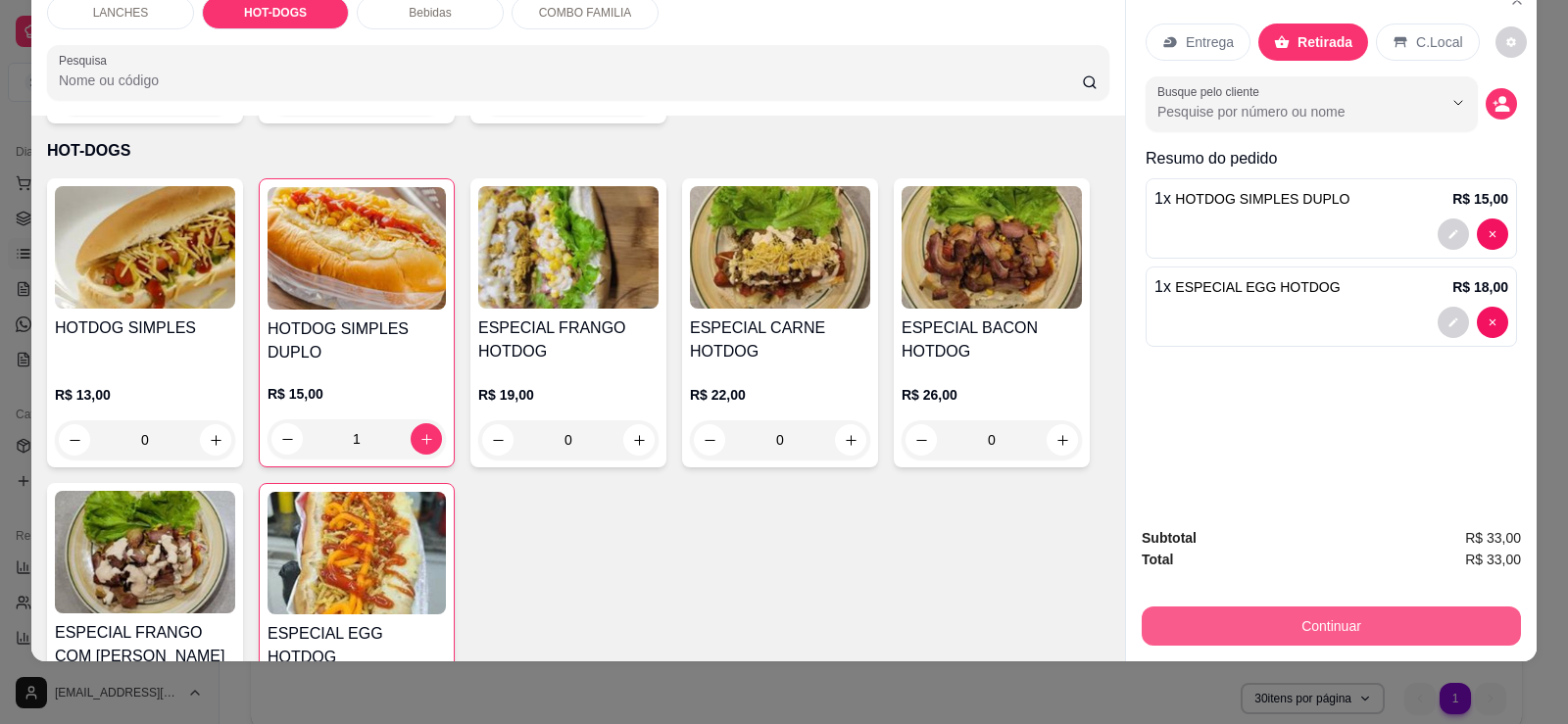
click at [1352, 633] on button "Continuar" at bounding box center [1331, 625] width 379 height 39
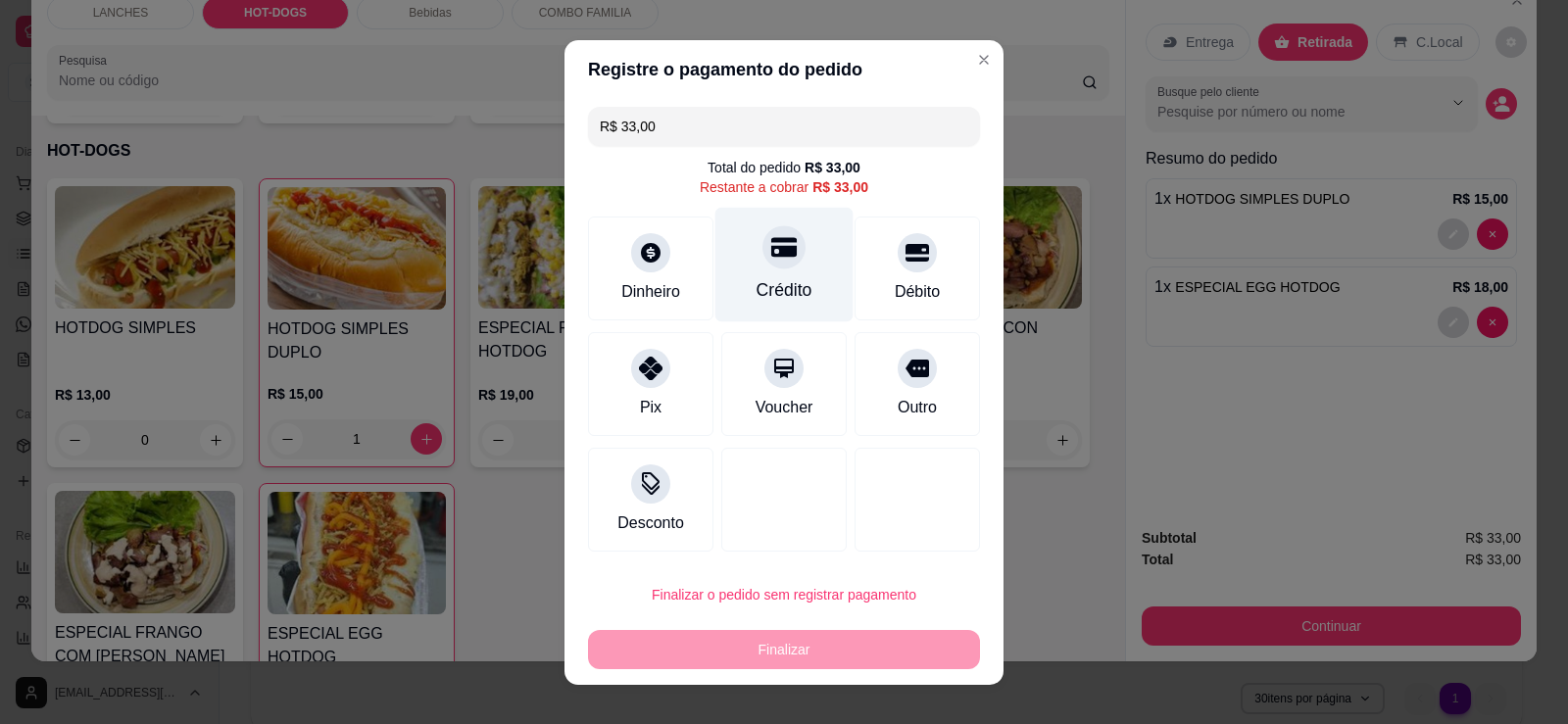
click at [790, 286] on div "Crédito" at bounding box center [784, 290] width 56 height 26
type input "R$ 0,00"
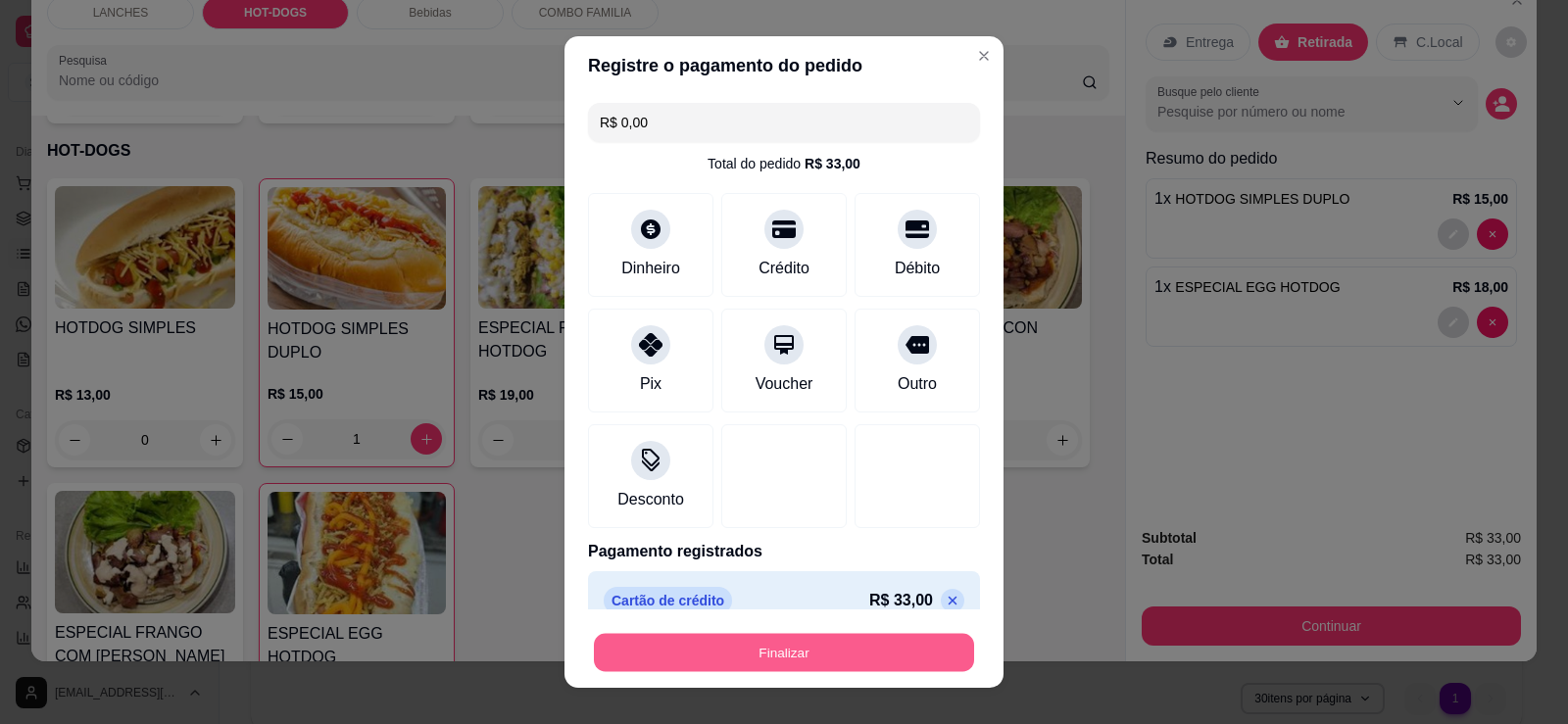
click at [788, 644] on button "Finalizar" at bounding box center [783, 653] width 380 height 39
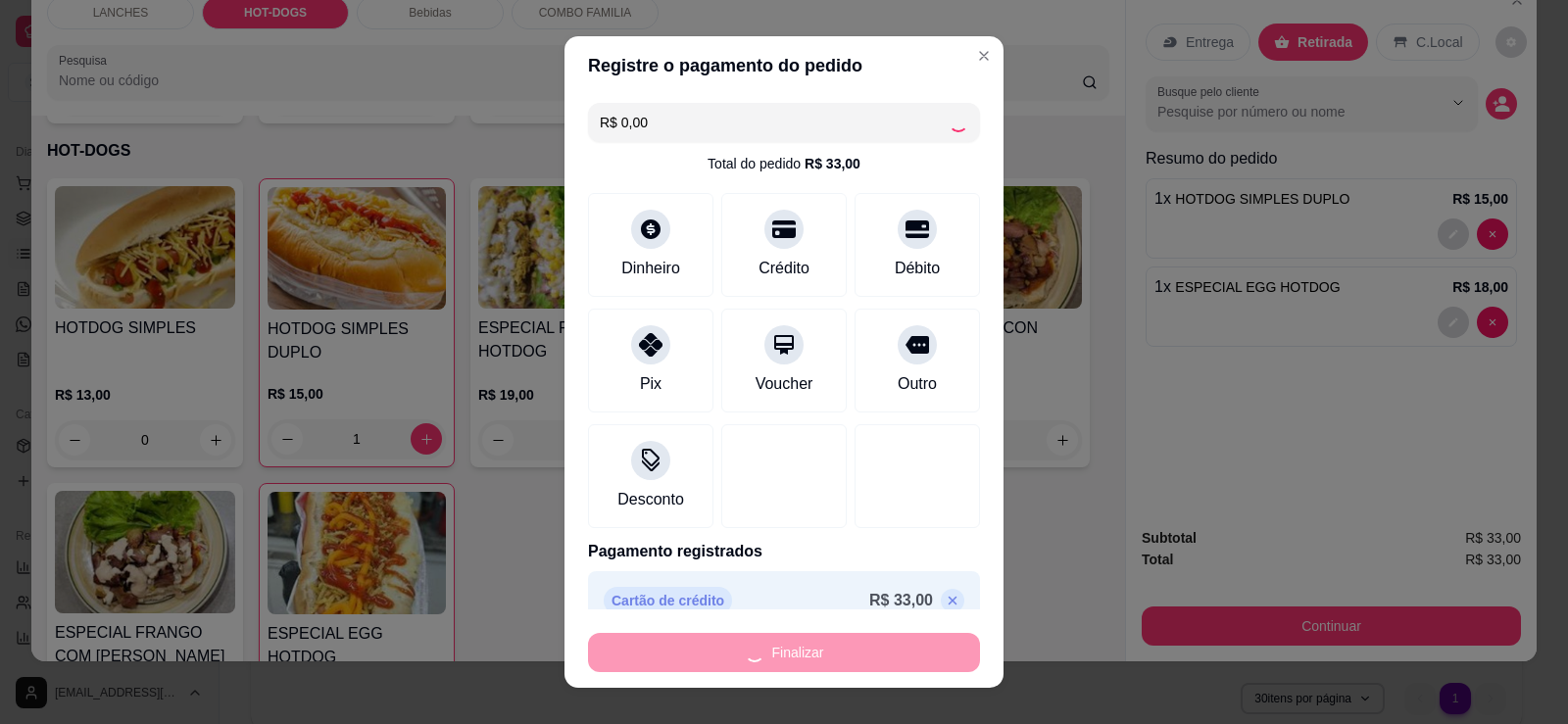
type input "0"
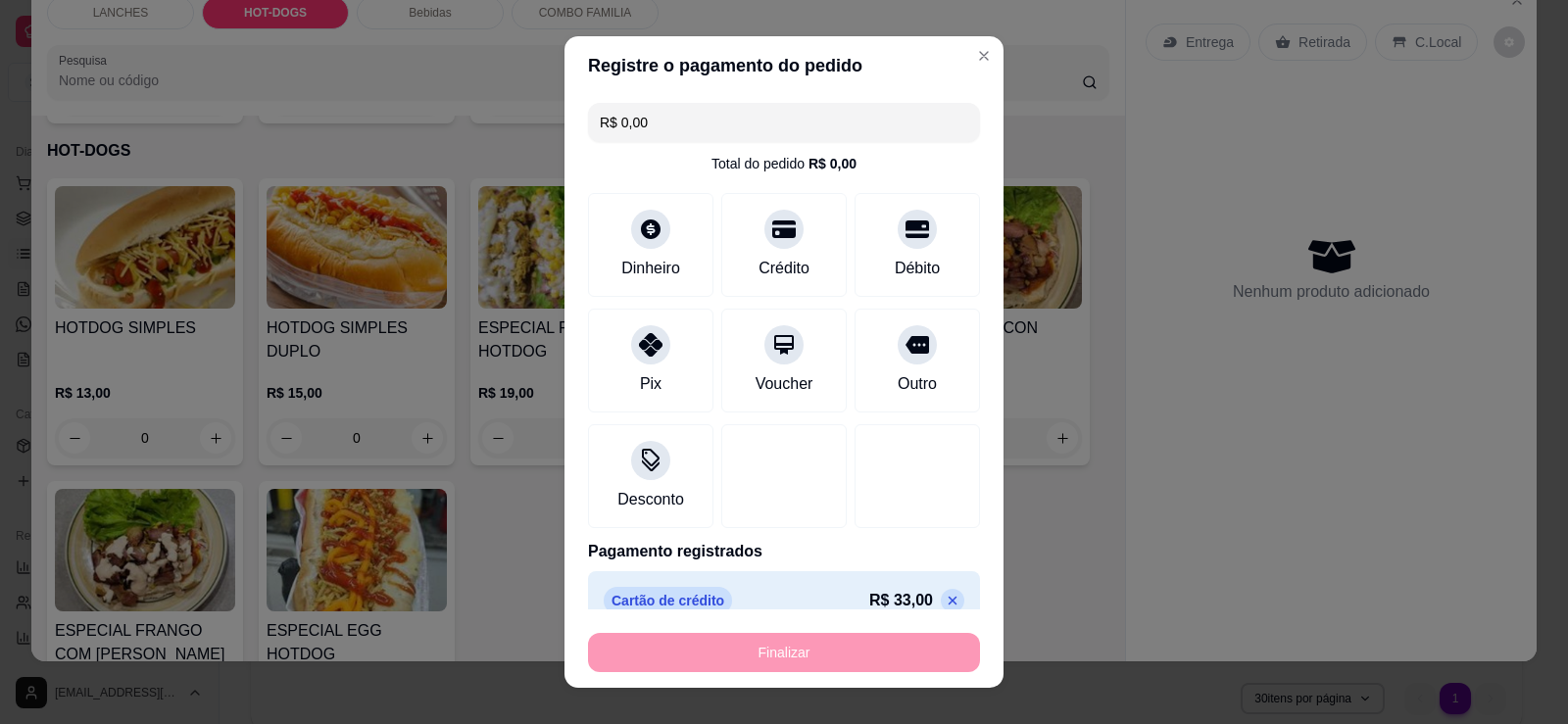
type input "-R$ 33,00"
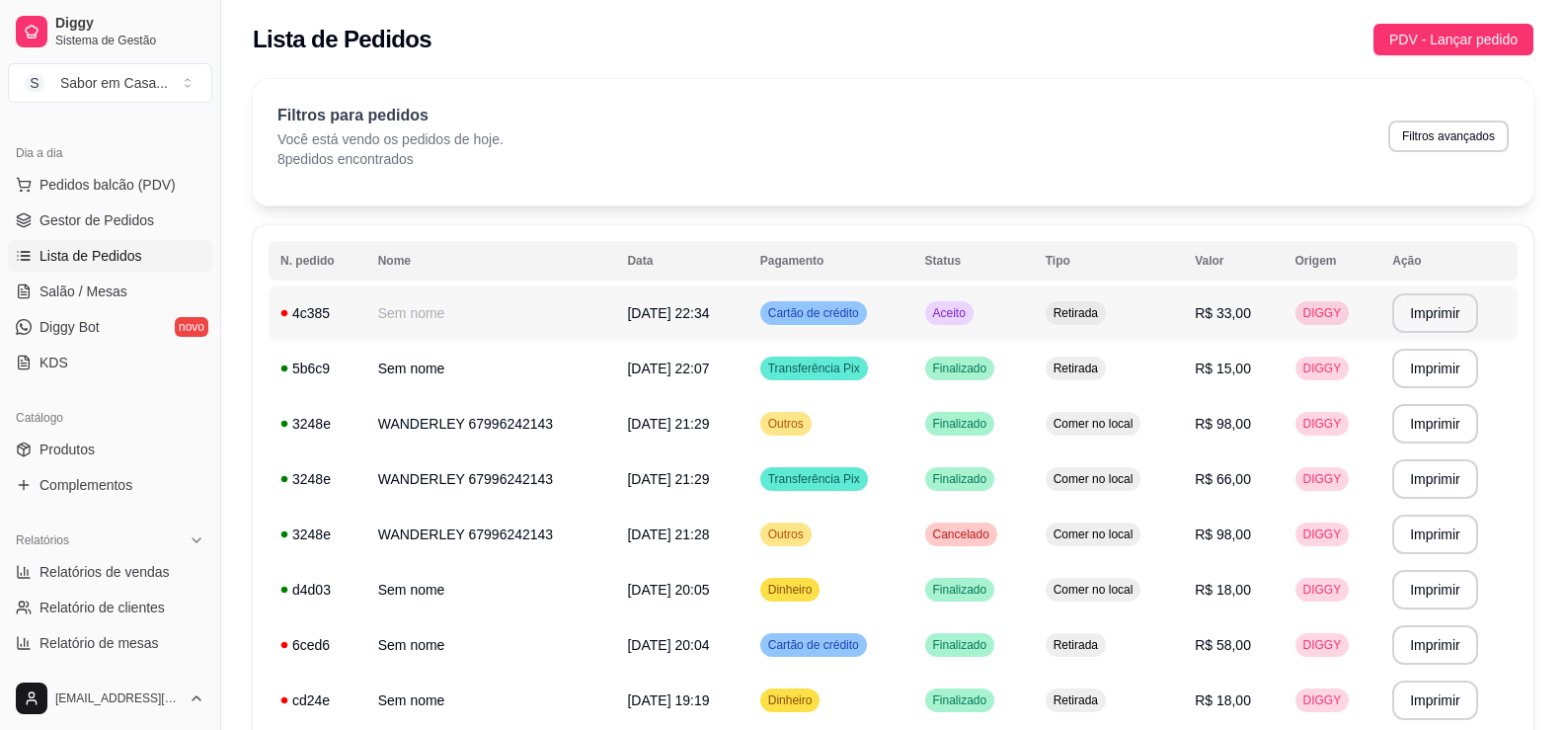
click at [954, 314] on span "Aceito" at bounding box center [949, 313] width 40 height 16
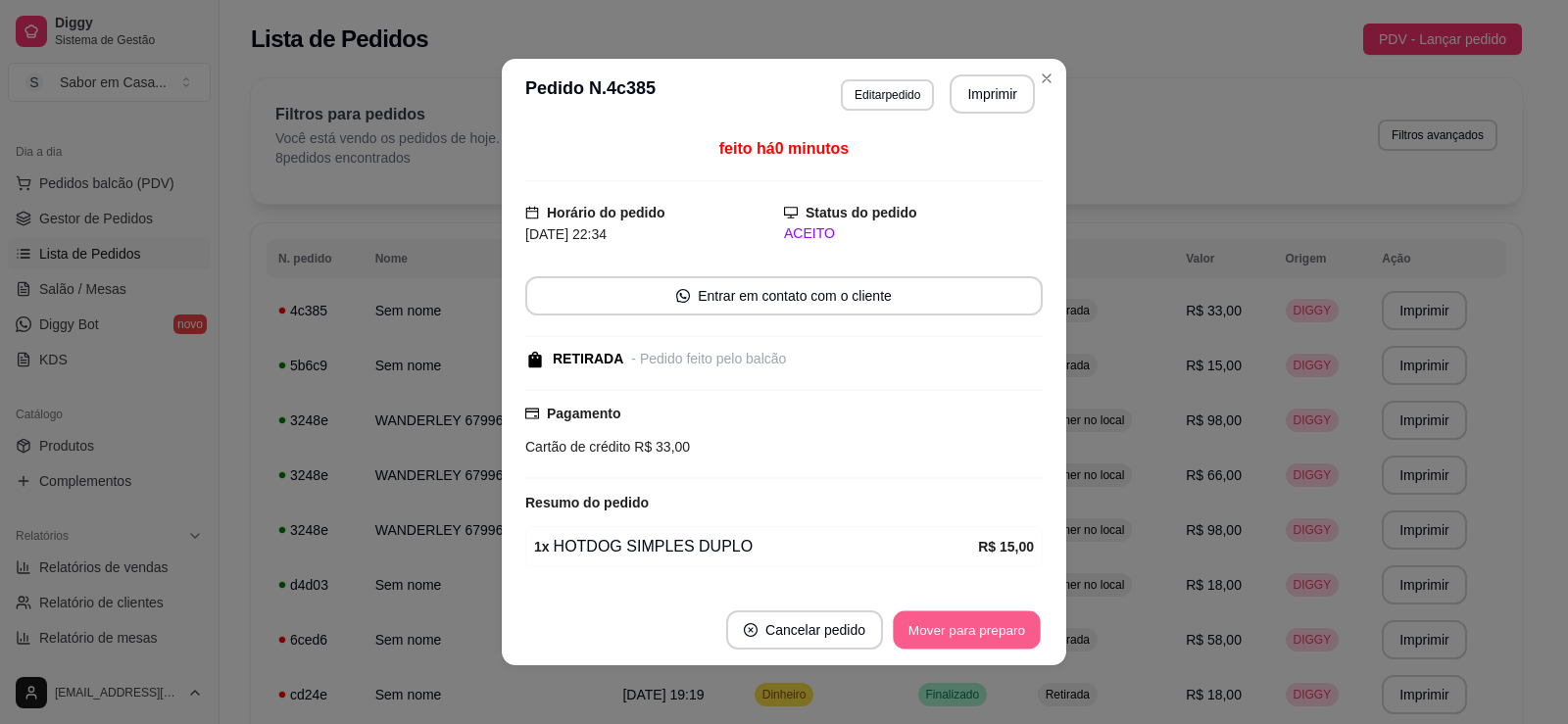
click at [938, 633] on button "Mover para preparo" at bounding box center [967, 630] width 147 height 39
click at [938, 633] on button "Mover para retirada disponível" at bounding box center [933, 630] width 209 height 39
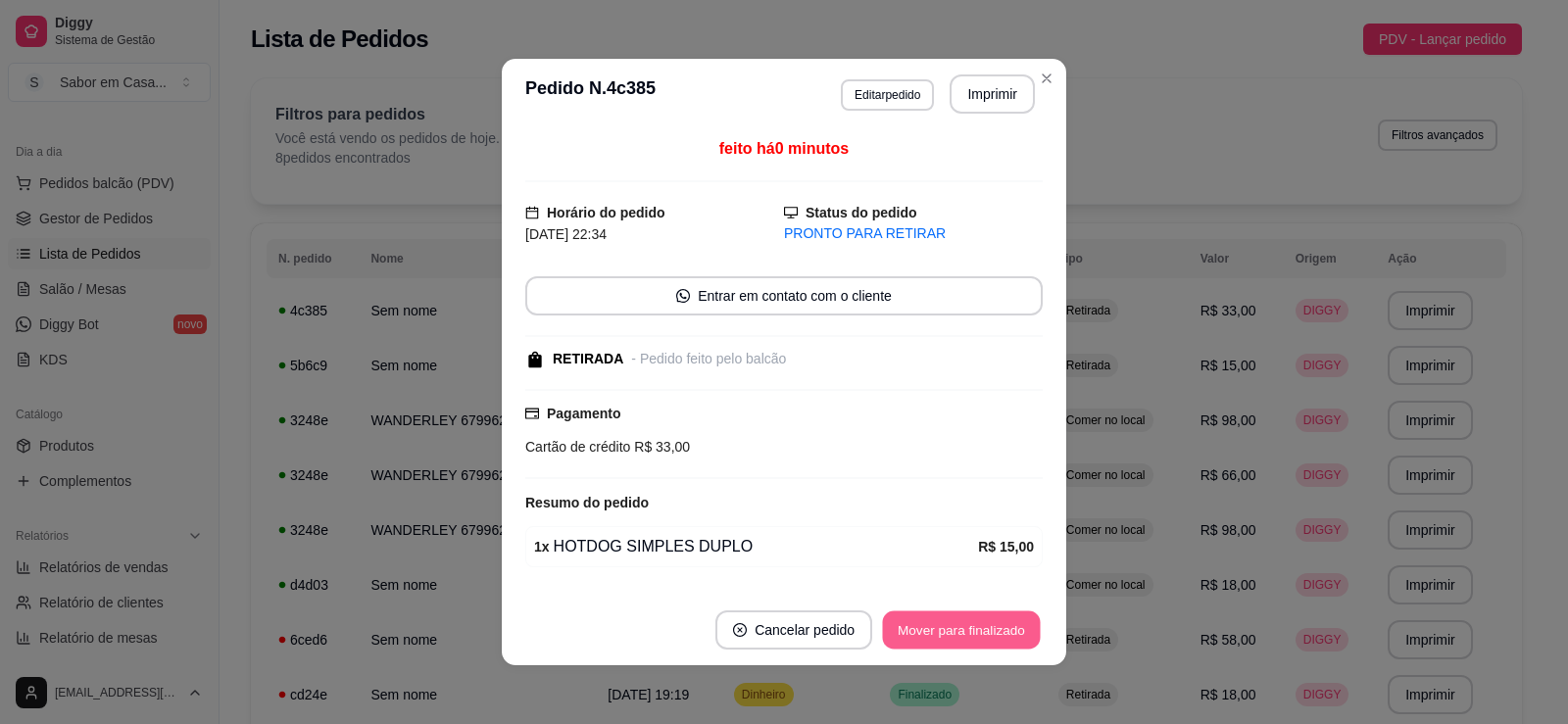
click at [938, 633] on button "Mover para finalizado" at bounding box center [962, 630] width 158 height 39
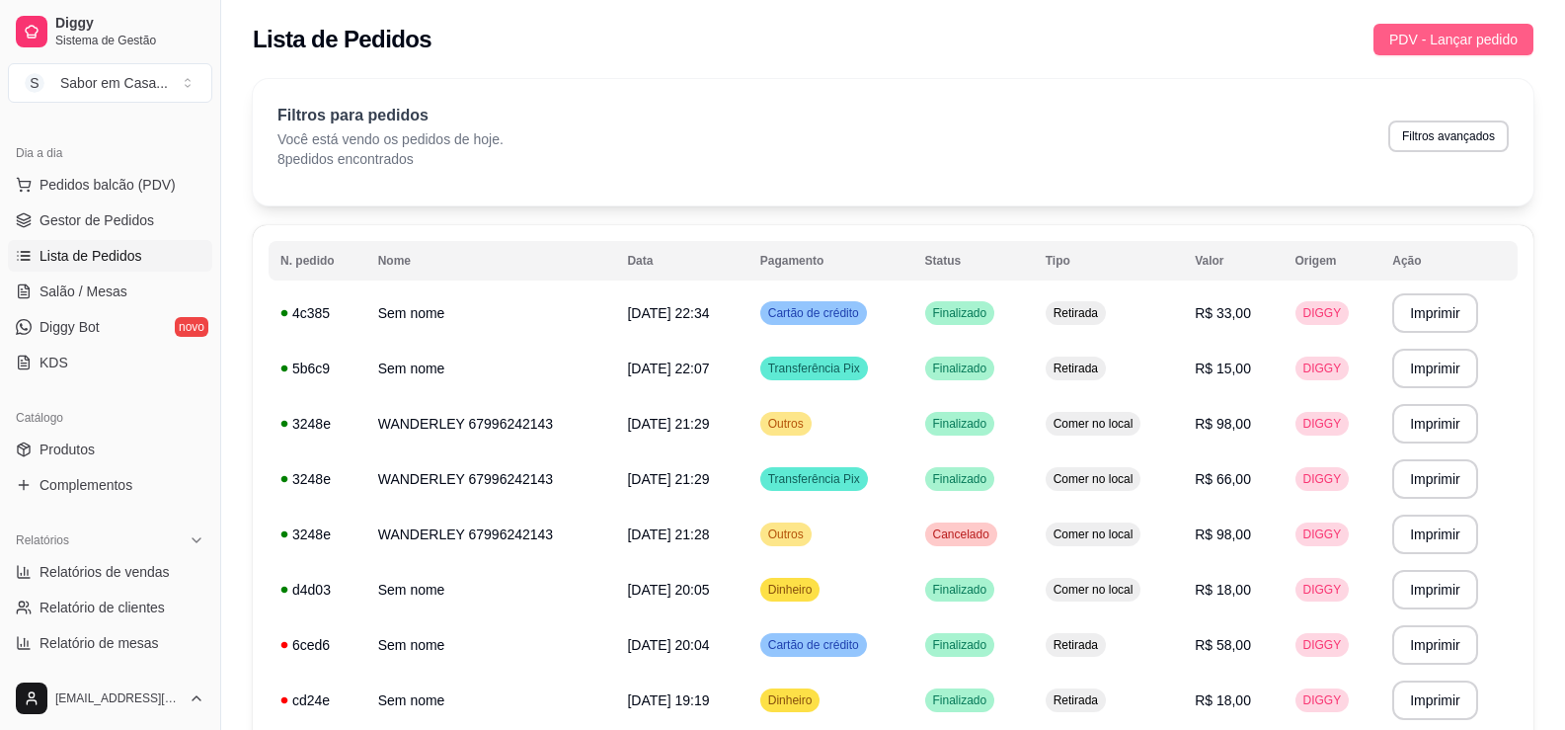
click at [1449, 40] on span "PDV - Lançar pedido" at bounding box center [1453, 40] width 128 height 22
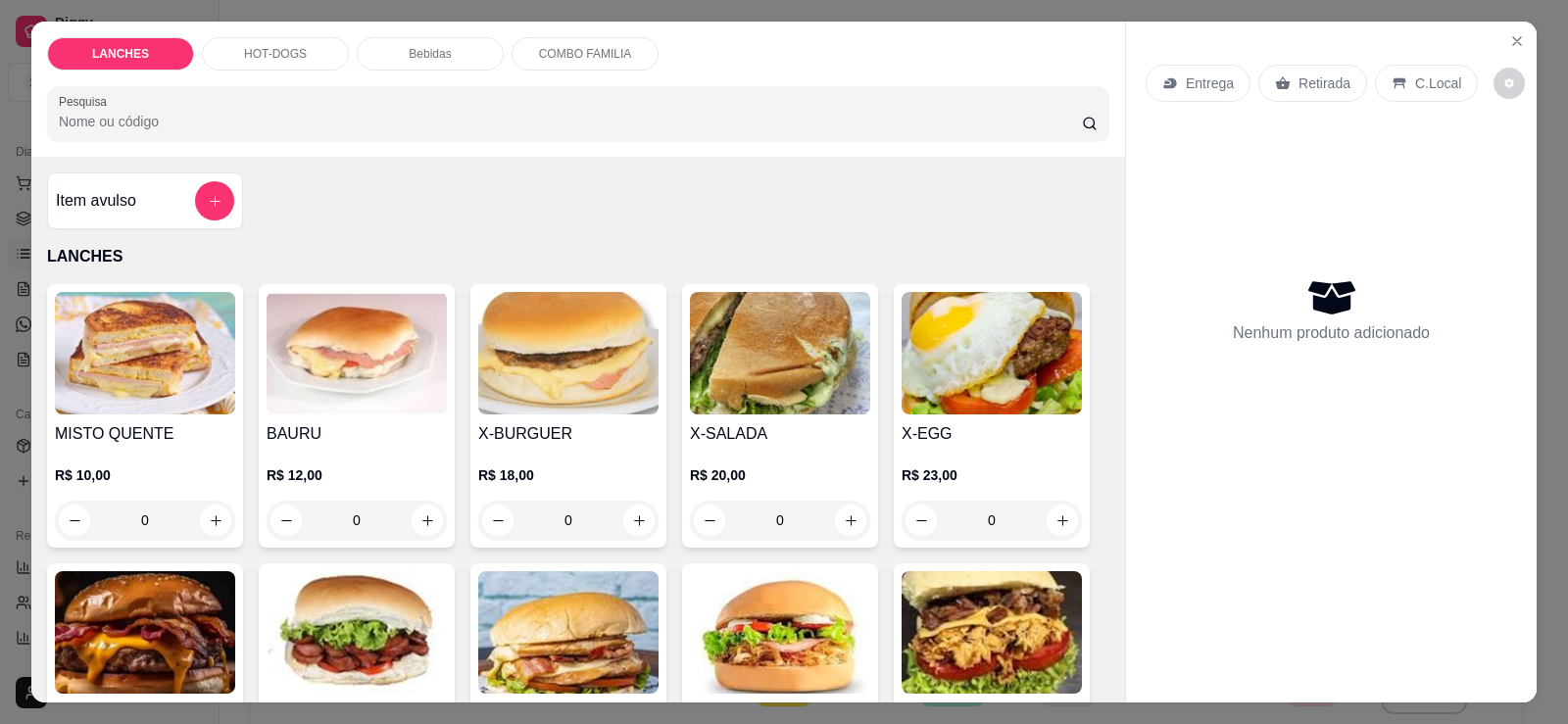
click at [261, 54] on p "HOT-DOGS" at bounding box center [275, 54] width 63 height 16
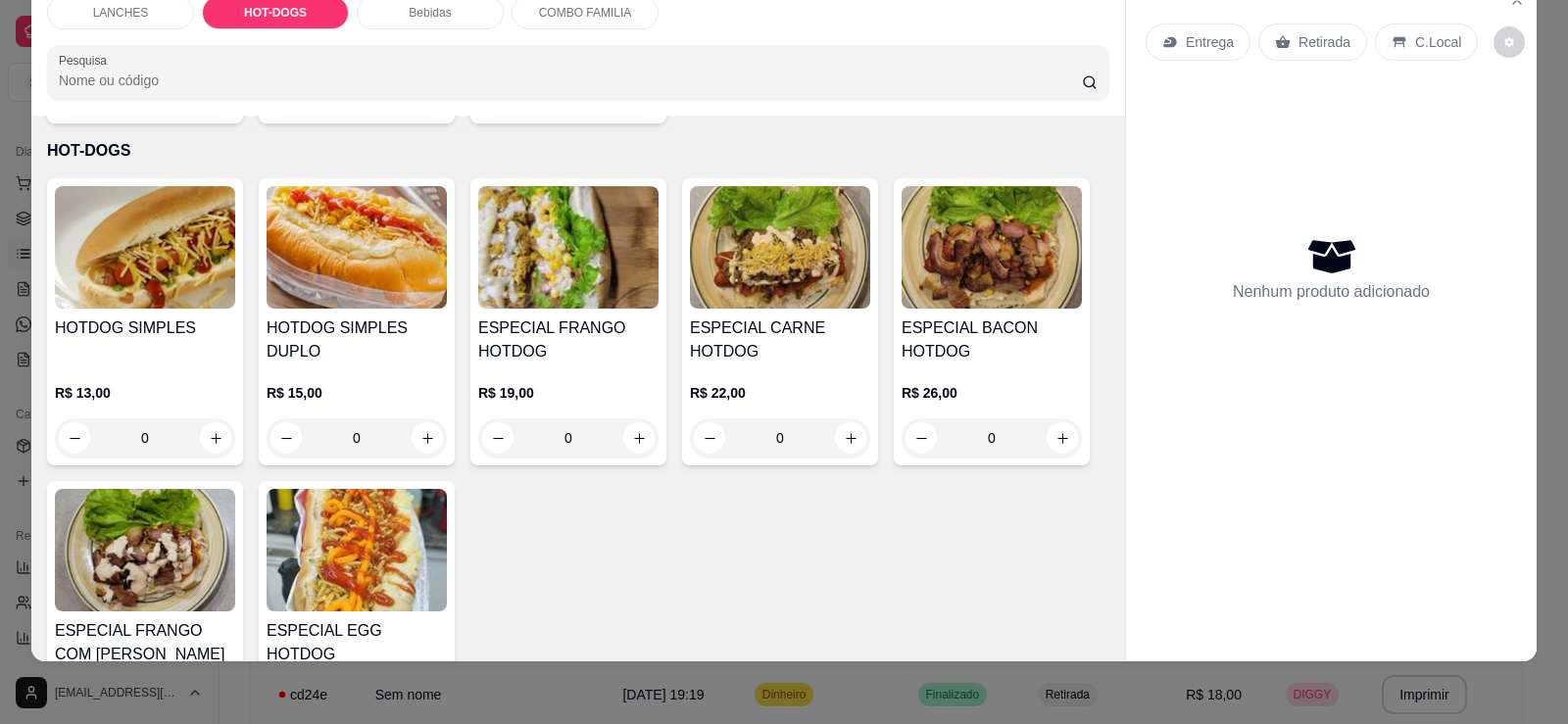
click at [720, 256] on img at bounding box center [780, 247] width 181 height 122
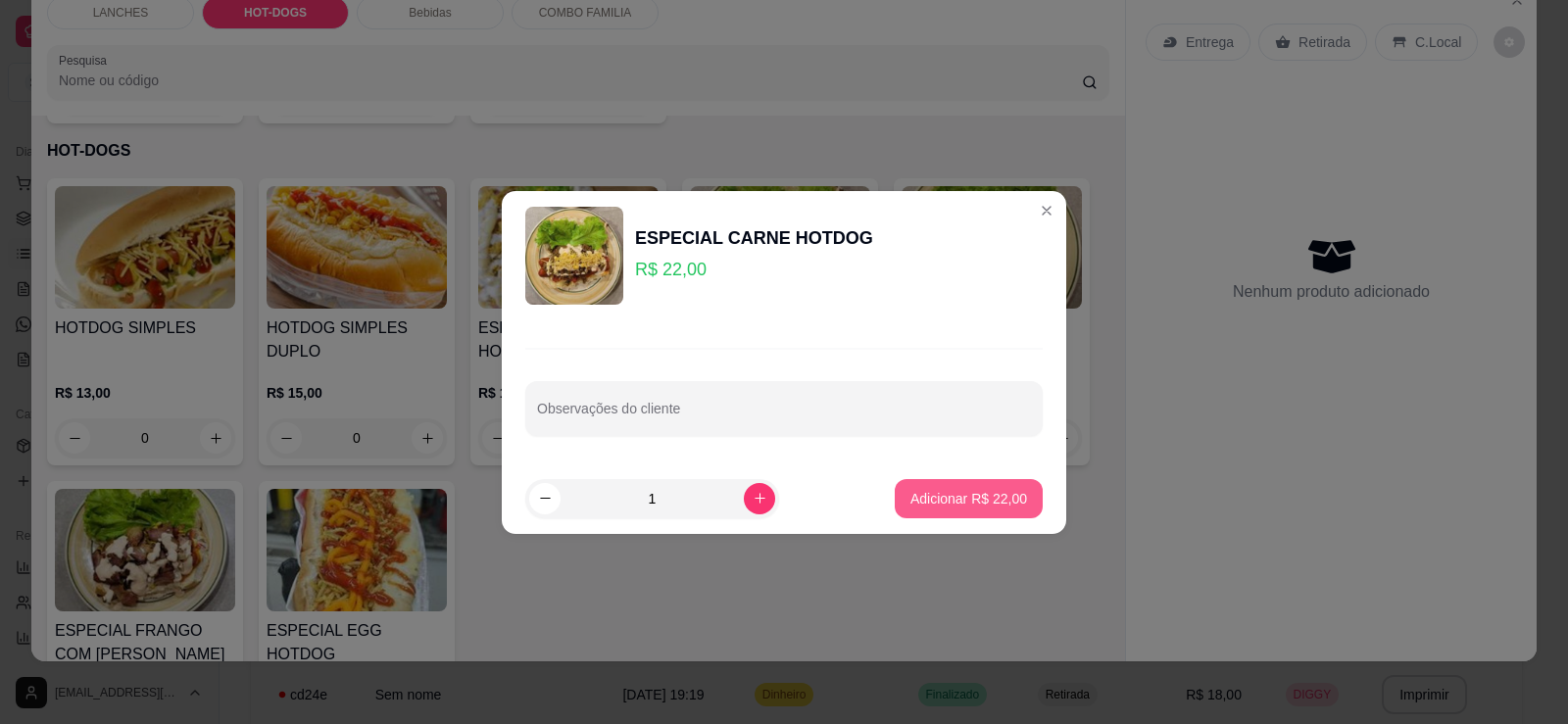
click at [950, 515] on button "Adicionar R$ 22,00" at bounding box center [968, 498] width 148 height 39
type input "1"
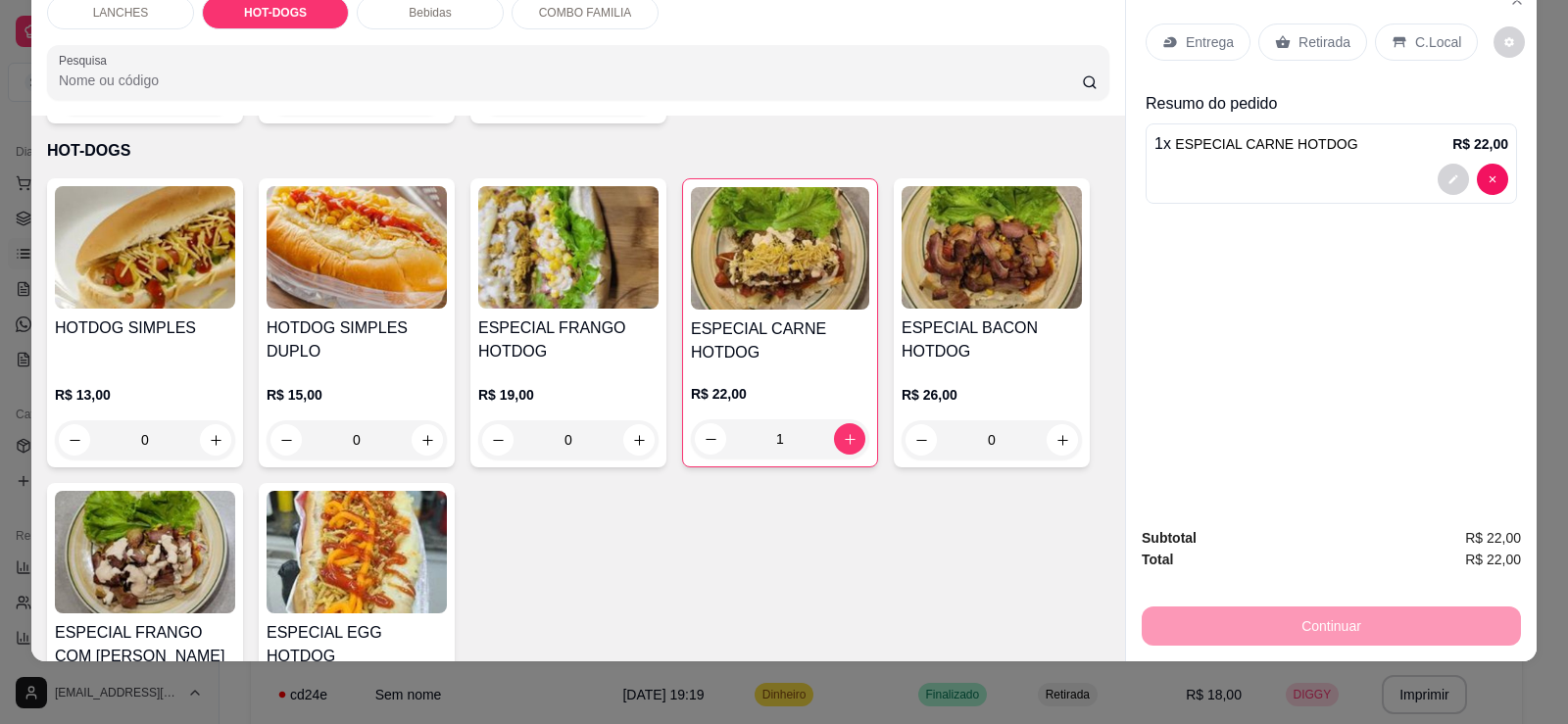
click at [412, 13] on p "Bebidas" at bounding box center [430, 13] width 42 height 16
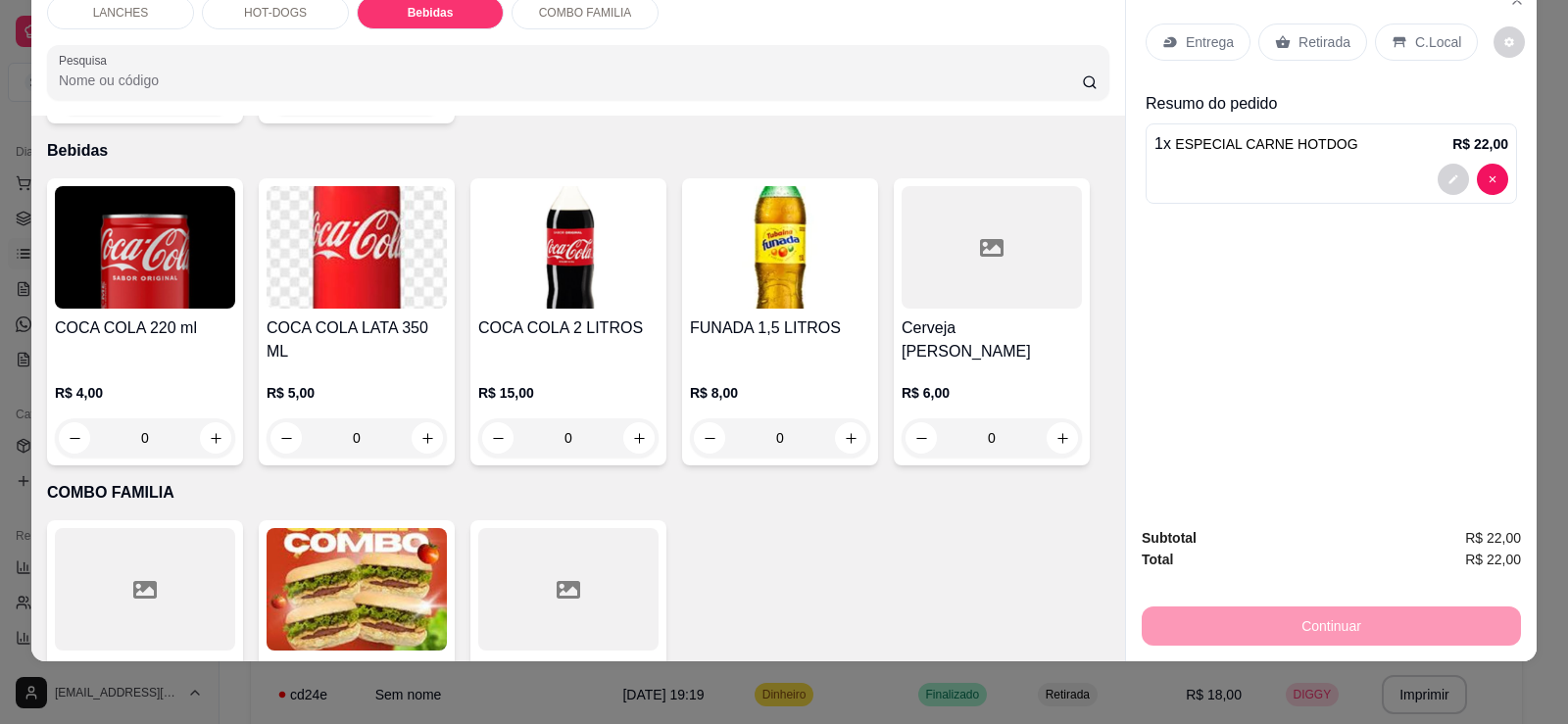
click at [360, 257] on img at bounding box center [357, 247] width 181 height 122
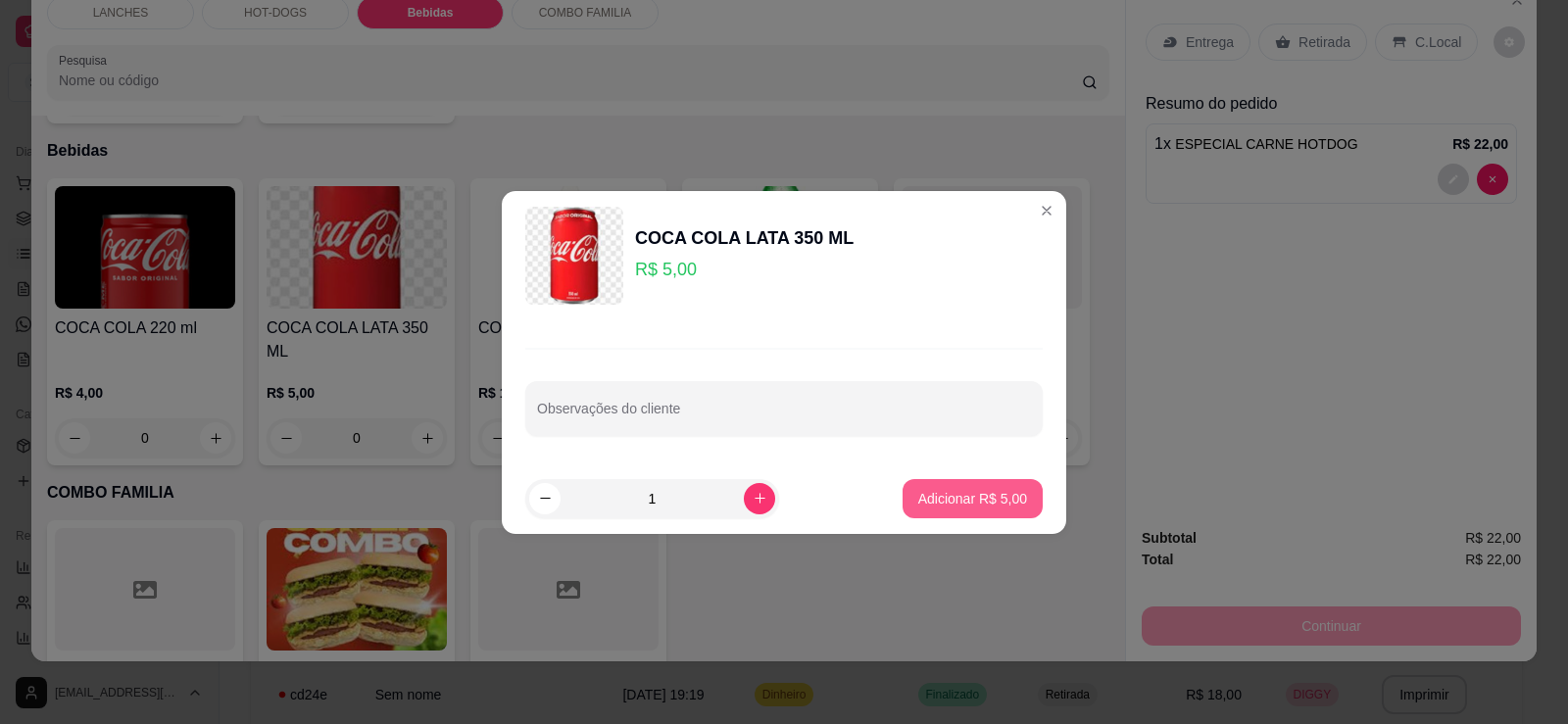
click at [940, 512] on button "Adicionar R$ 5,00" at bounding box center [972, 498] width 140 height 39
type input "1"
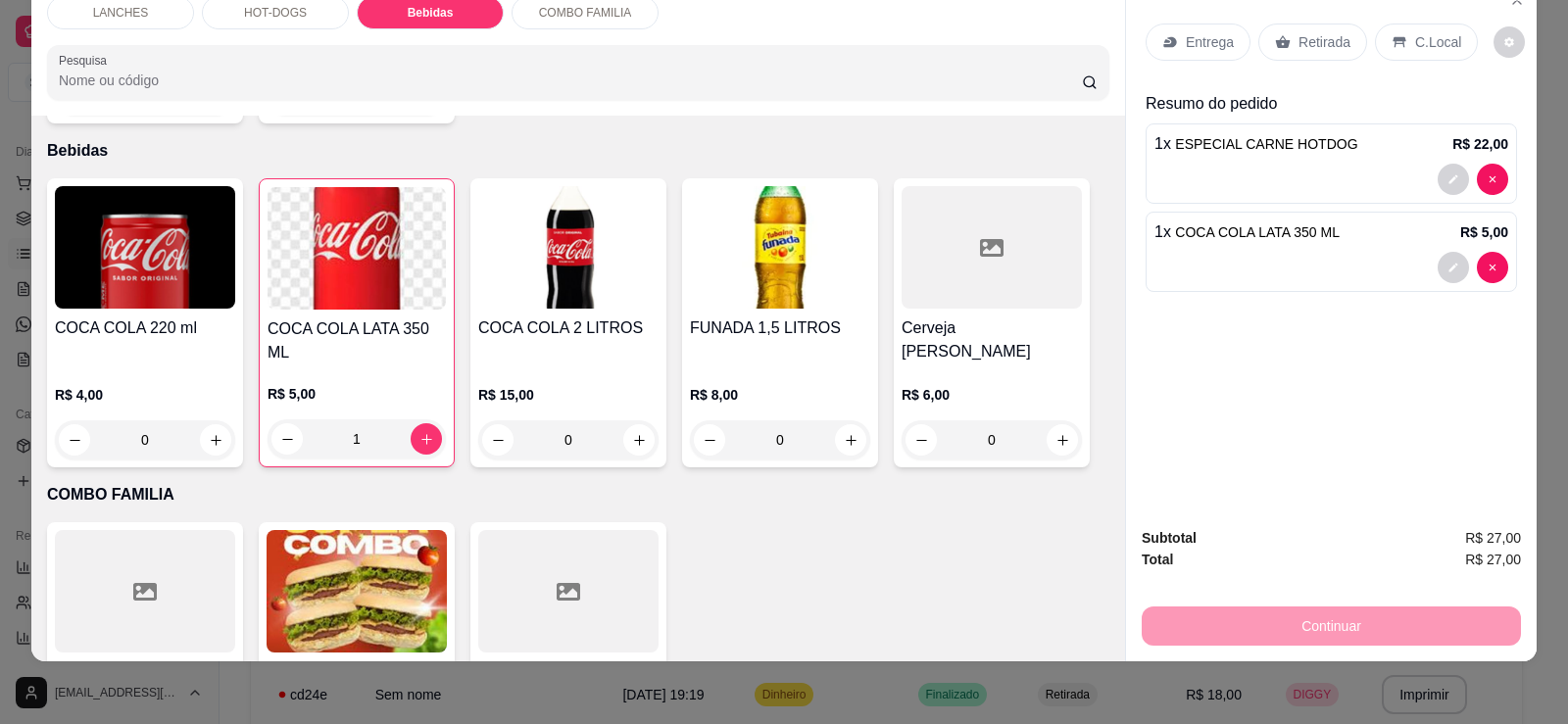
click at [1417, 50] on p "C.Local" at bounding box center [1438, 43] width 46 height 20
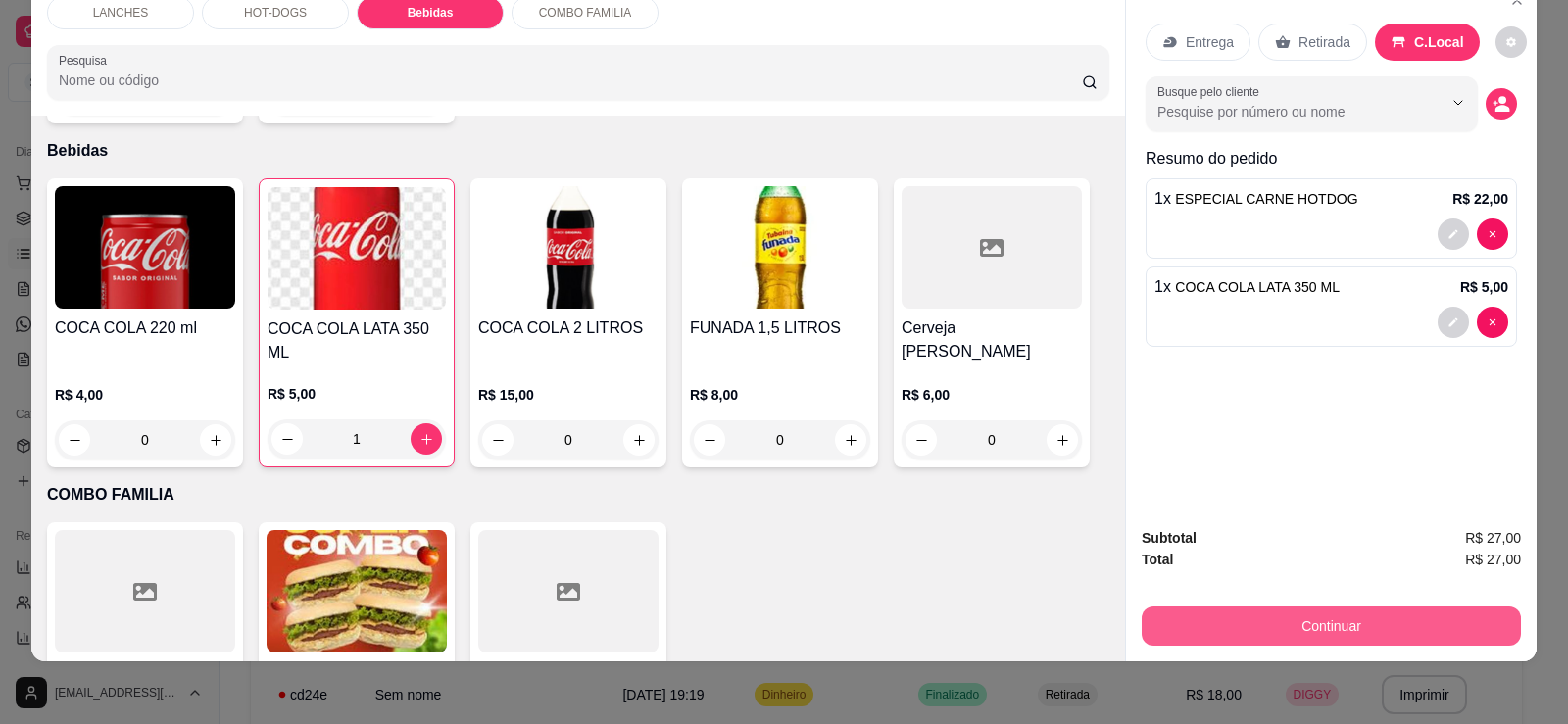
click at [1390, 627] on button "Continuar" at bounding box center [1331, 625] width 379 height 39
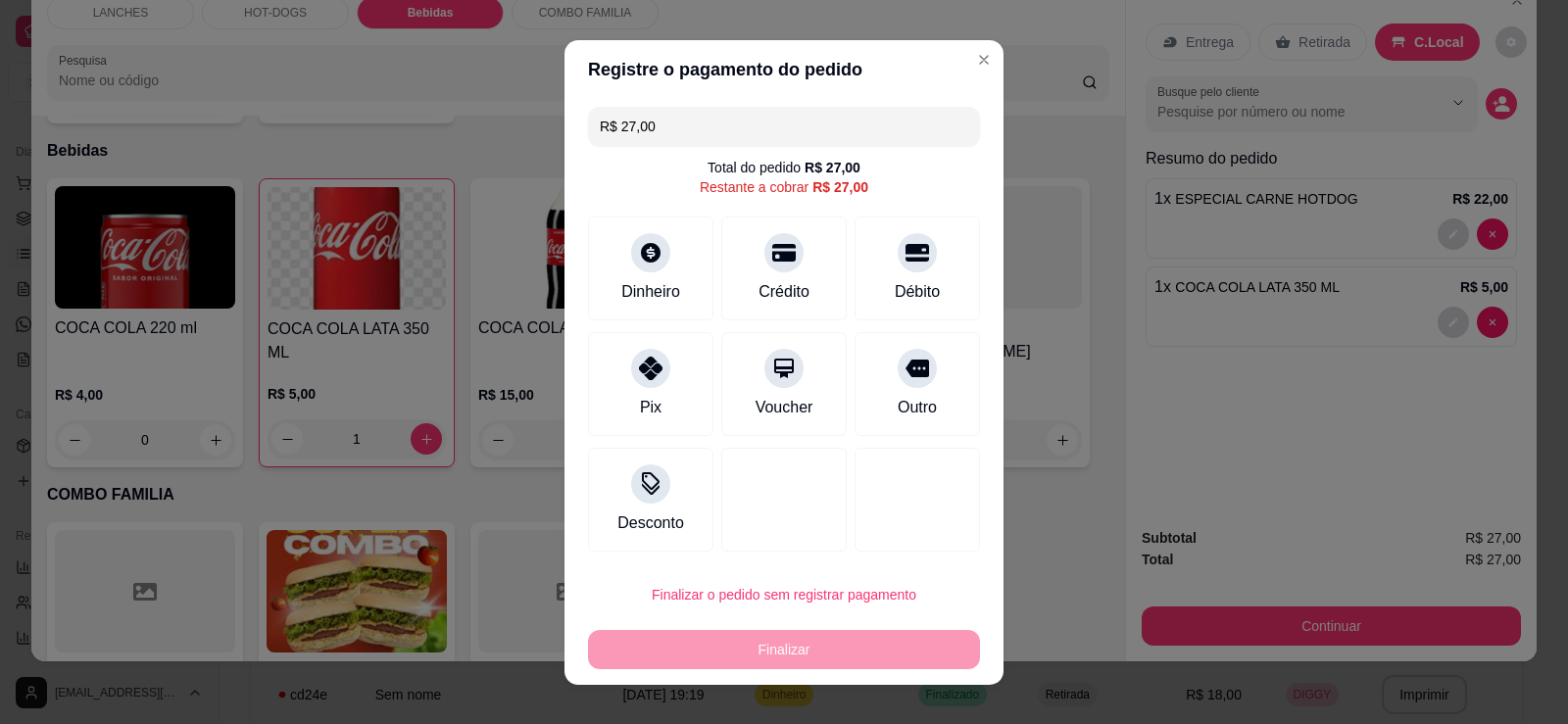
click at [754, 646] on div "Finalizar" at bounding box center [783, 649] width 392 height 39
drag, startPoint x: 769, startPoint y: 646, endPoint x: 836, endPoint y: 619, distance: 72.2
click at [770, 646] on div "Finalizar" at bounding box center [783, 649] width 392 height 39
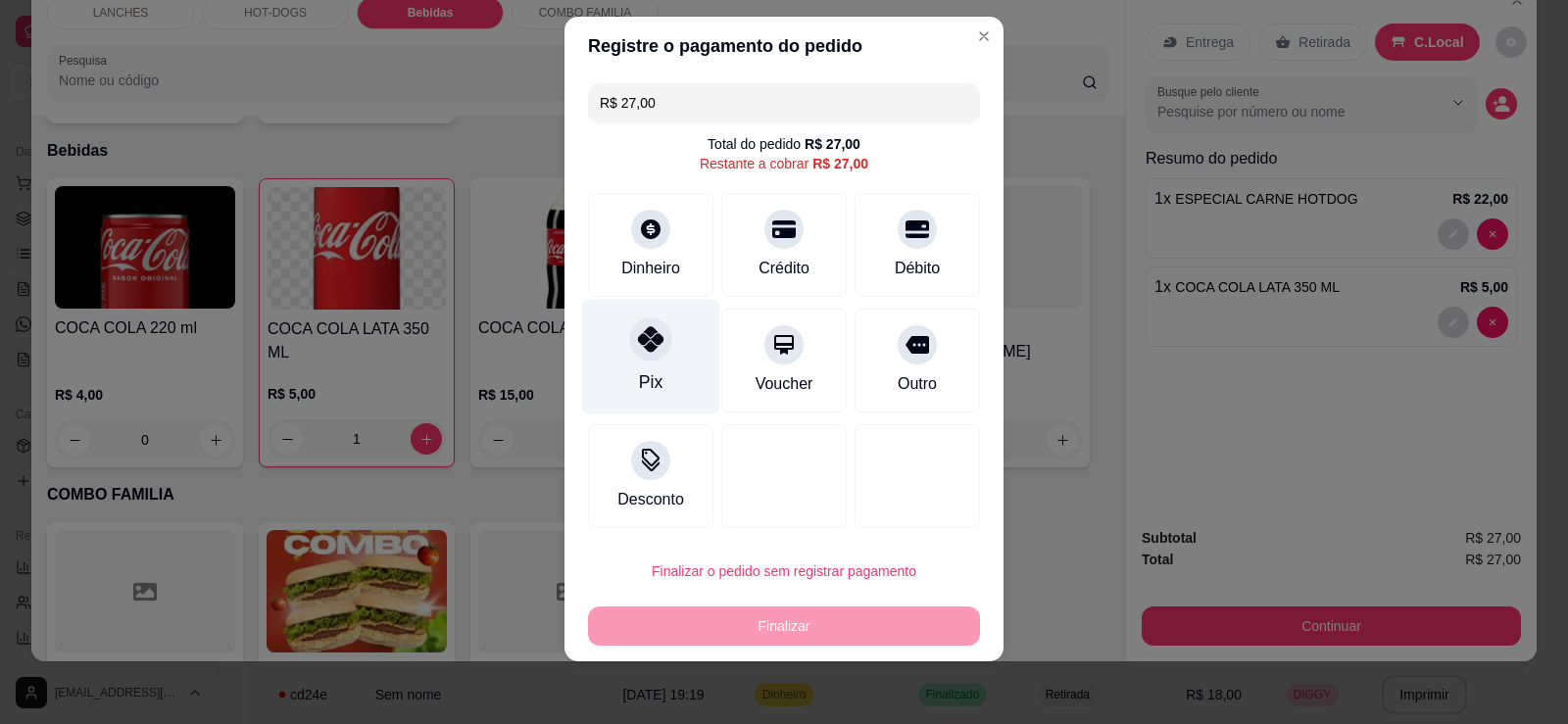
click at [629, 354] on div at bounding box center [650, 338] width 43 height 43
type input "R$ 0,00"
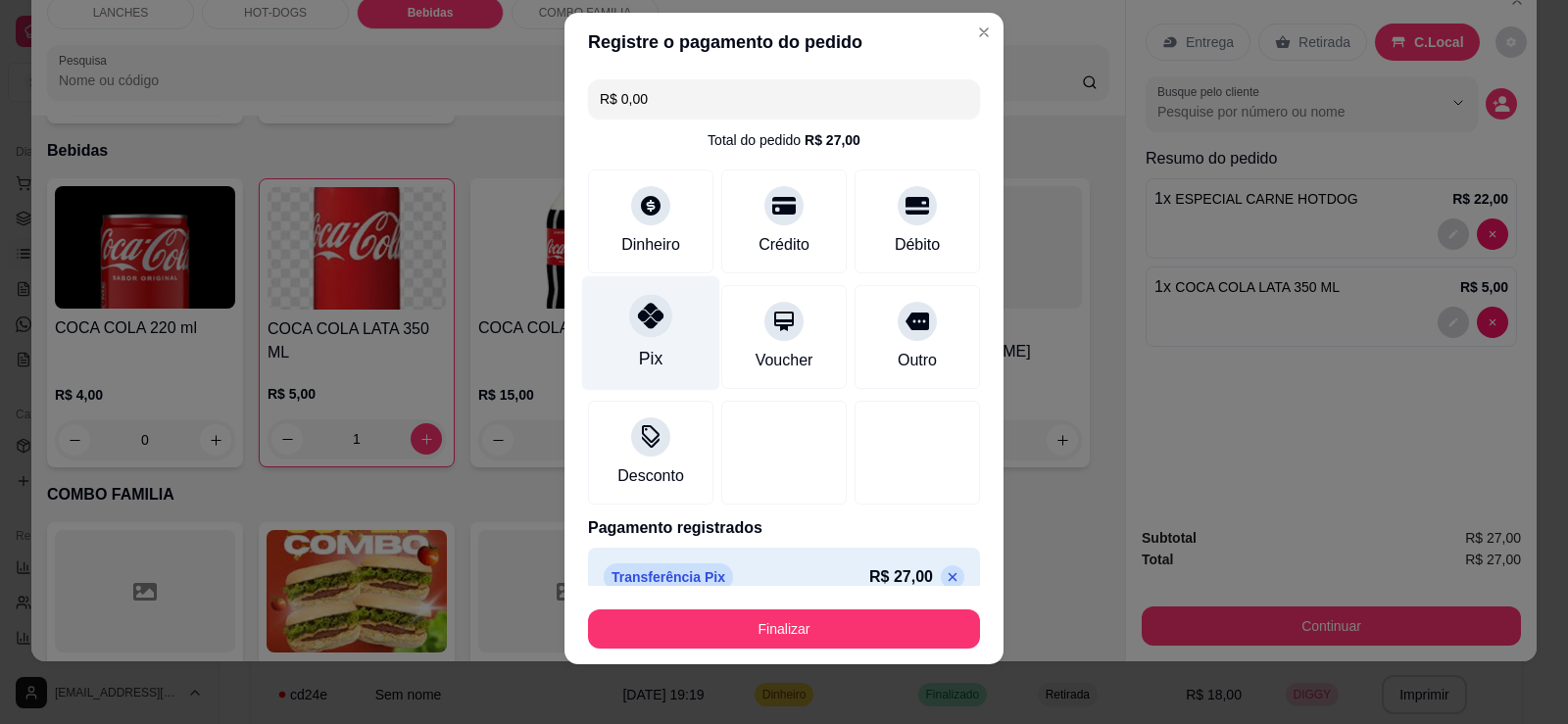
scroll to position [20, 0]
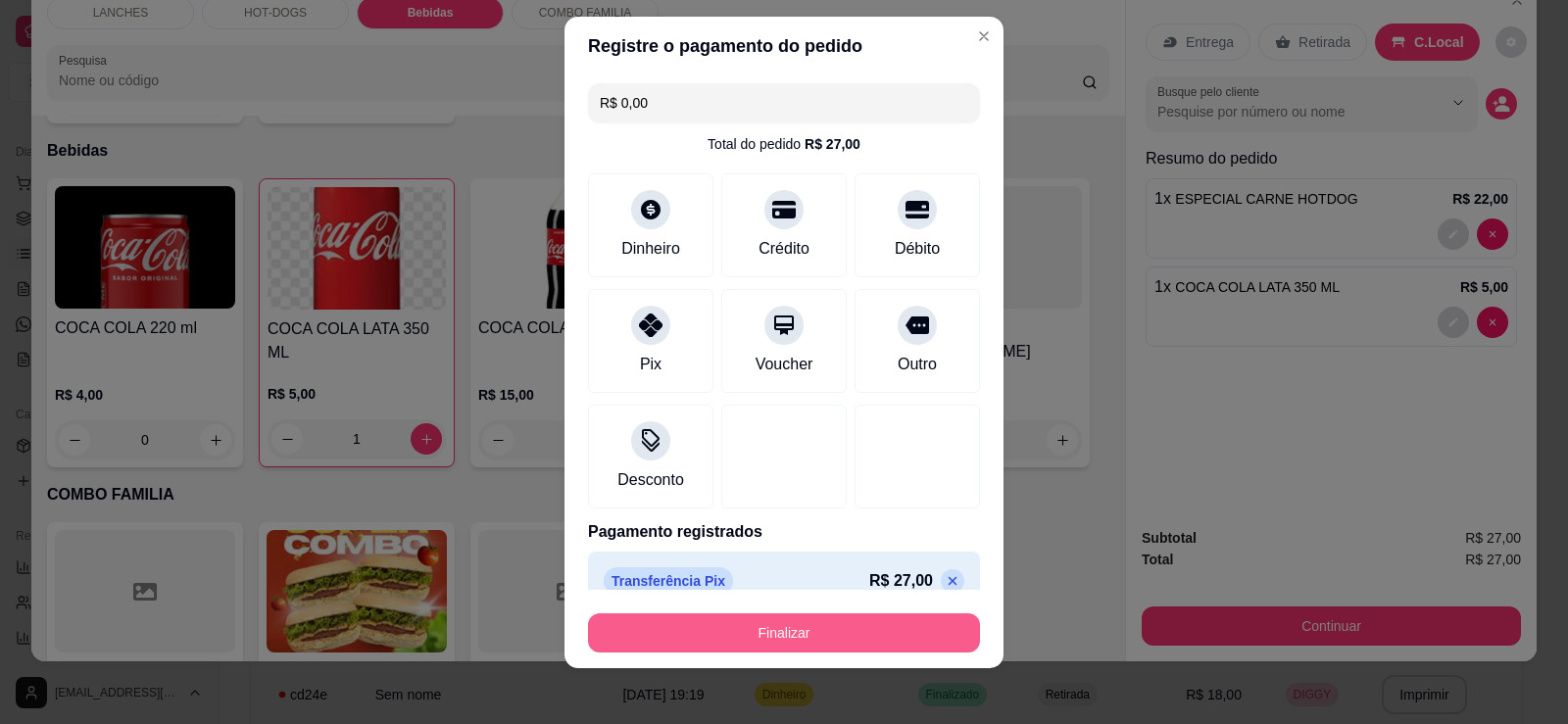
click at [748, 631] on button "Finalizar" at bounding box center [783, 632] width 392 height 39
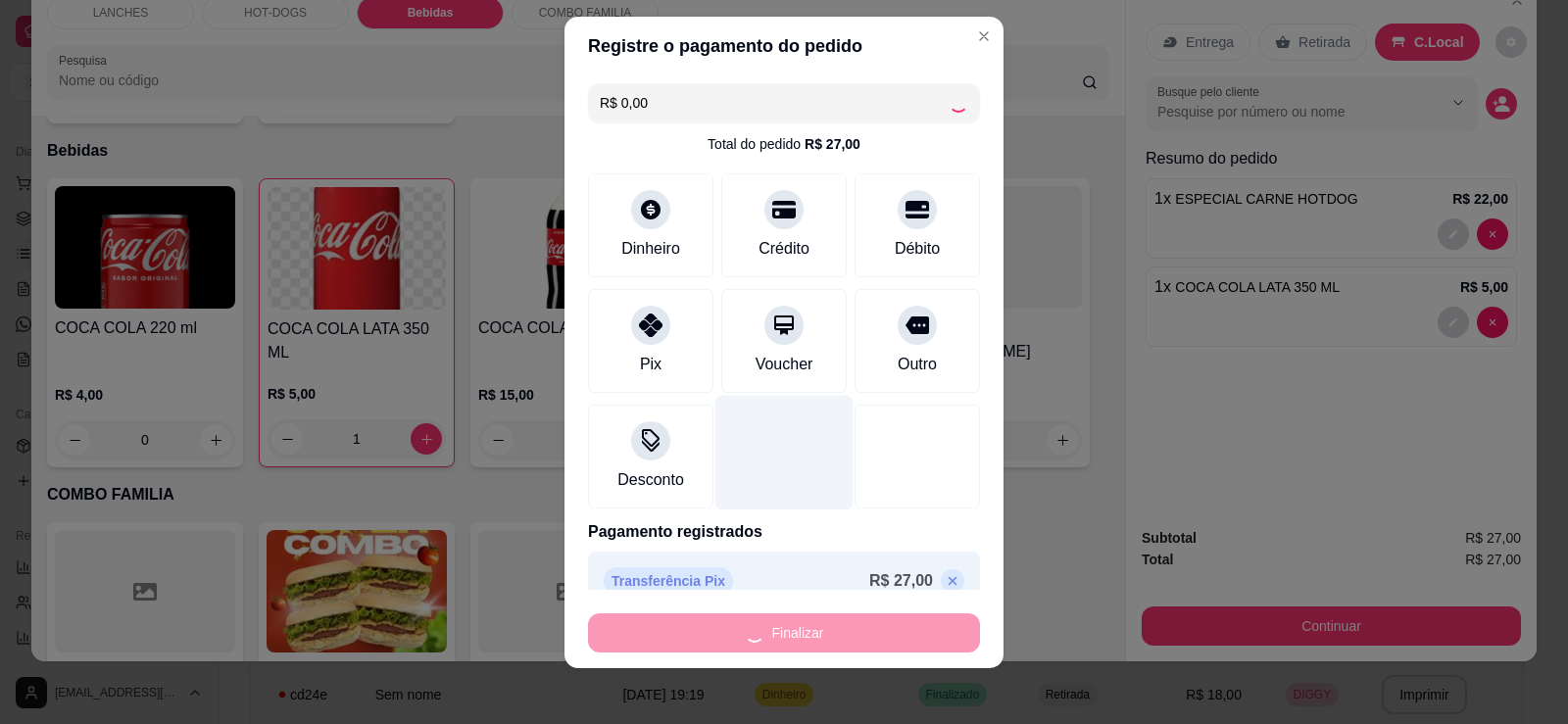
type input "0"
type input "-R$ 27,00"
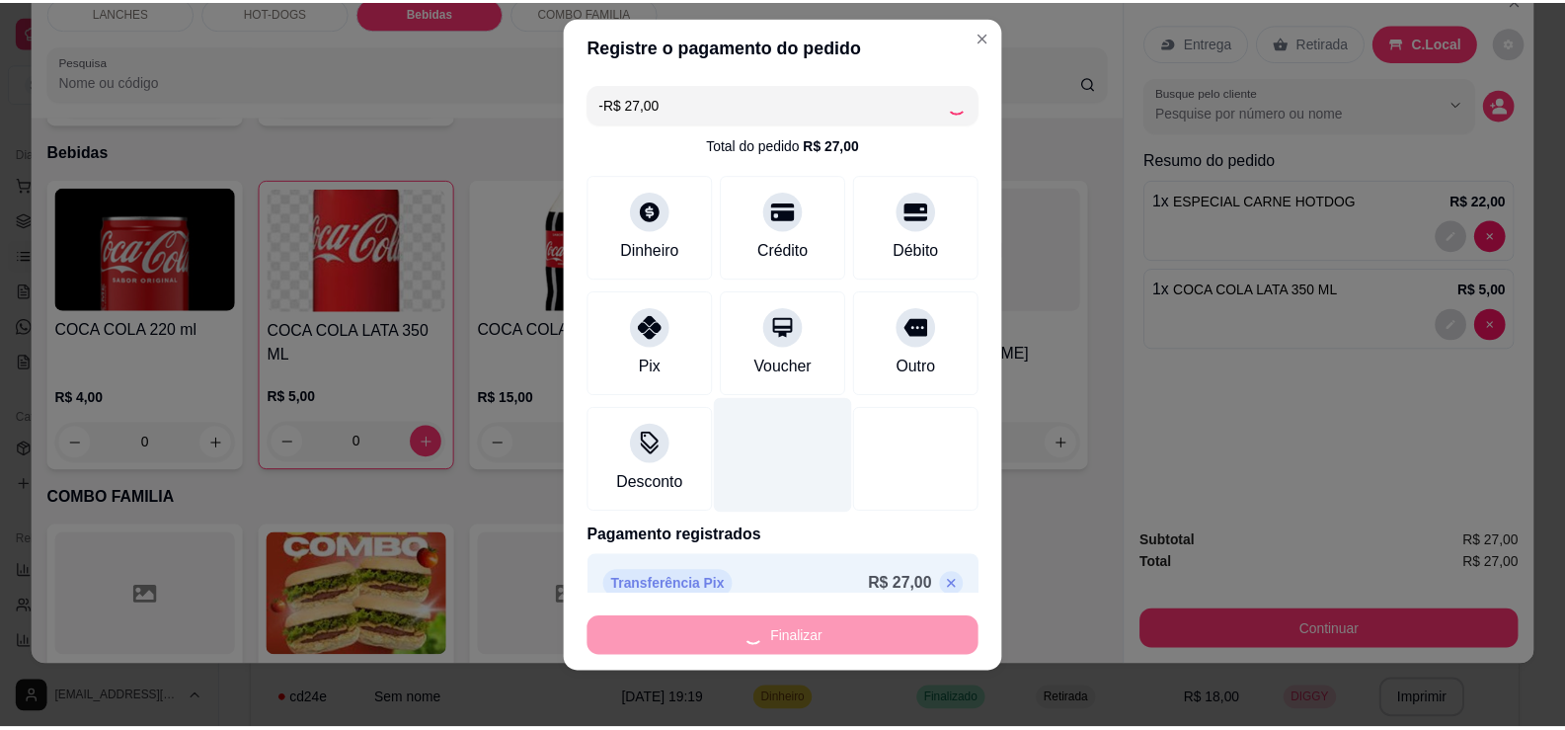
scroll to position [1622, 0]
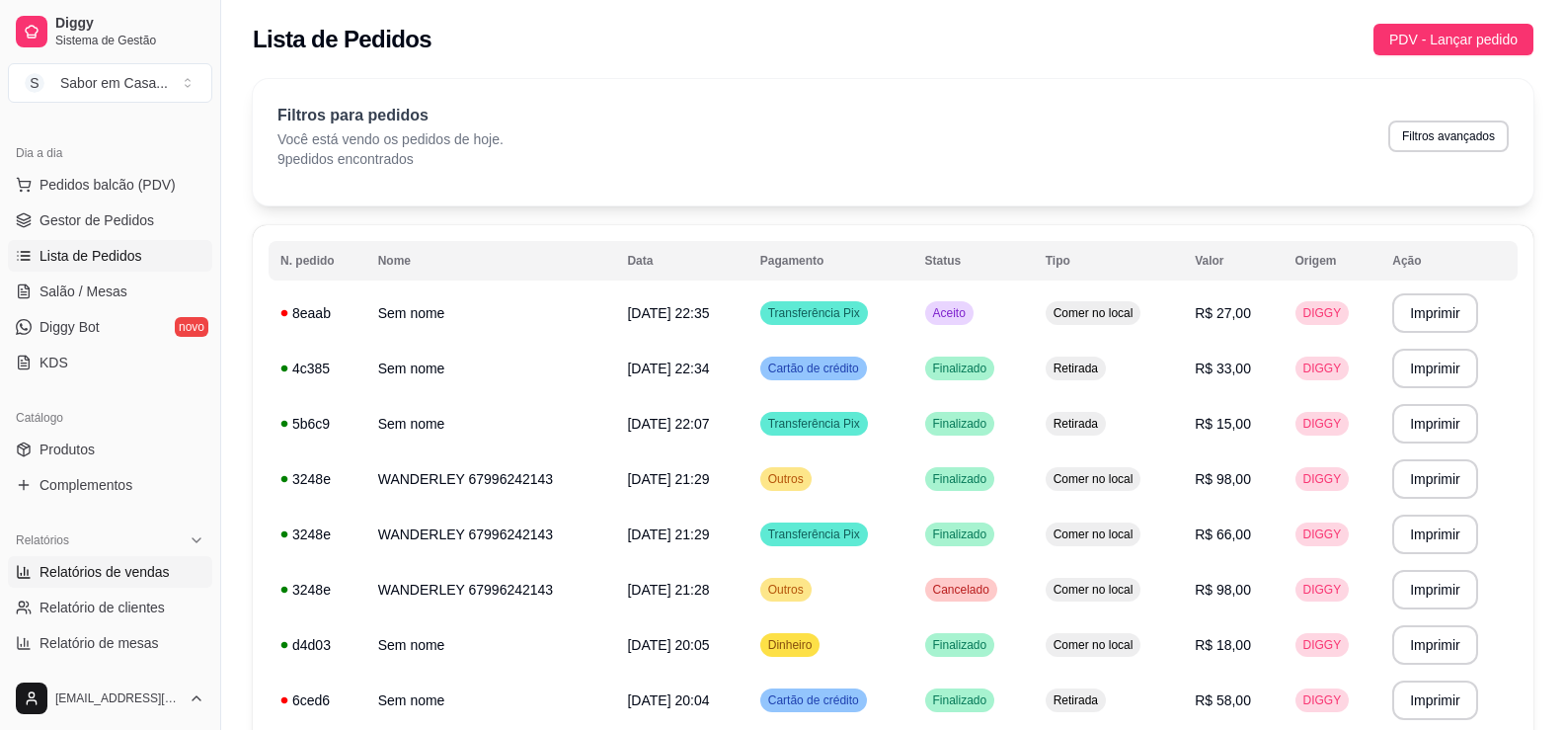
click at [114, 573] on span "Relatórios de vendas" at bounding box center [104, 572] width 130 height 20
select select "ALL"
select select "0"
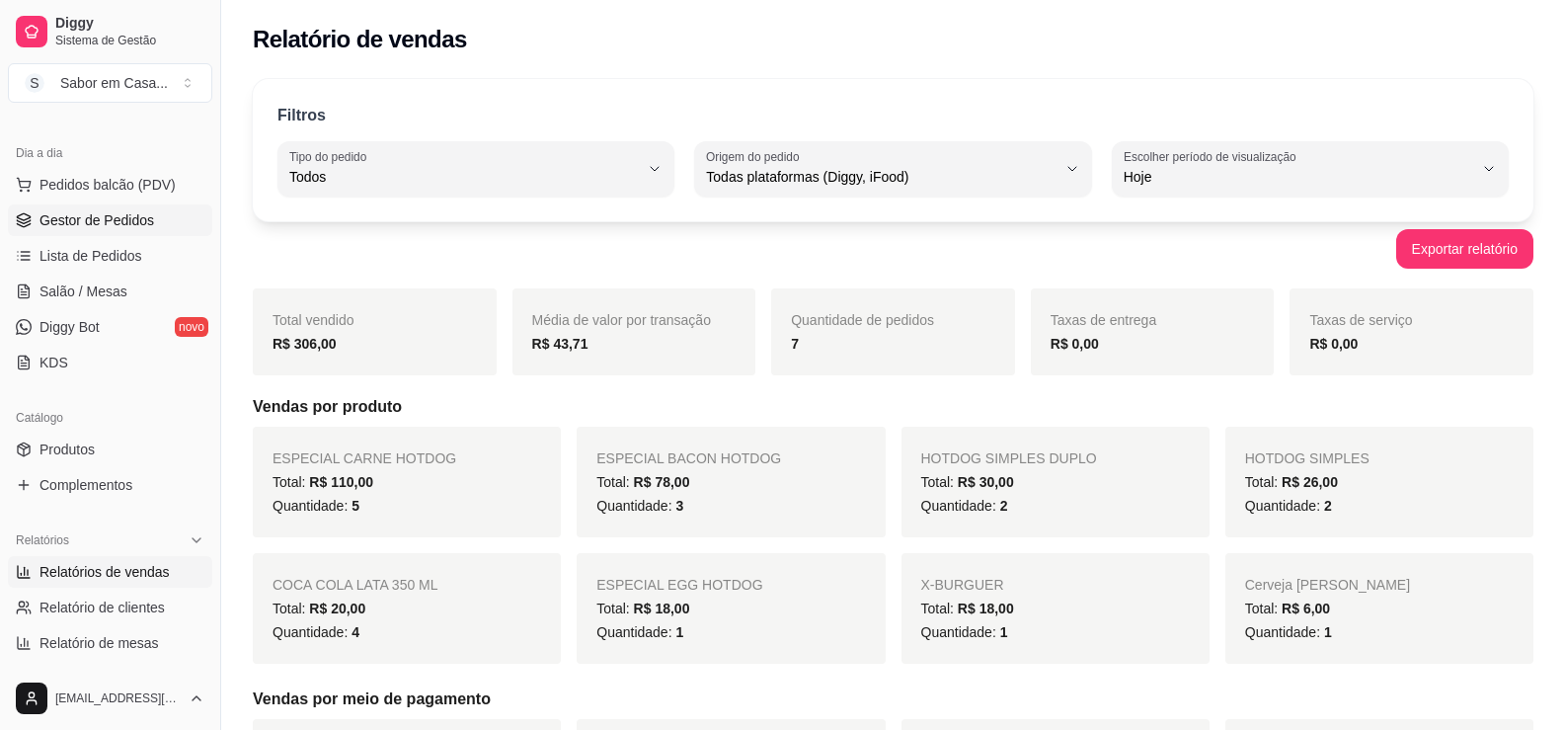
click at [71, 225] on span "Gestor de Pedidos" at bounding box center [96, 220] width 115 height 20
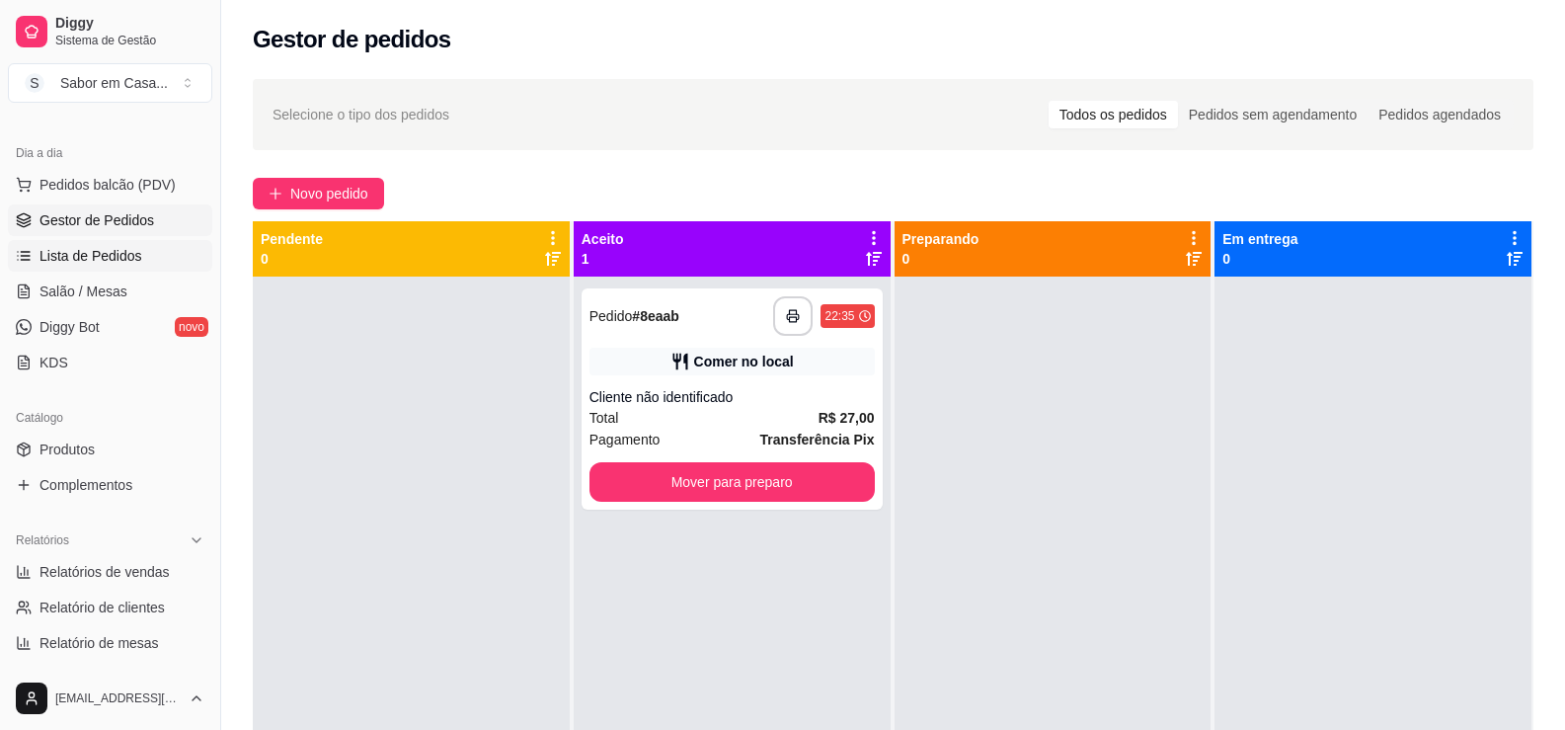
click at [50, 242] on ul "Pedidos balcão (PDV) Gestor de Pedidos Lista de Pedidos Salão / Mesas Diggy Bot…" at bounding box center [110, 273] width 204 height 209
click at [50, 249] on span "Lista de Pedidos" at bounding box center [90, 256] width 103 height 20
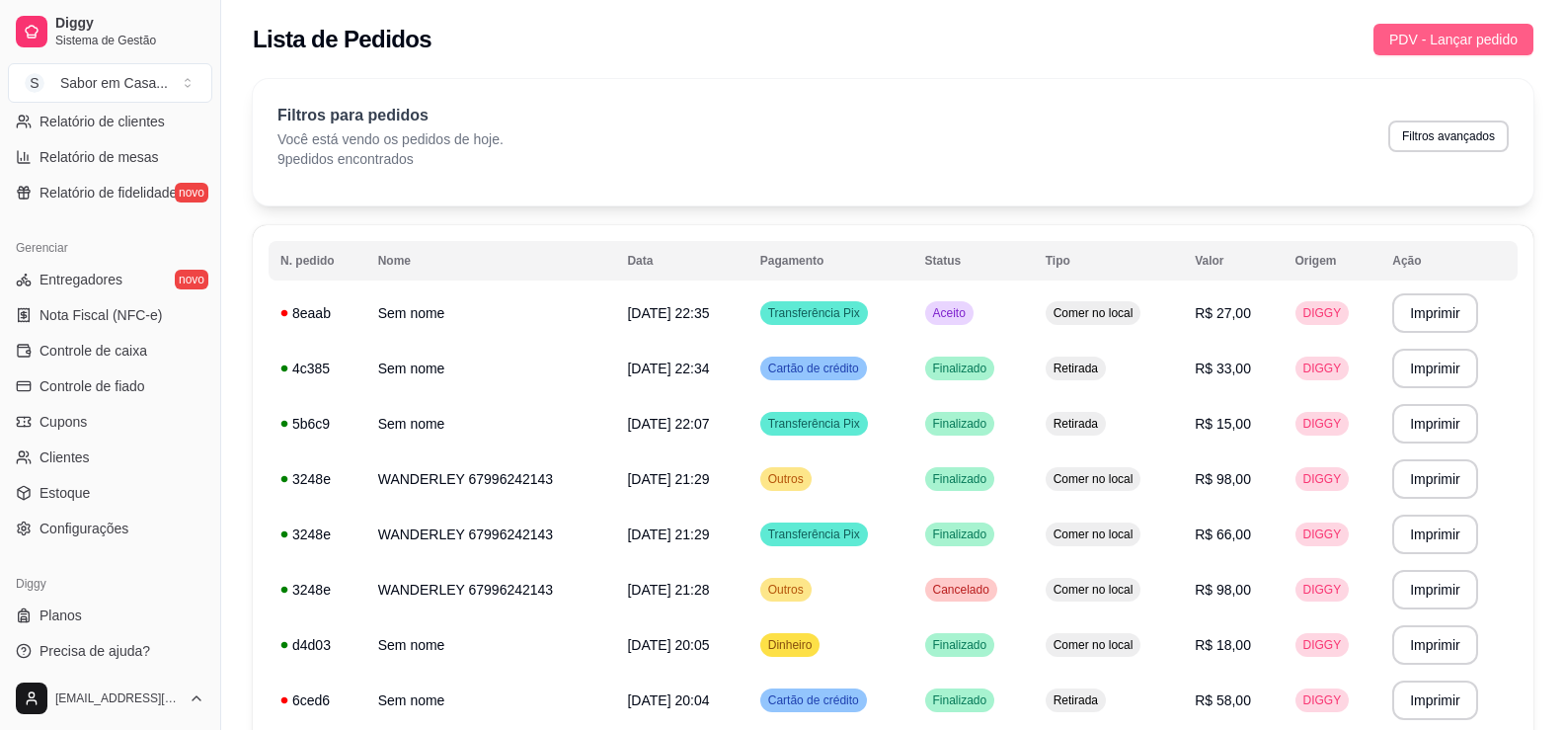
click at [1403, 31] on span "PDV - Lançar pedido" at bounding box center [1453, 40] width 128 height 22
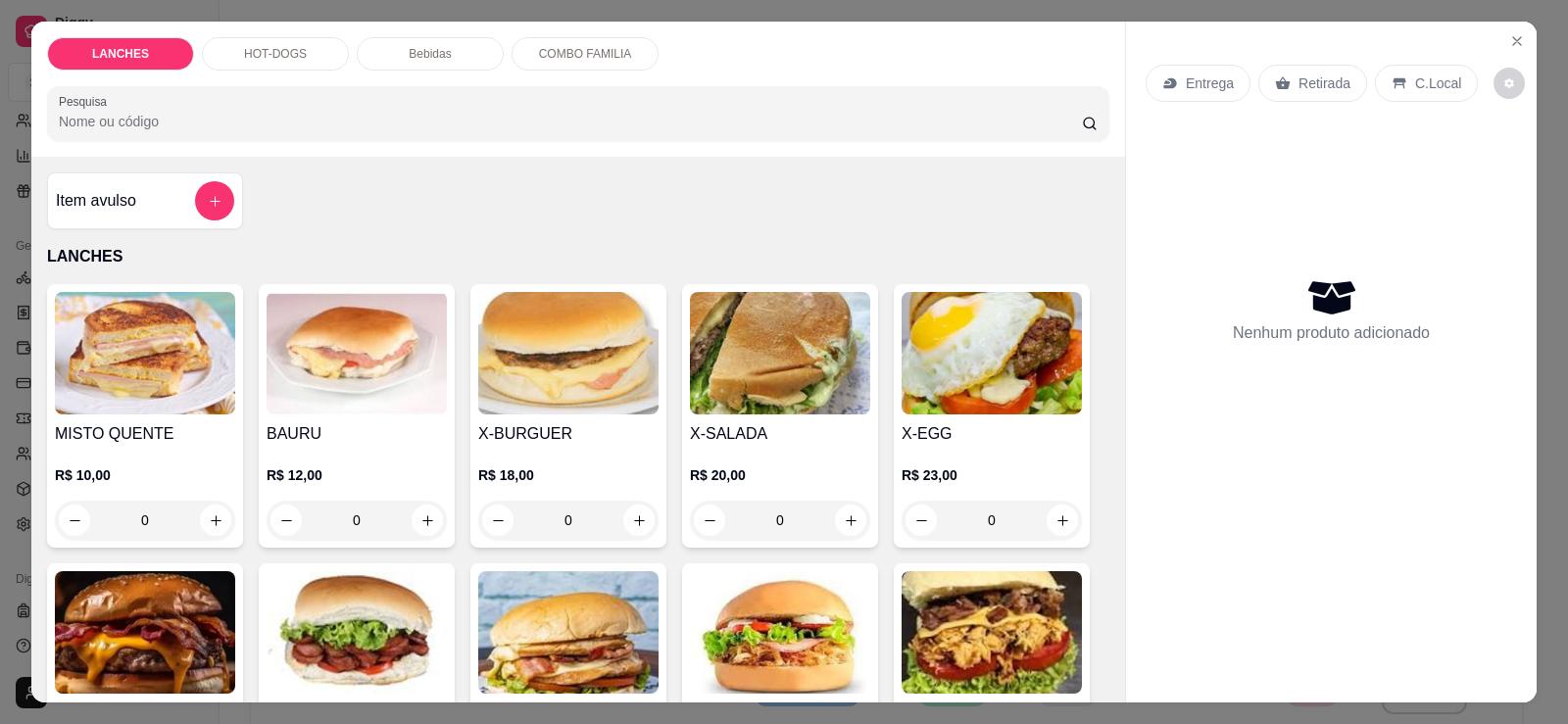
click at [799, 401] on img at bounding box center [780, 352] width 181 height 122
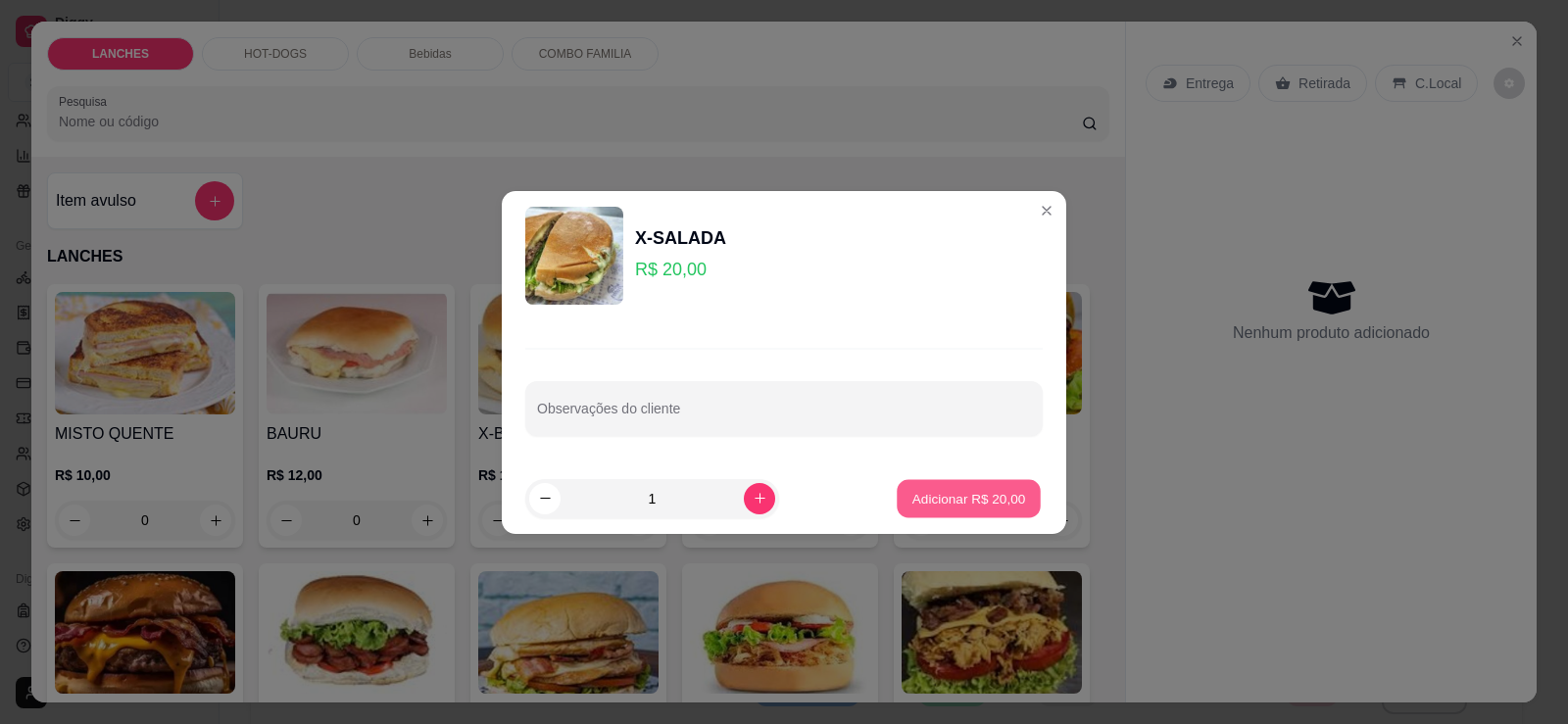
click at [918, 491] on p "Adicionar R$ 20,00" at bounding box center [969, 498] width 114 height 19
type input "1"
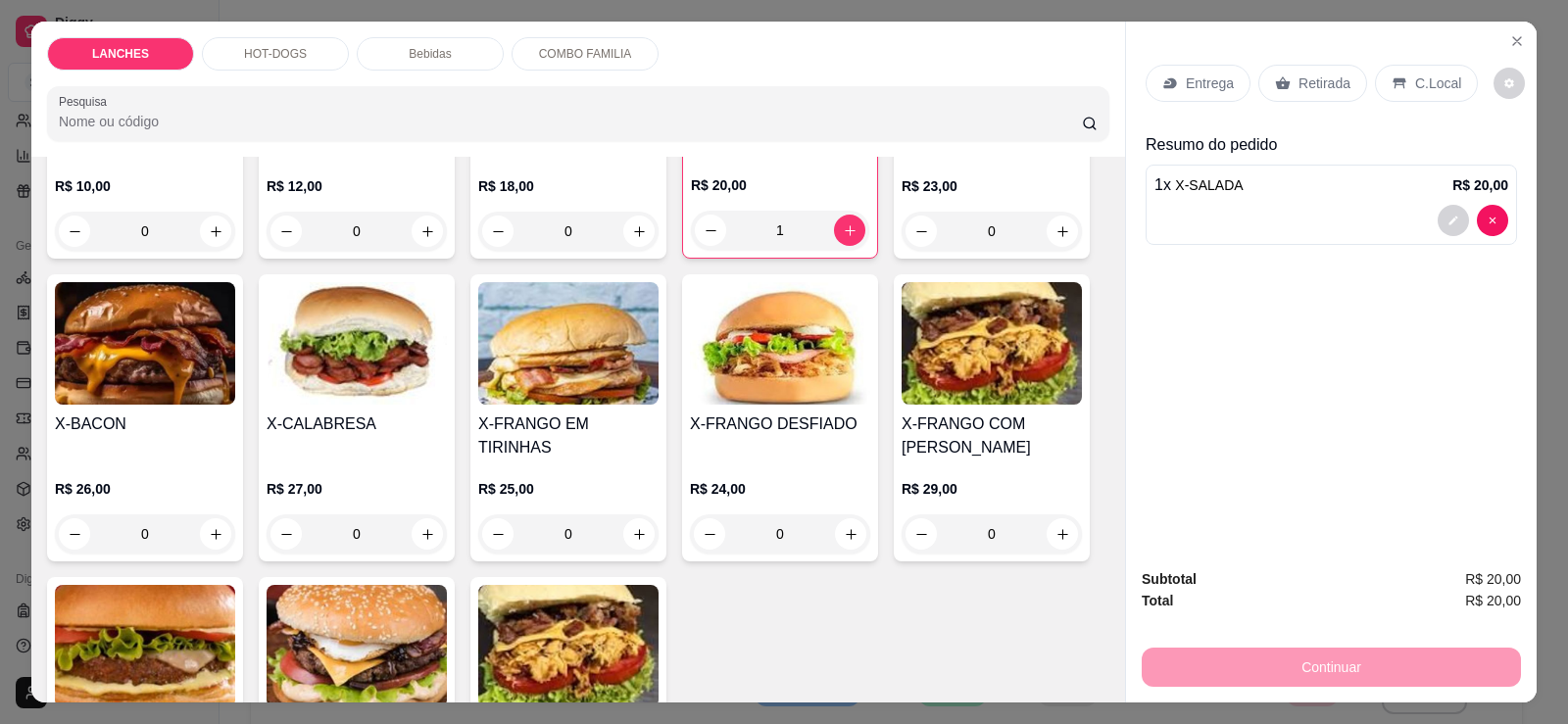
scroll to position [294, 0]
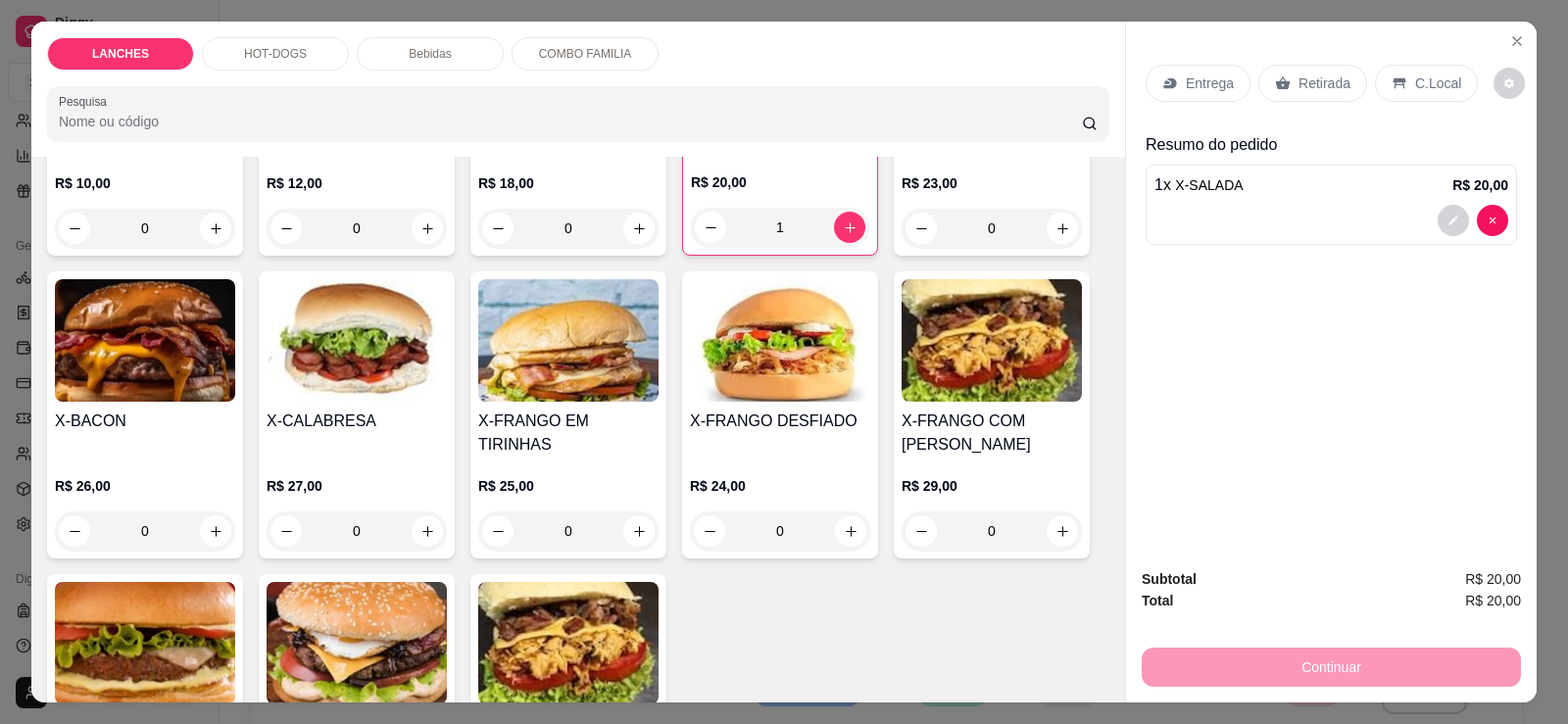
click at [1003, 379] on img at bounding box center [991, 339] width 181 height 122
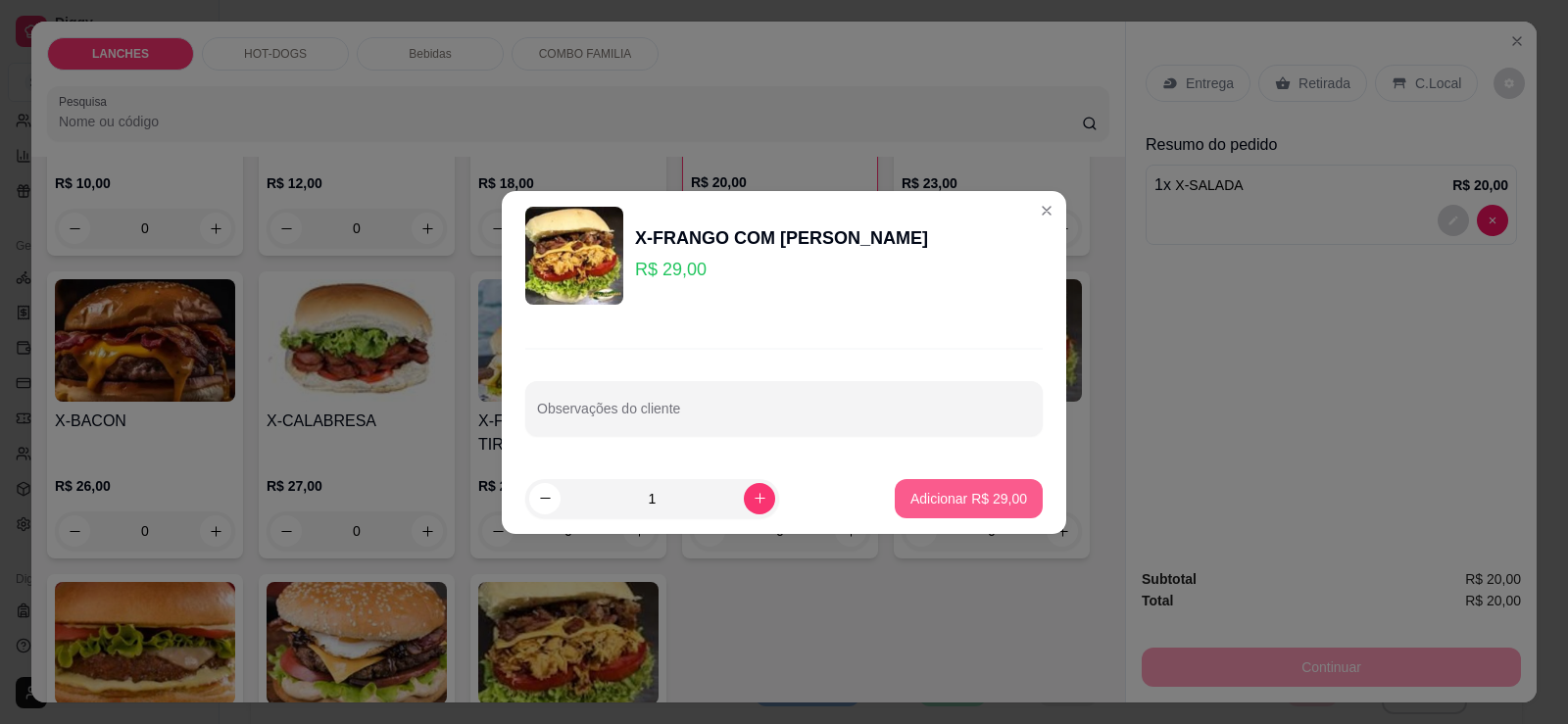
click at [901, 483] on button "Adicionar R$ 29,00" at bounding box center [968, 498] width 148 height 39
type input "1"
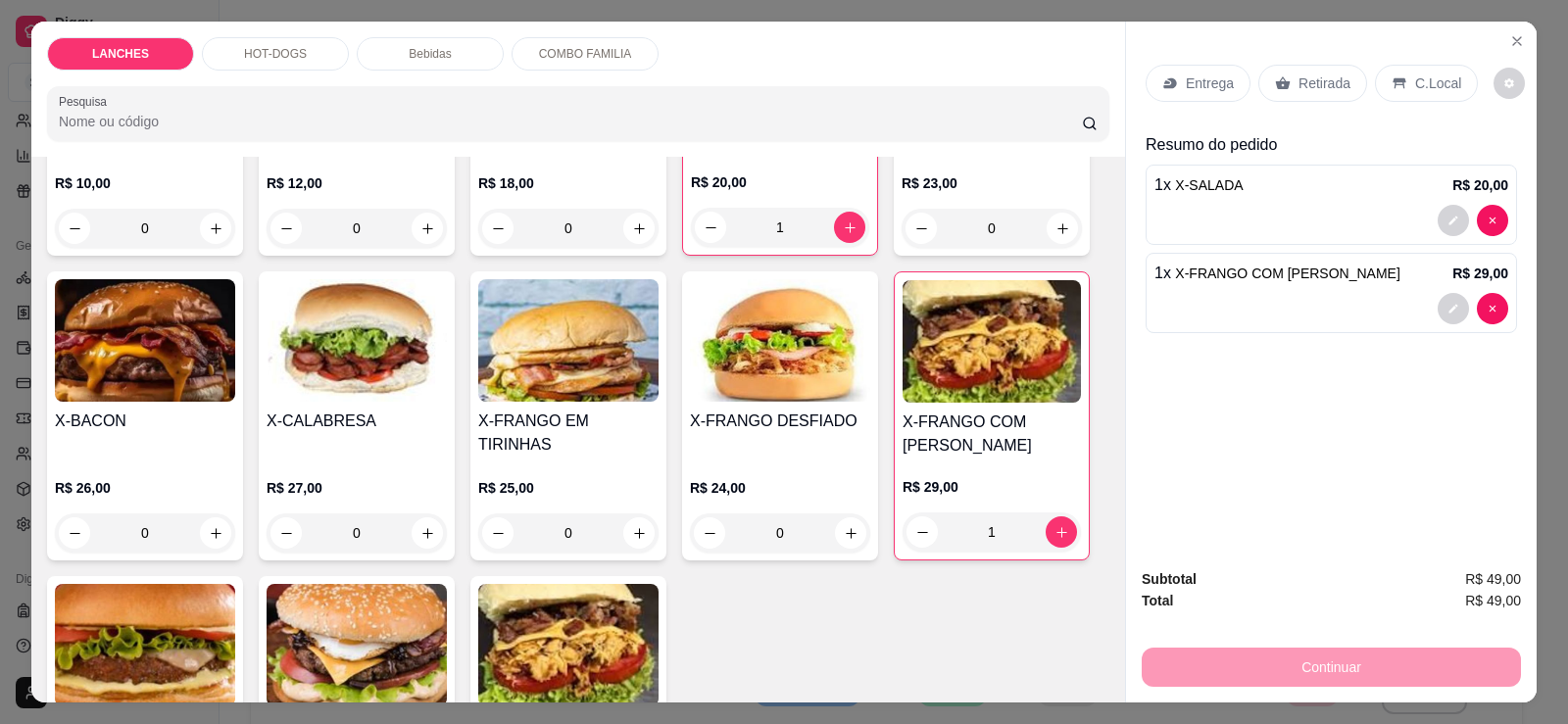
click at [1298, 91] on p "Retirada" at bounding box center [1324, 83] width 52 height 20
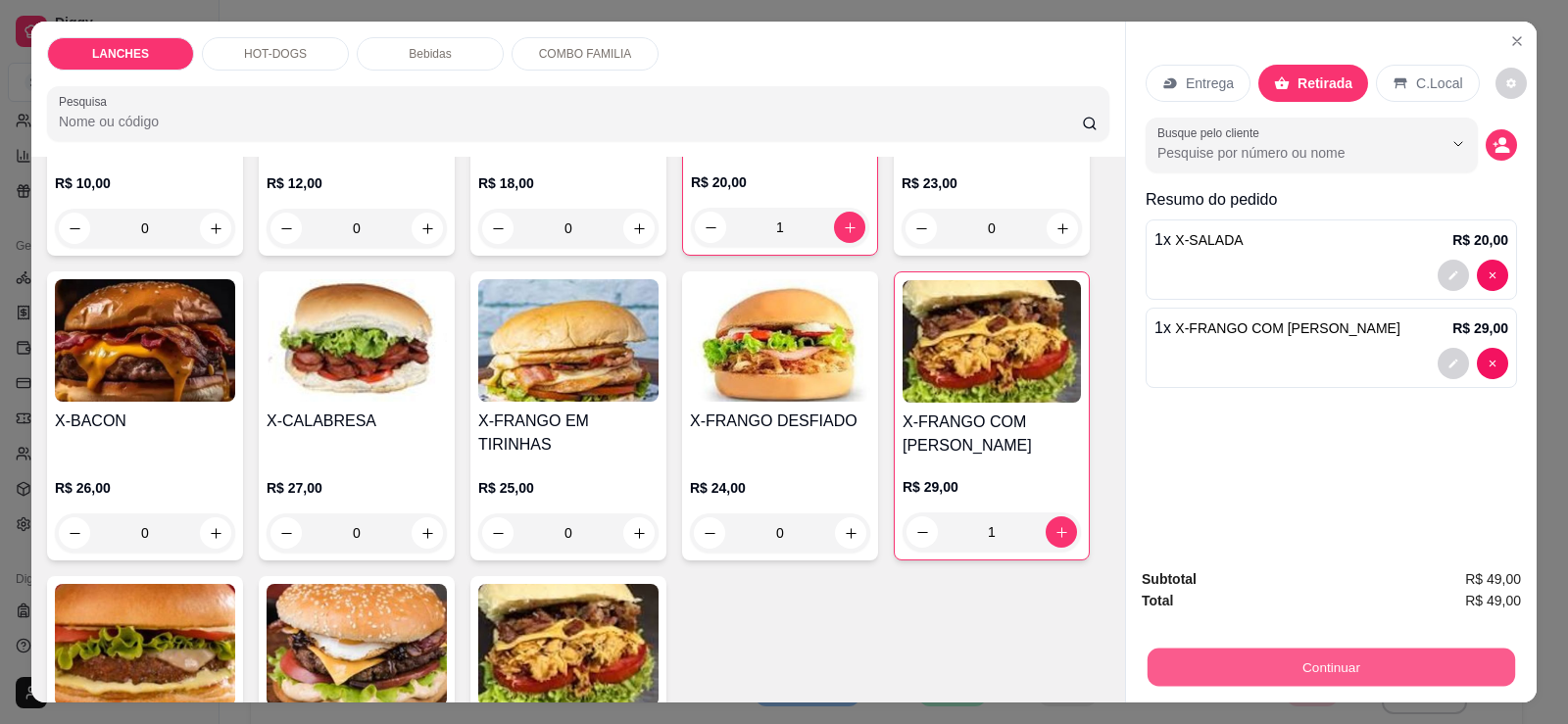
click at [1403, 664] on button "Continuar" at bounding box center [1331, 666] width 367 height 39
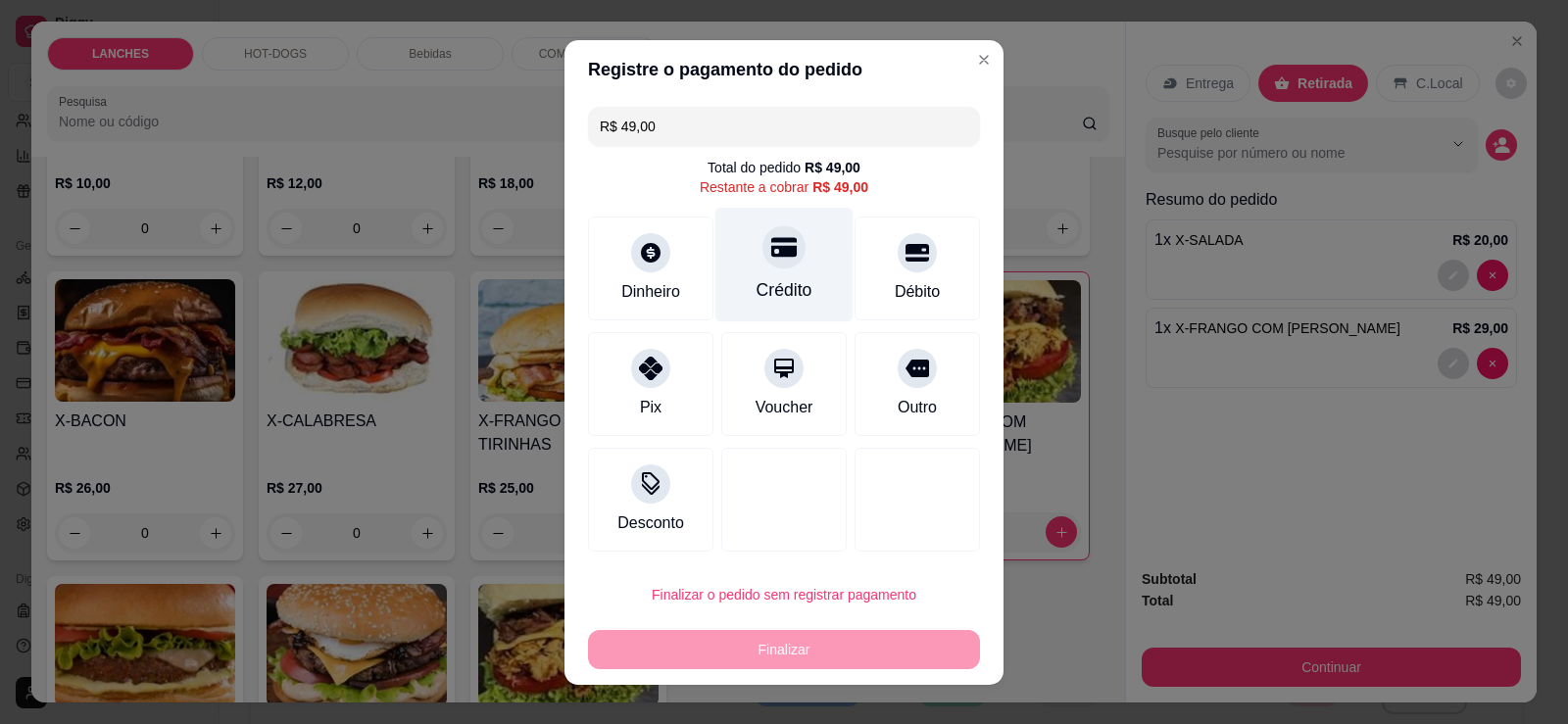
click at [762, 253] on div at bounding box center [783, 246] width 43 height 43
type input "R$ 0,00"
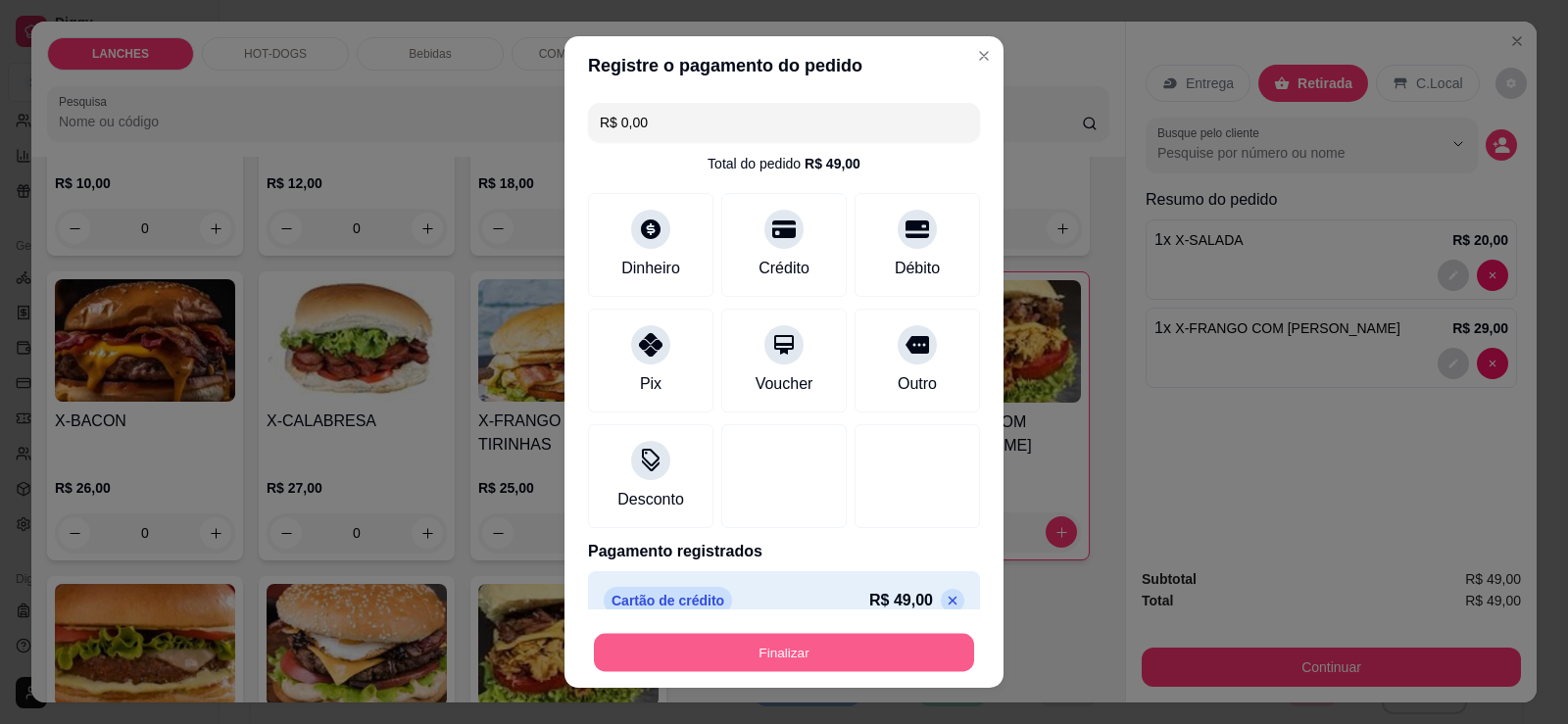
click at [732, 651] on button "Finalizar" at bounding box center [783, 653] width 380 height 39
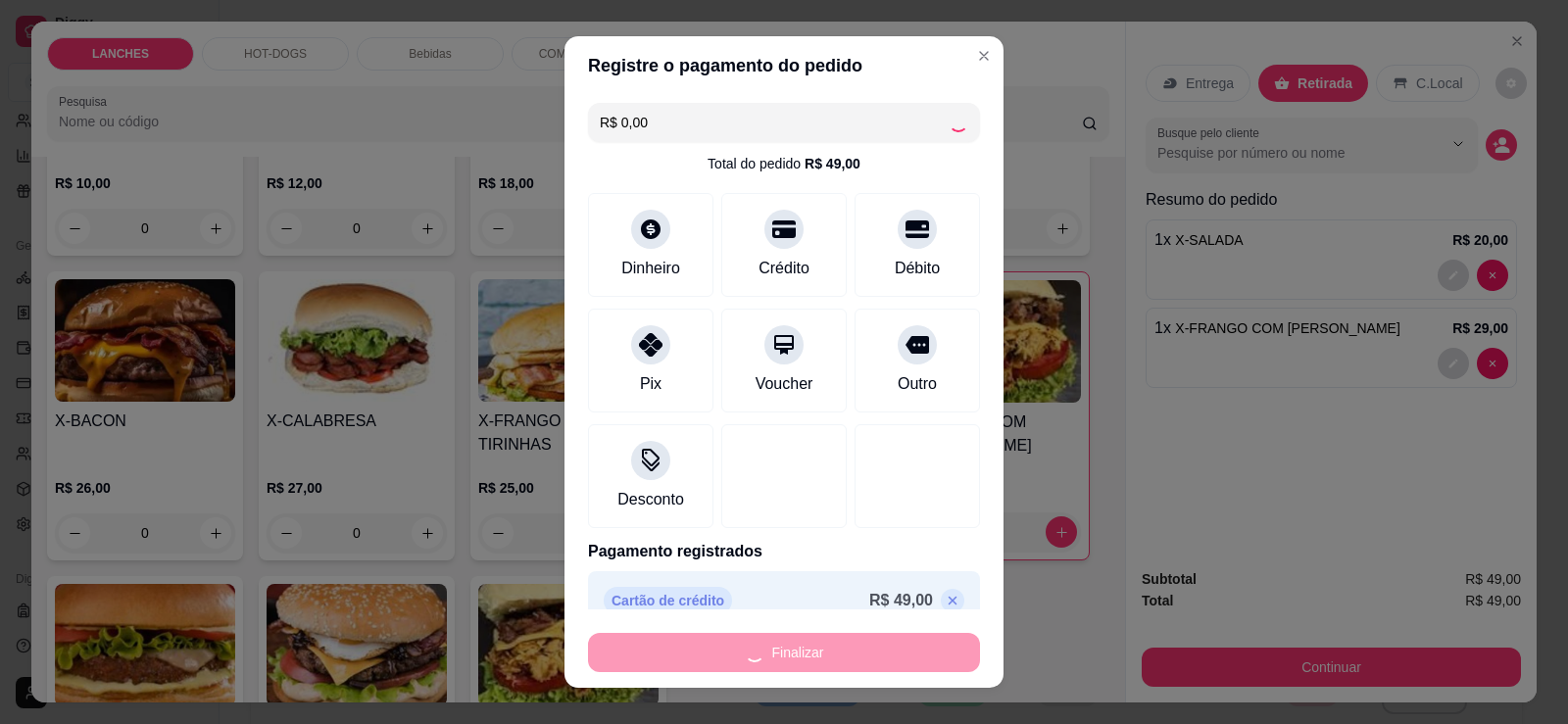
type input "0"
type input "-R$ 49,00"
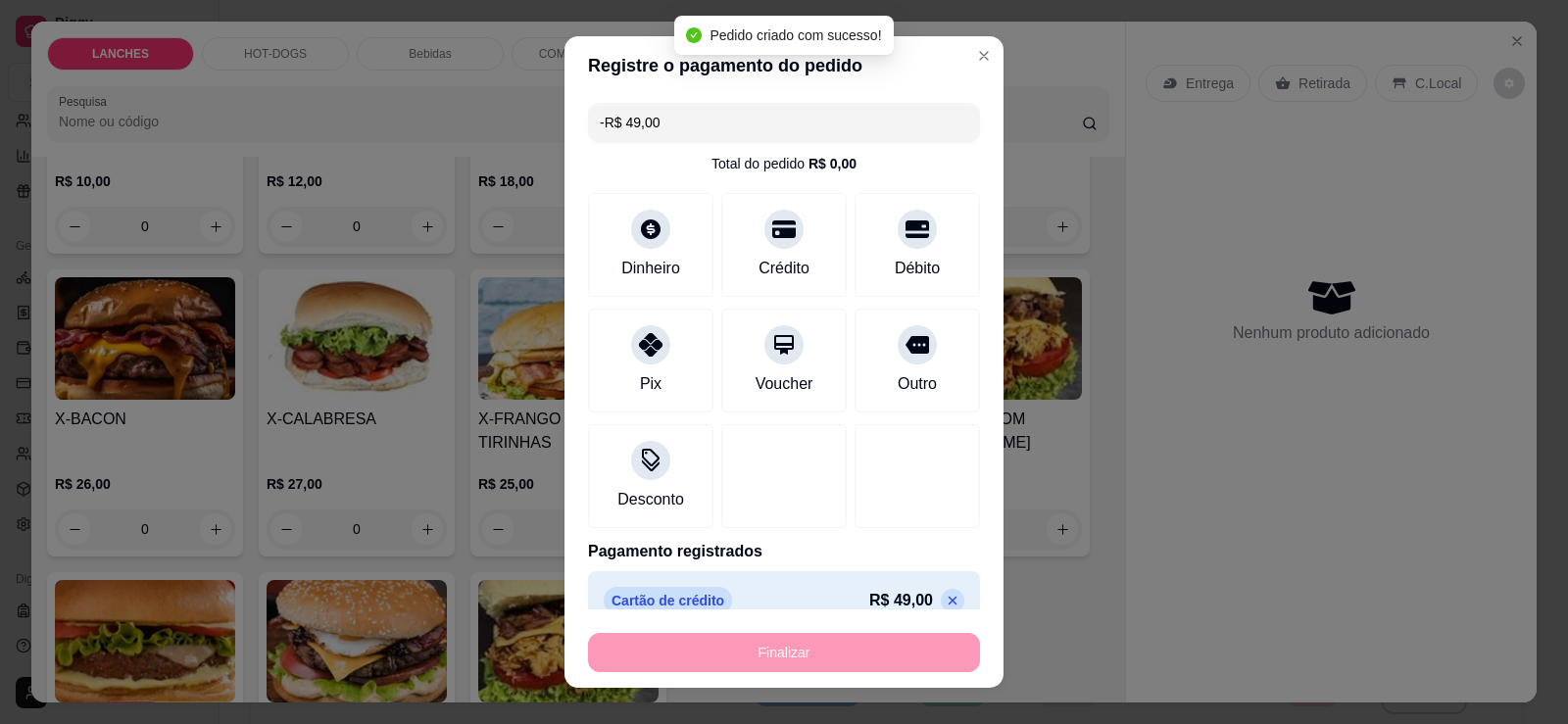
scroll to position [292, 0]
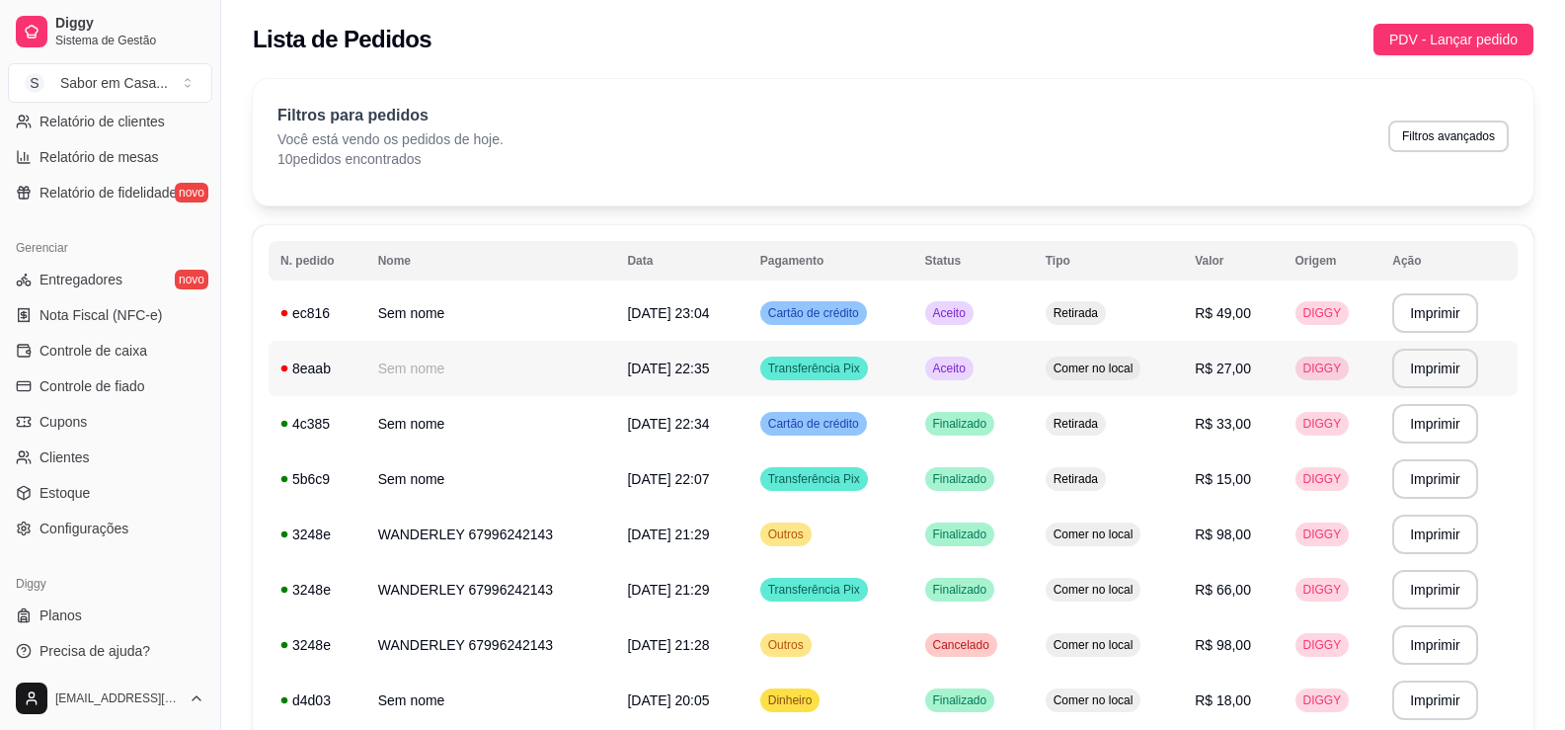
click at [955, 357] on div "Aceito" at bounding box center [949, 368] width 48 height 24
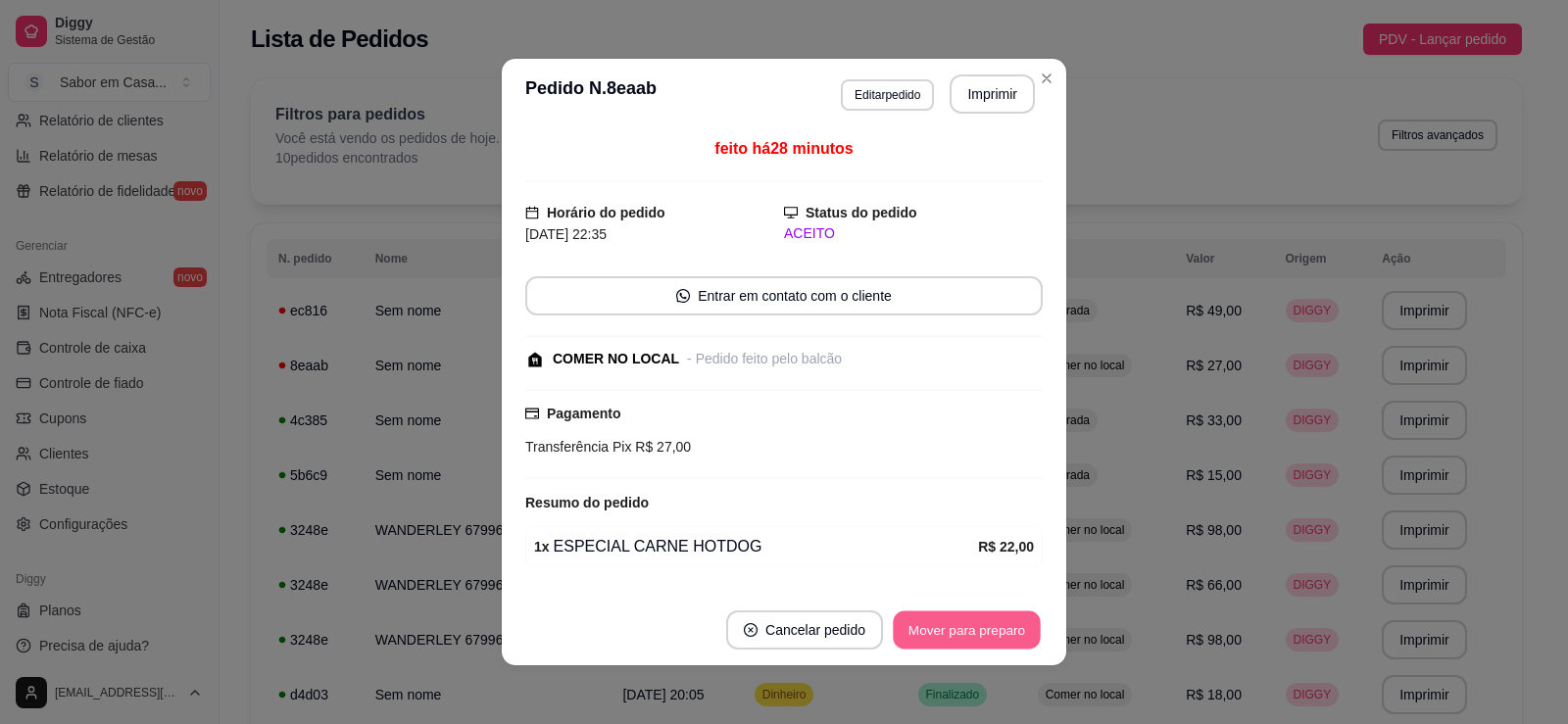
click at [938, 647] on button "Mover para preparo" at bounding box center [967, 630] width 147 height 39
click at [956, 637] on button "Mover para retirada disponível" at bounding box center [933, 630] width 209 height 39
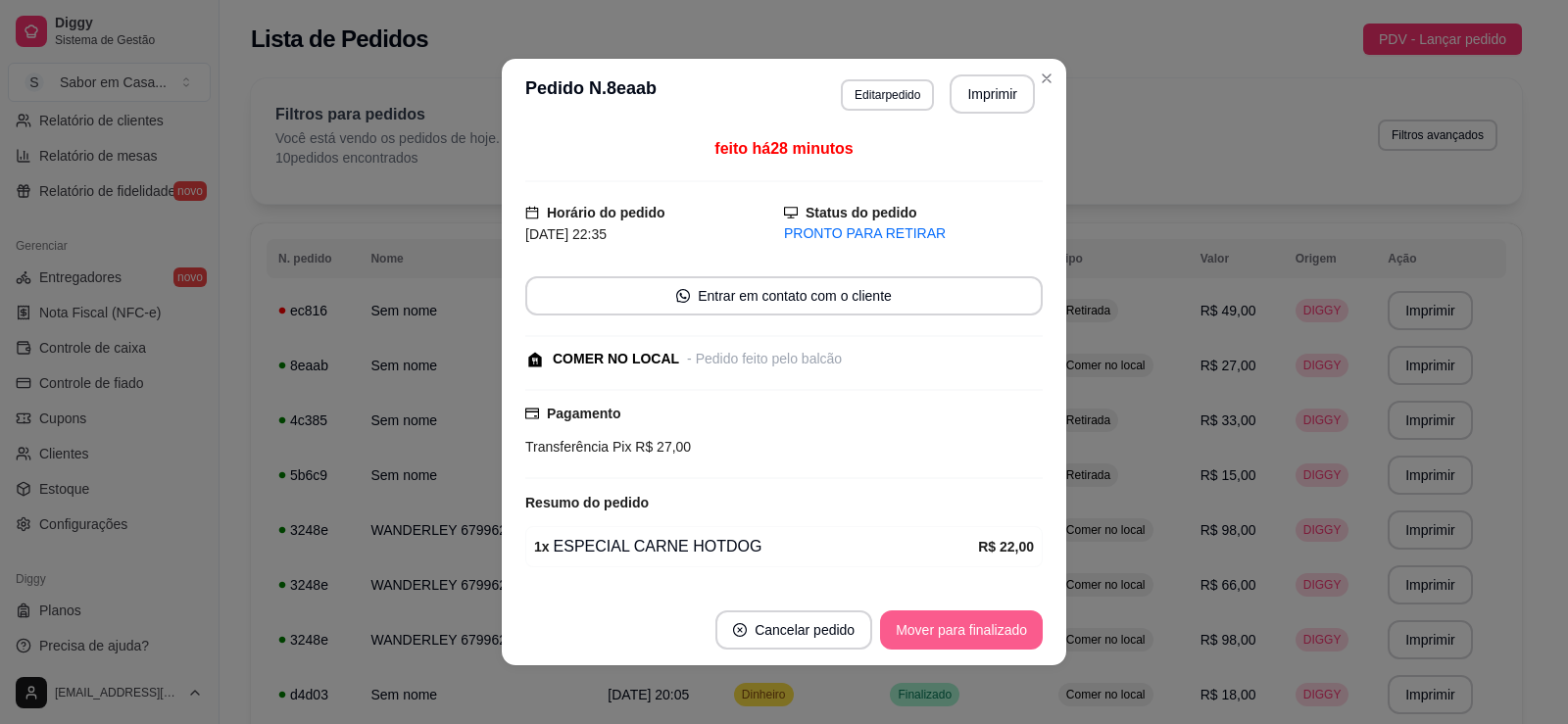
click at [961, 632] on button "Mover para finalizado" at bounding box center [962, 629] width 163 height 39
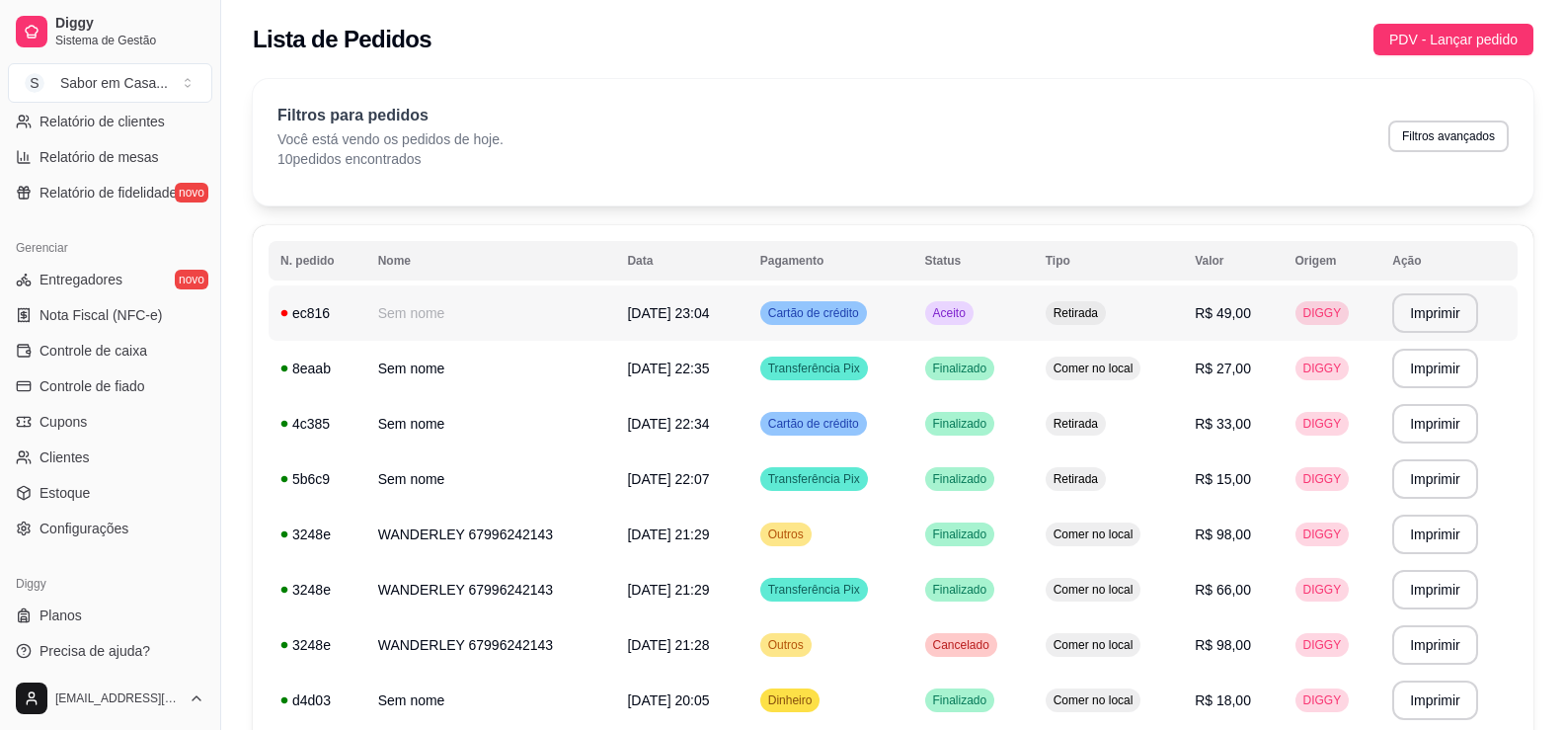
click at [964, 316] on span "Aceito" at bounding box center [949, 313] width 40 height 16
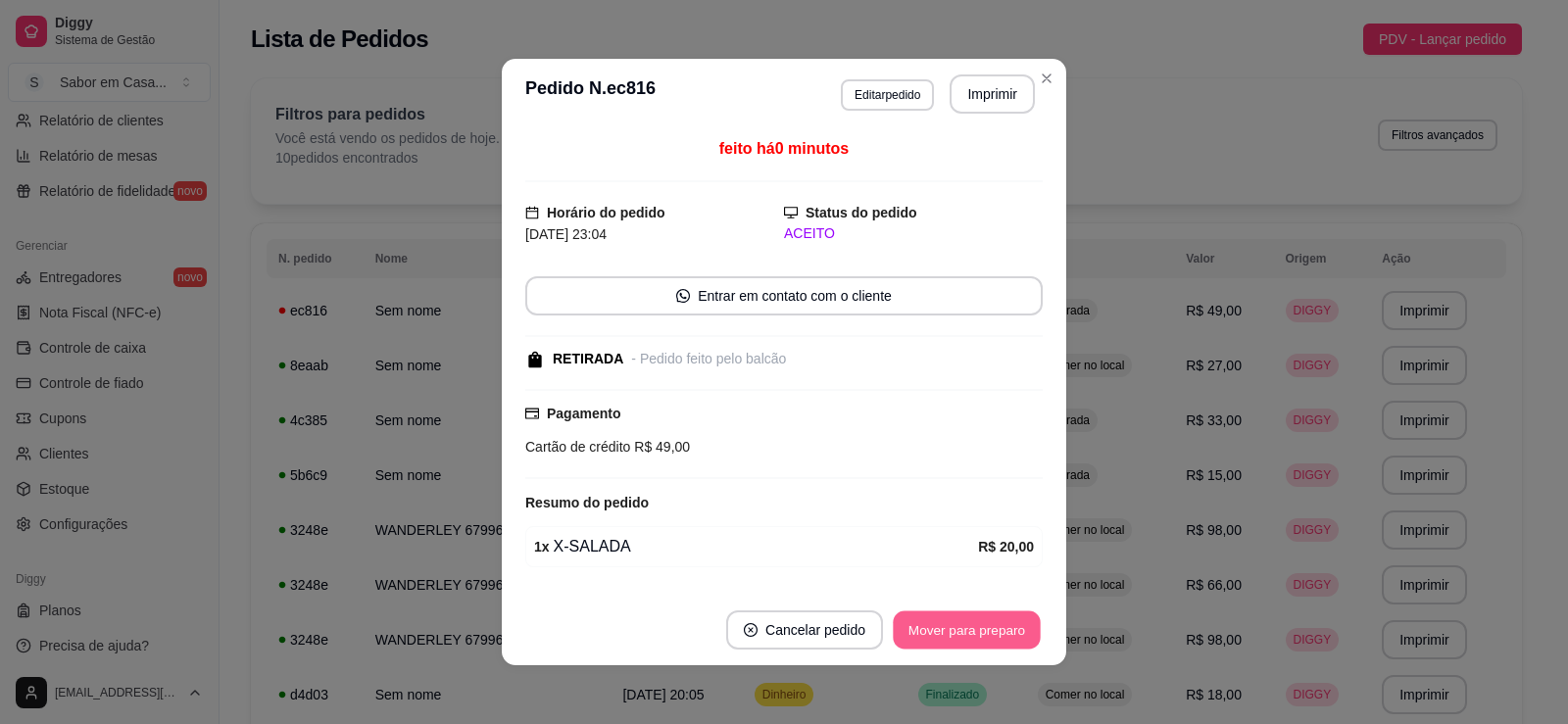
click at [952, 635] on button "Mover para preparo" at bounding box center [967, 630] width 147 height 39
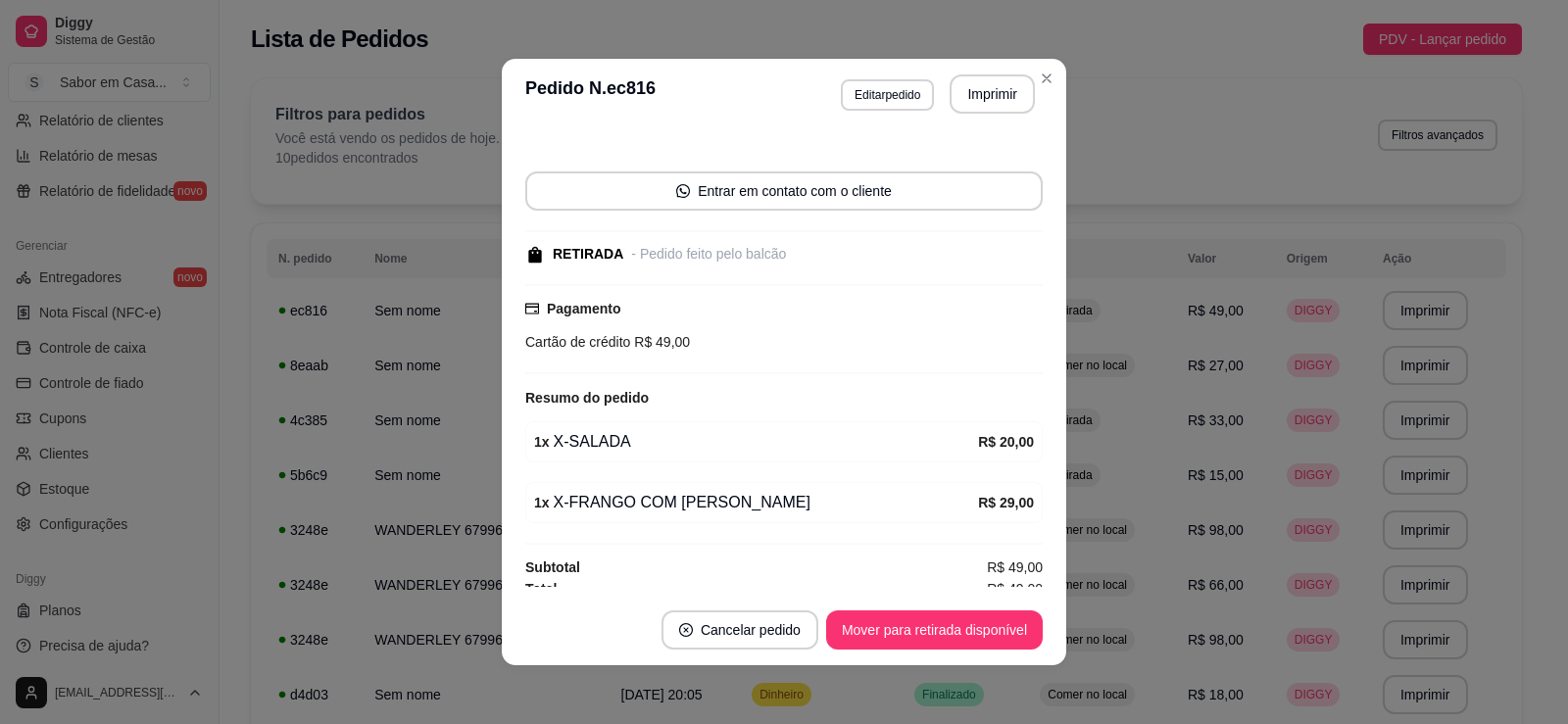
scroll to position [117, 0]
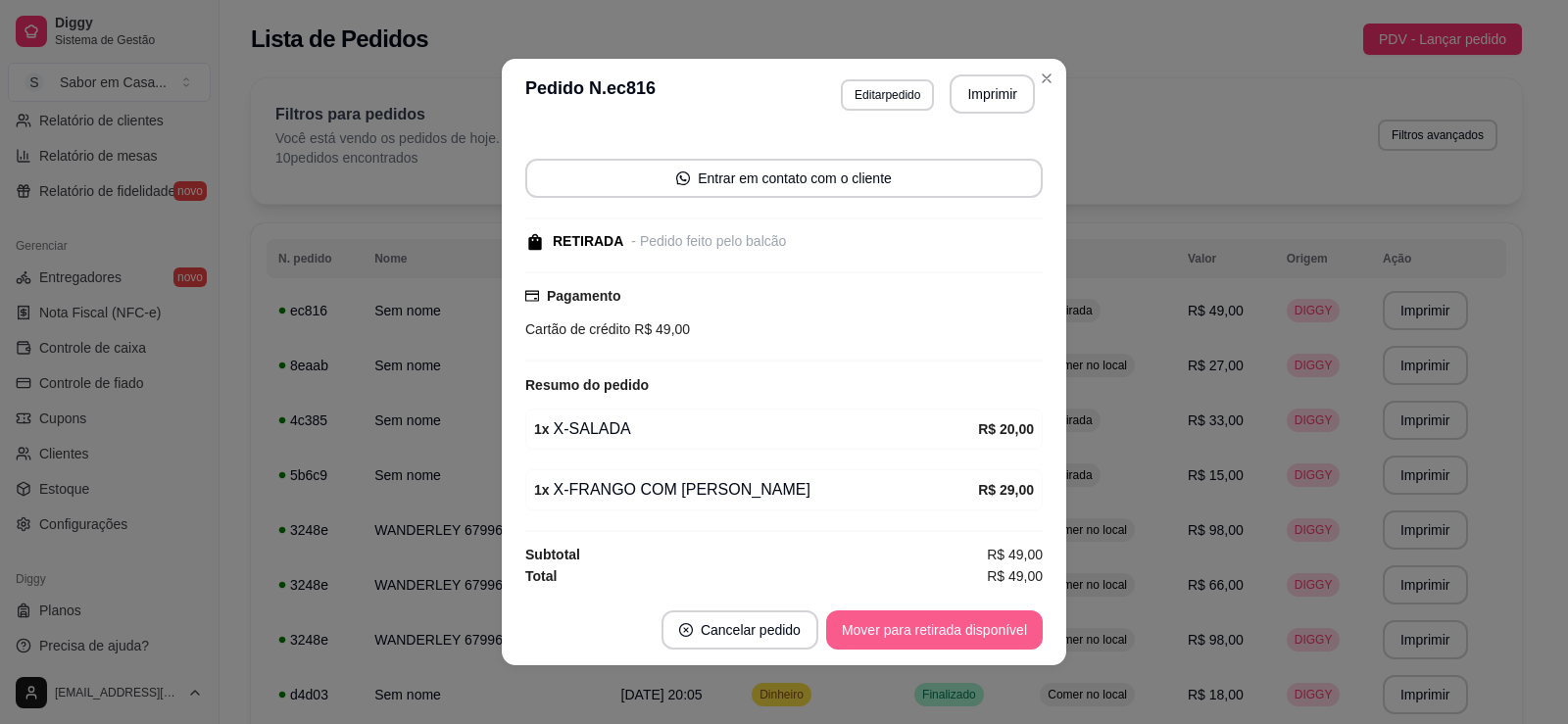
click at [958, 635] on button "Mover para retirada disponível" at bounding box center [934, 629] width 216 height 39
click at [963, 629] on div "Mover para retirada disponível" at bounding box center [921, 629] width 244 height 39
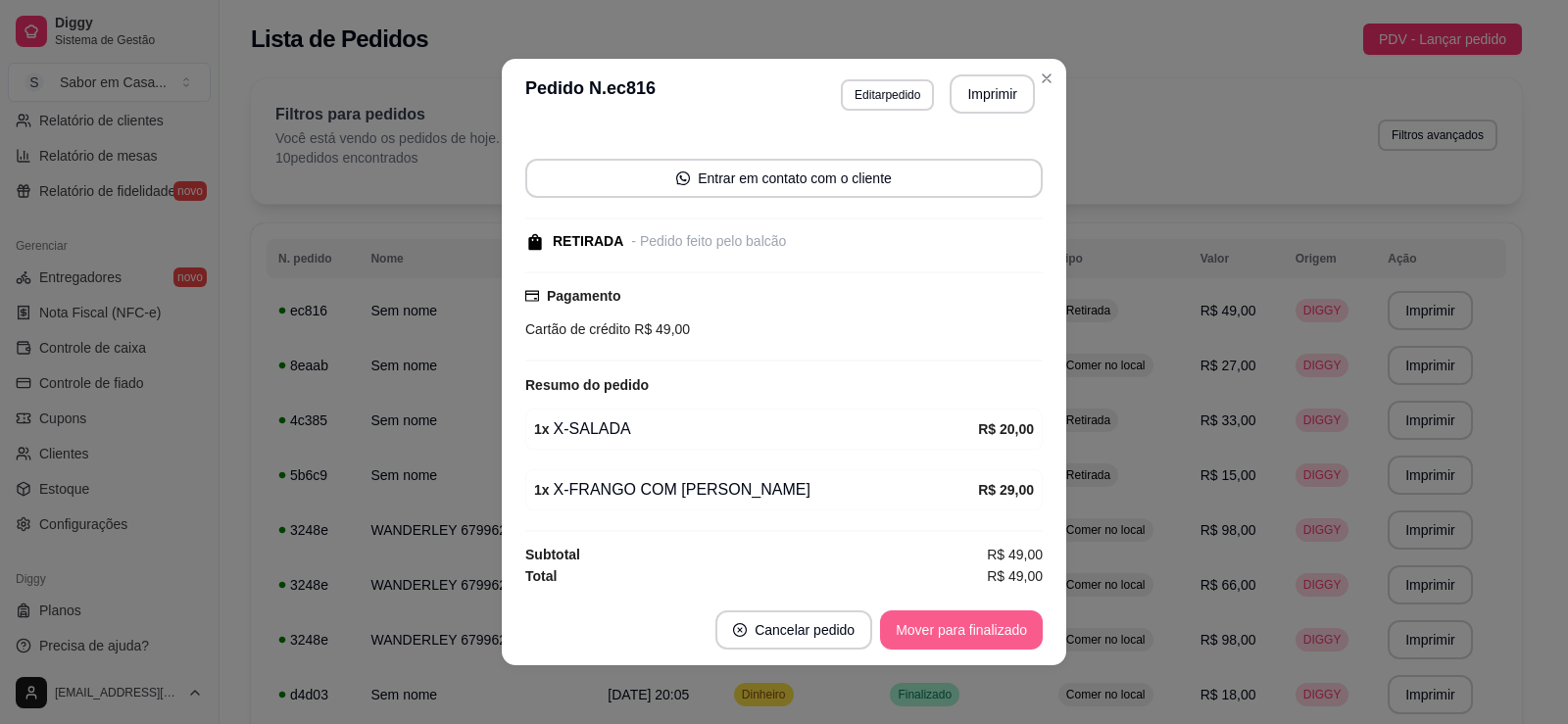
click at [963, 629] on button "Mover para finalizado" at bounding box center [962, 629] width 163 height 39
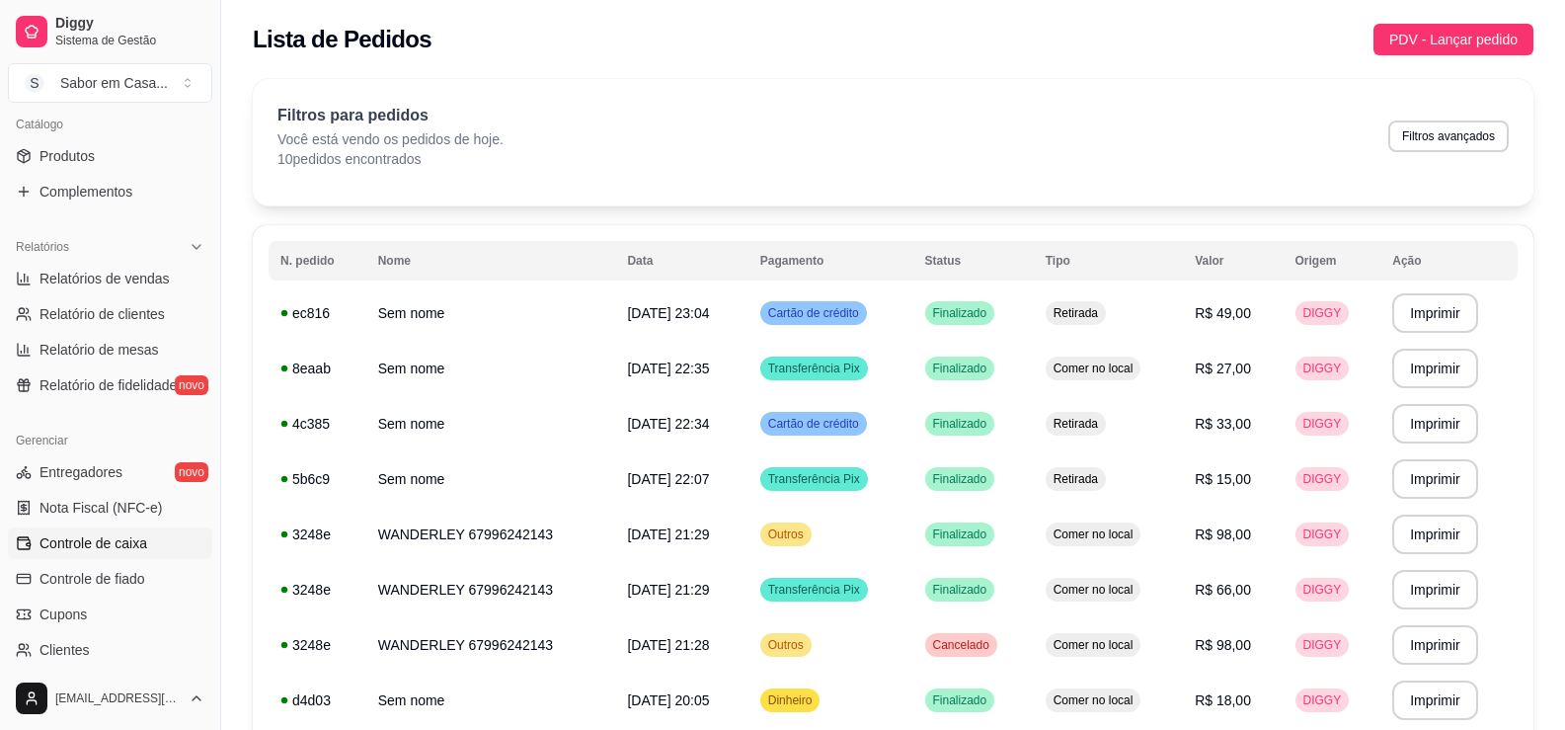
scroll to position [395, 0]
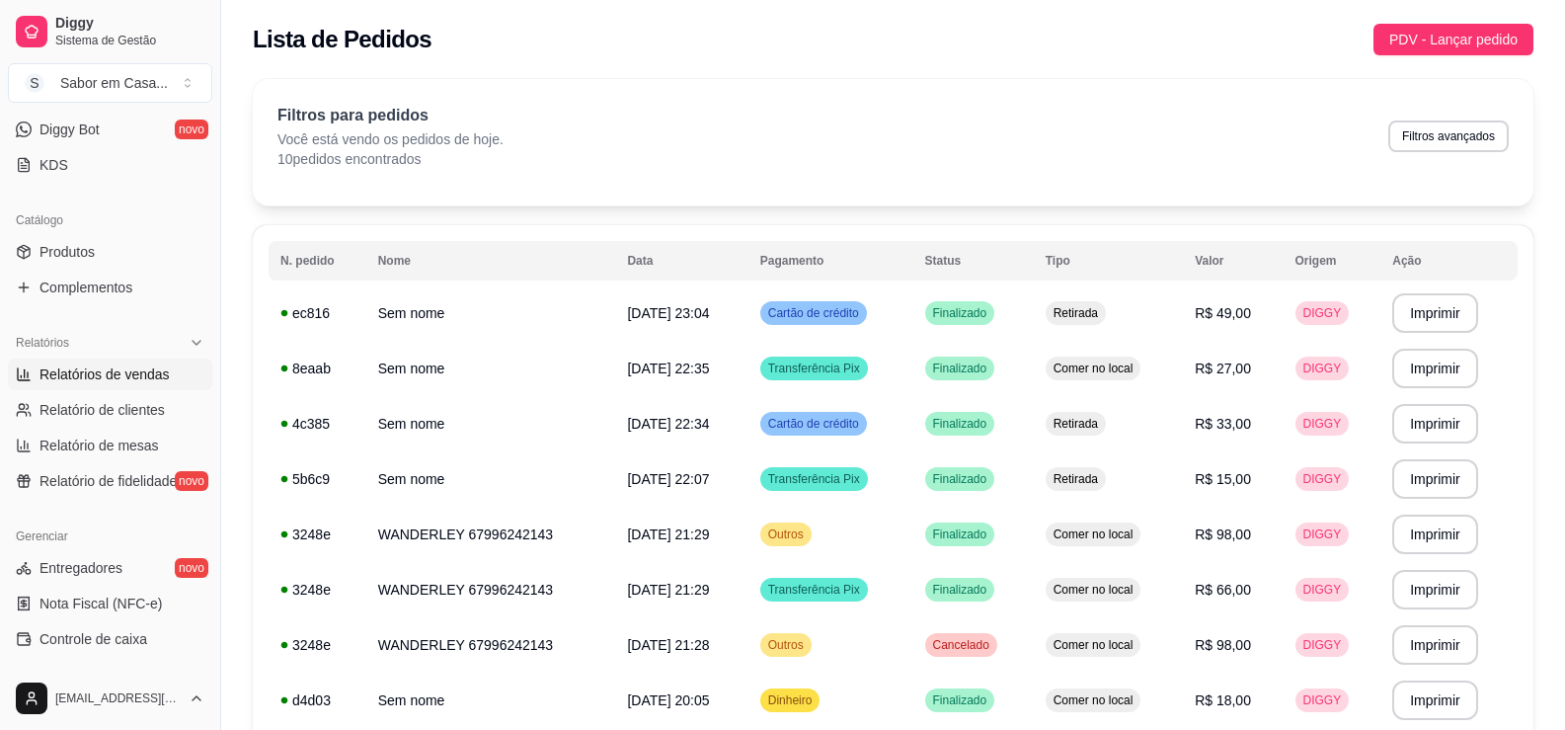
click at [107, 383] on span "Relatórios de vendas" at bounding box center [104, 374] width 130 height 20
select select "ALL"
select select "0"
